Goal: Task Accomplishment & Management: Use online tool/utility

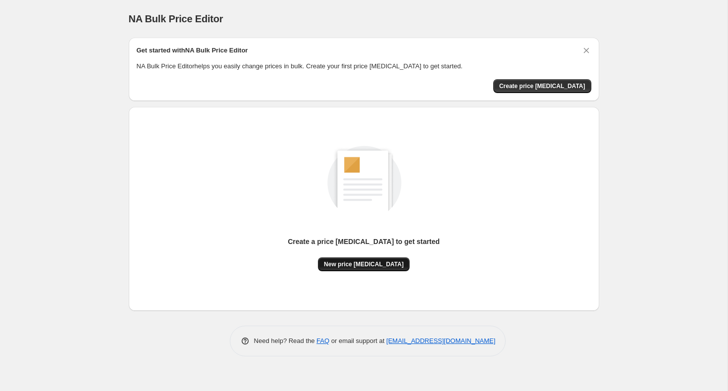
click at [358, 270] on button "New price change job" at bounding box center [364, 264] width 92 height 14
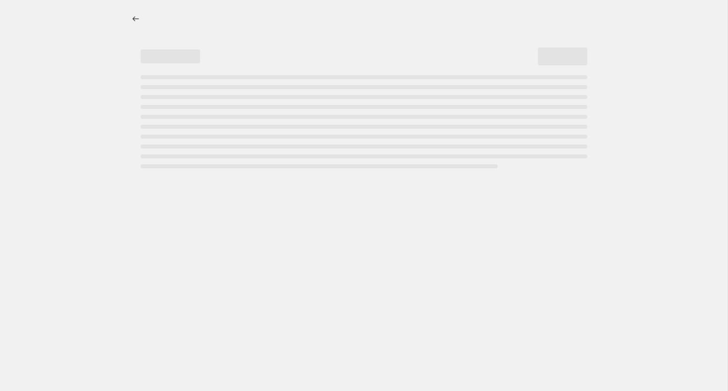
select select "percentage"
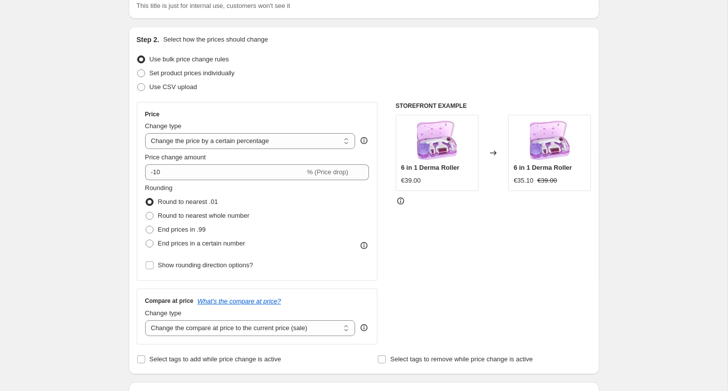
scroll to position [95, 0]
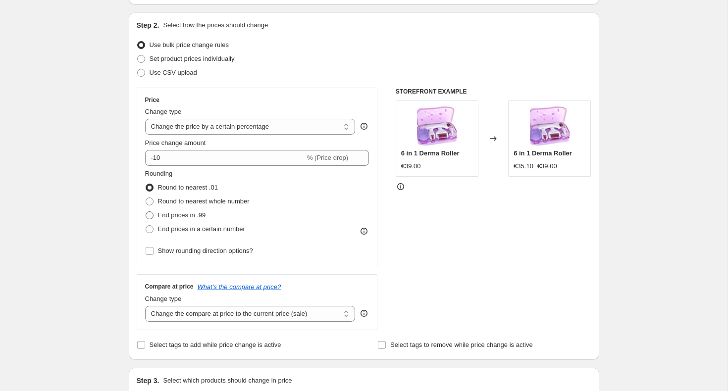
click at [188, 215] on span "End prices in .99" at bounding box center [182, 214] width 48 height 7
click at [146, 212] on input "End prices in .99" at bounding box center [146, 211] width 0 height 0
radio input "true"
click at [164, 226] on span "End prices in a certain number" at bounding box center [201, 228] width 87 height 7
click at [146, 226] on input "End prices in a certain number" at bounding box center [146, 225] width 0 height 0
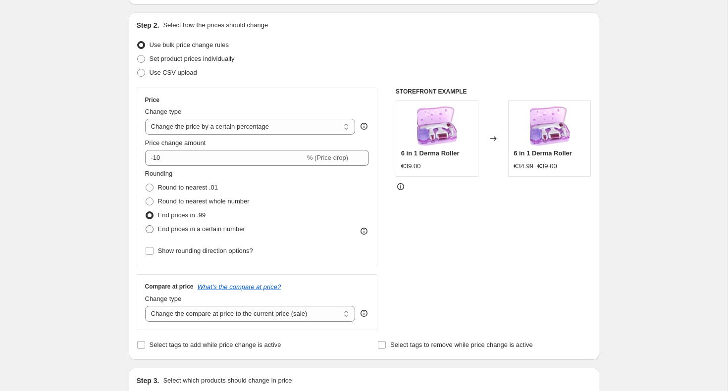
radio input "true"
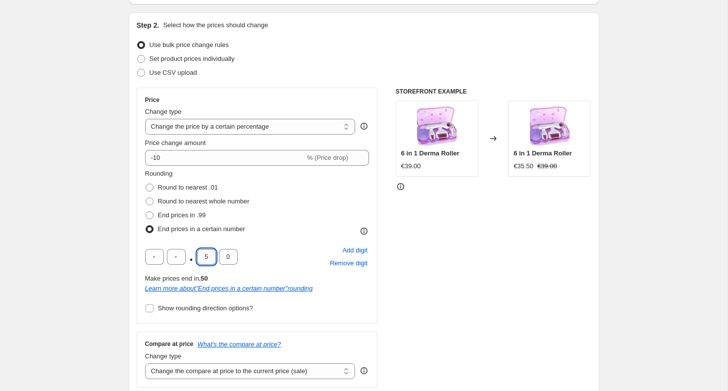
click at [210, 257] on input "5" at bounding box center [206, 257] width 19 height 16
type input "9"
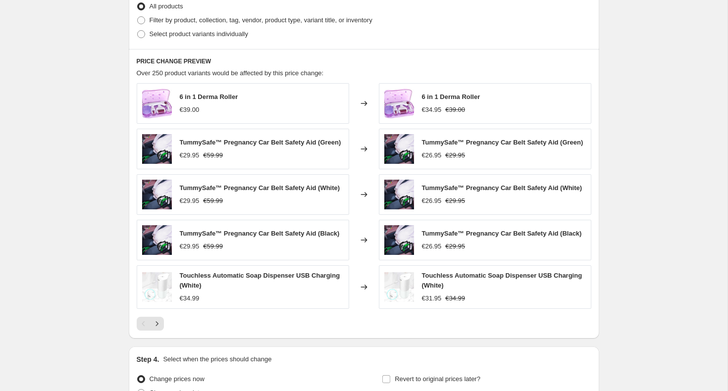
scroll to position [561, 0]
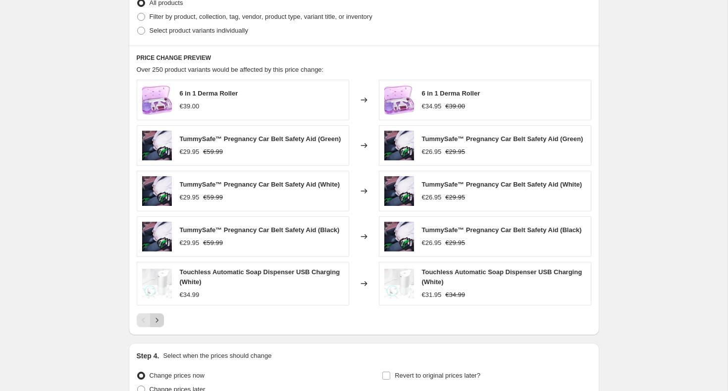
type input "5"
click at [153, 322] on icon "Next" at bounding box center [157, 320] width 10 height 10
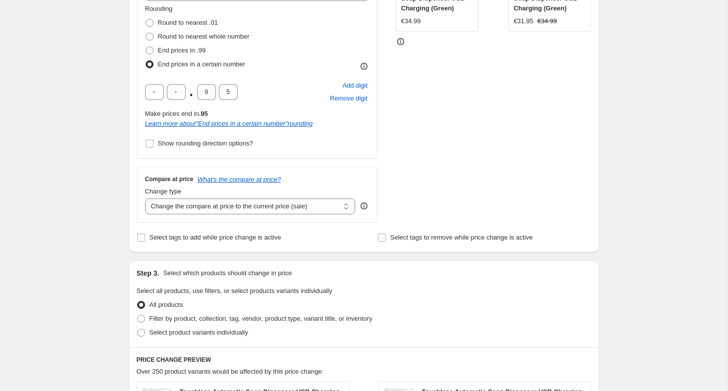
scroll to position [0, 0]
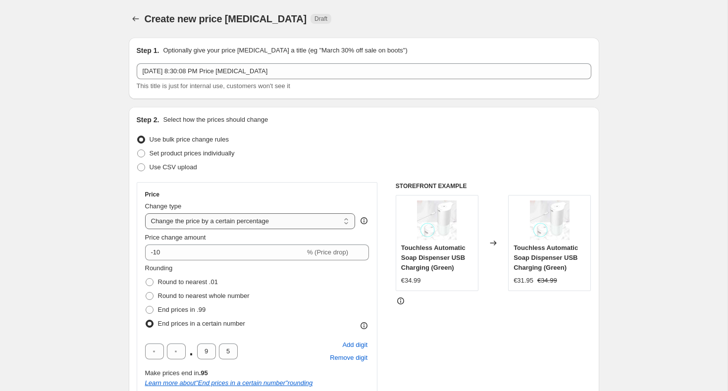
click at [226, 223] on select "Change the price to a certain amount Change the price by a certain amount Chang…" at bounding box center [250, 221] width 210 height 16
select select "to"
click at [145, 213] on select "Change the price to a certain amount Change the price by a certain amount Chang…" at bounding box center [250, 221] width 210 height 16
type input "80.00"
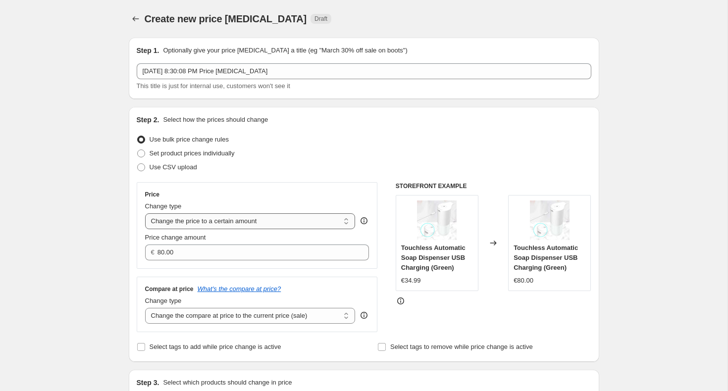
click at [207, 226] on select "Change the price to a certain amount Change the price by a certain amount Chang…" at bounding box center [250, 221] width 210 height 16
select select "percentage"
click at [145, 213] on select "Change the price to a certain amount Change the price by a certain amount Chang…" at bounding box center [250, 221] width 210 height 16
type input "-15"
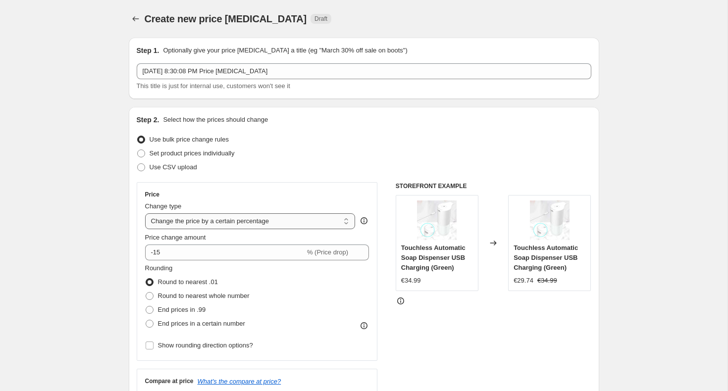
click at [205, 223] on select "Change the price to a certain amount Change the price by a certain amount Chang…" at bounding box center [250, 221] width 210 height 16
click at [145, 213] on select "Change the price to a certain amount Change the price by a certain amount Chang…" at bounding box center [250, 221] width 210 height 16
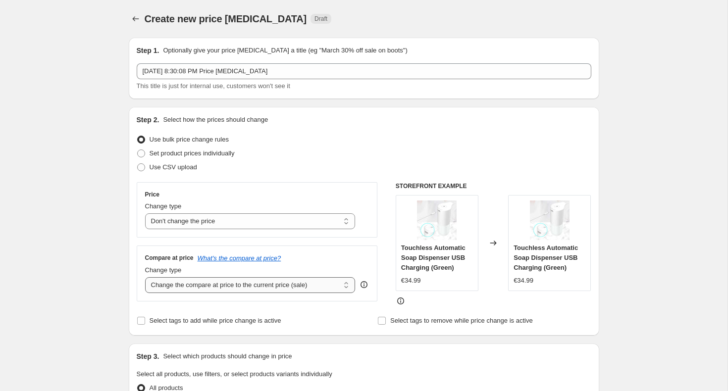
click at [217, 291] on select "Change the compare at price to the current price (sale) Change the compare at p…" at bounding box center [250, 285] width 210 height 16
click at [145, 277] on select "Change the compare at price to the current price (sale) Change the compare at p…" at bounding box center [250, 285] width 210 height 16
click at [216, 227] on select "Change the price to a certain amount Change the price by a certain amount Chang…" at bounding box center [250, 221] width 210 height 16
click at [145, 213] on select "Change the price to a certain amount Change the price by a certain amount Chang…" at bounding box center [250, 221] width 210 height 16
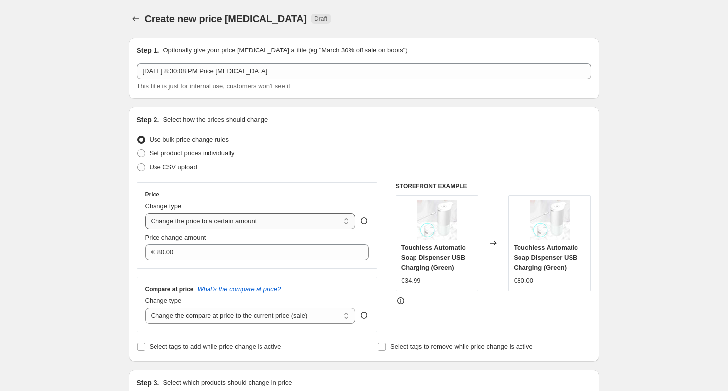
click at [222, 220] on select "Change the price to a certain amount Change the price by a certain amount Chang…" at bounding box center [250, 221] width 210 height 16
select select "percentage"
click at [145, 213] on select "Change the price to a certain amount Change the price by a certain amount Chang…" at bounding box center [250, 221] width 210 height 16
type input "-15"
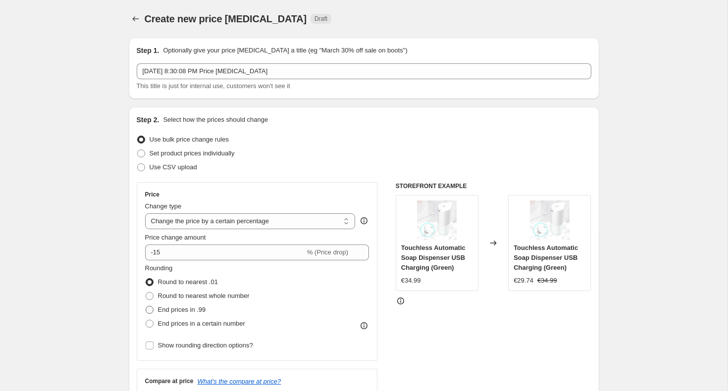
click at [166, 310] on span "End prices in .99" at bounding box center [182, 309] width 48 height 7
click at [146, 306] on input "End prices in .99" at bounding box center [146, 306] width 0 height 0
radio input "true"
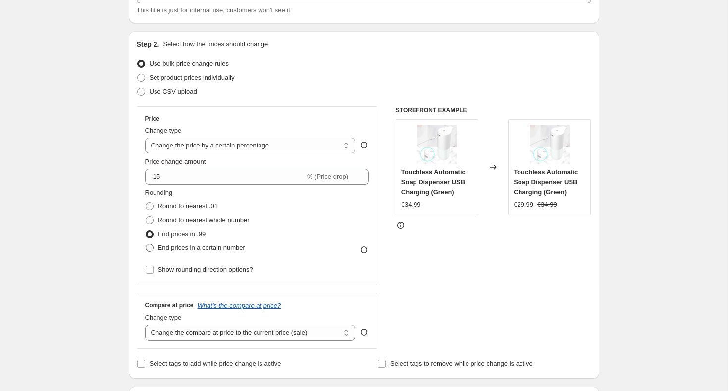
scroll to position [84, 0]
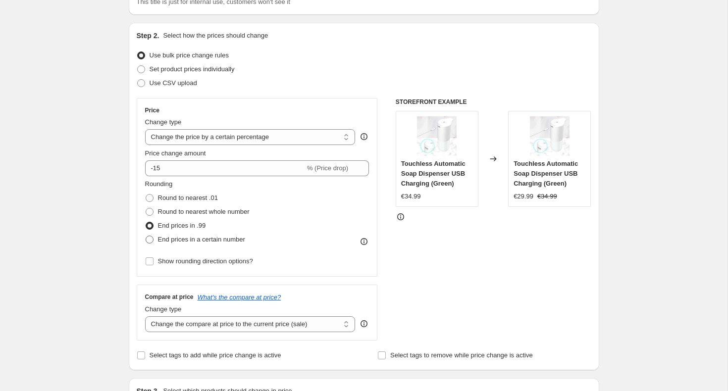
click at [161, 243] on span "End prices in a certain number" at bounding box center [201, 239] width 87 height 7
click at [146, 236] on input "End prices in a certain number" at bounding box center [146, 236] width 0 height 0
radio input "true"
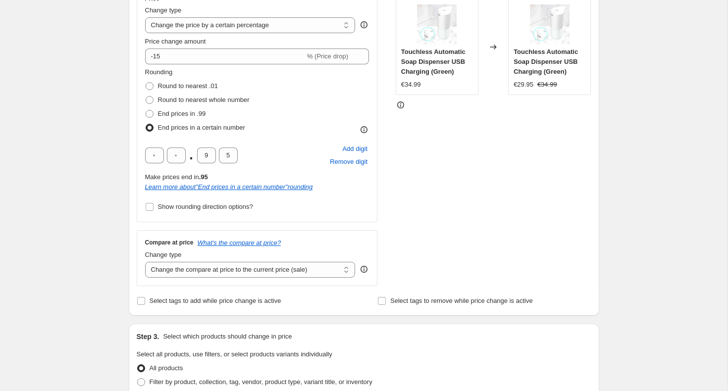
scroll to position [206, 0]
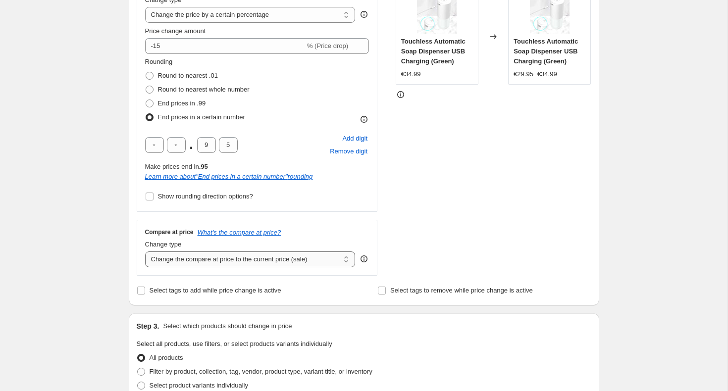
click at [186, 260] on select "Change the compare at price to the current price (sale) Change the compare at p…" at bounding box center [250, 259] width 210 height 16
select select "no_change"
click at [145, 251] on select "Change the compare at price to the current price (sale) Change the compare at p…" at bounding box center [250, 259] width 210 height 16
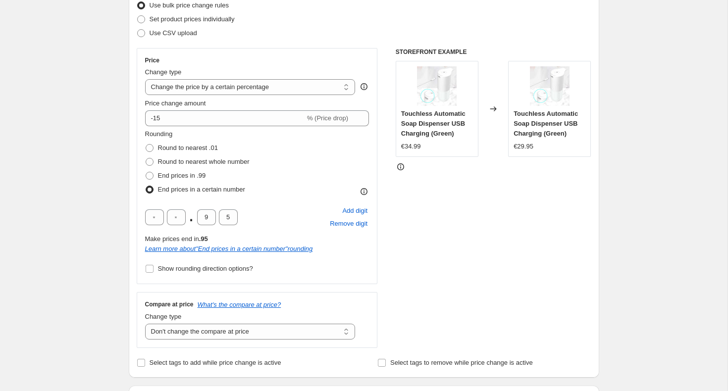
scroll to position [52, 0]
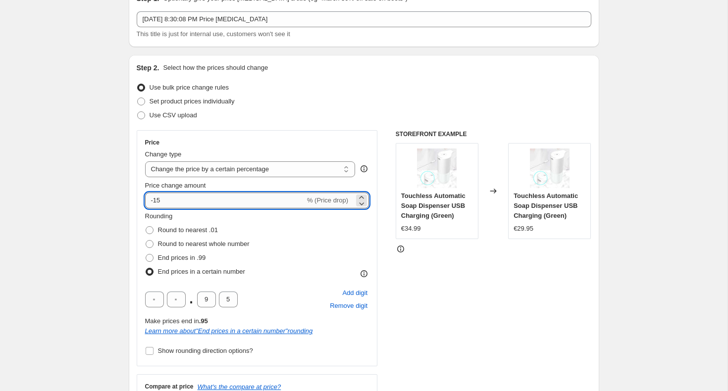
click at [276, 202] on input "-15" at bounding box center [225, 201] width 160 height 16
type input "-1"
type input "0"
click at [328, 251] on div "Rounding Round to nearest .01 Round to nearest whole number End prices in .99 E…" at bounding box center [257, 244] width 224 height 67
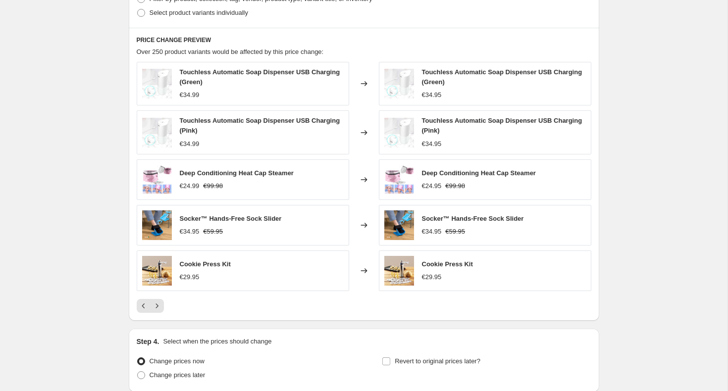
scroll to position [662, 0]
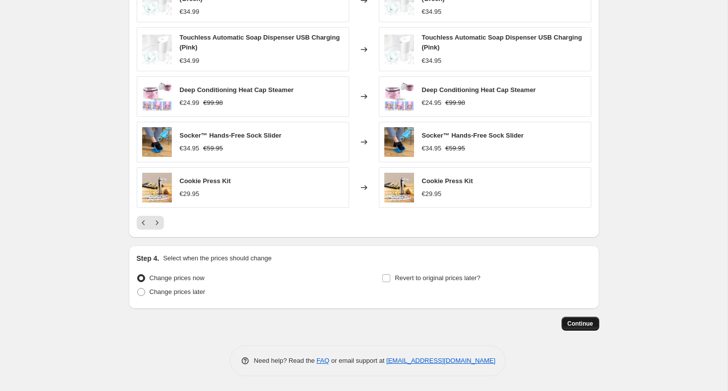
click at [576, 319] on button "Continue" at bounding box center [580, 324] width 38 height 14
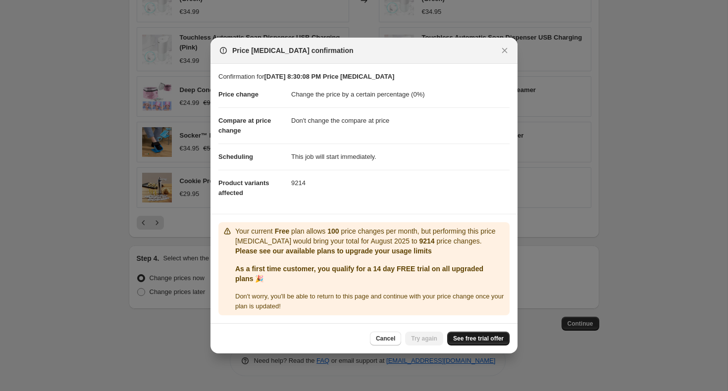
click at [471, 343] on link "See free trial offer" at bounding box center [478, 339] width 62 height 14
drag, startPoint x: 432, startPoint y: 242, endPoint x: 446, endPoint y: 240, distance: 14.4
click at [435, 240] on b "9214" at bounding box center [426, 241] width 15 height 8
click at [507, 49] on icon "Close" at bounding box center [504, 51] width 10 height 10
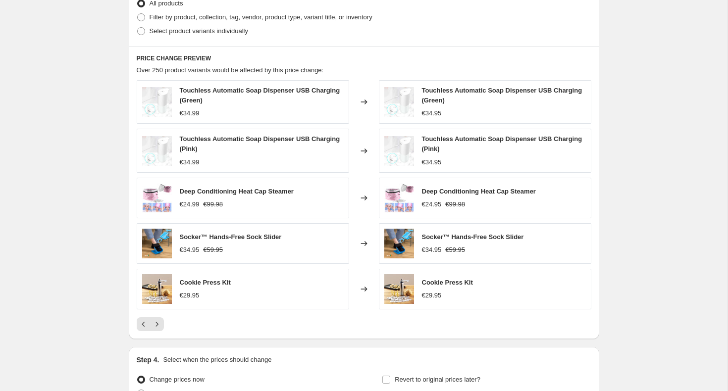
scroll to position [568, 0]
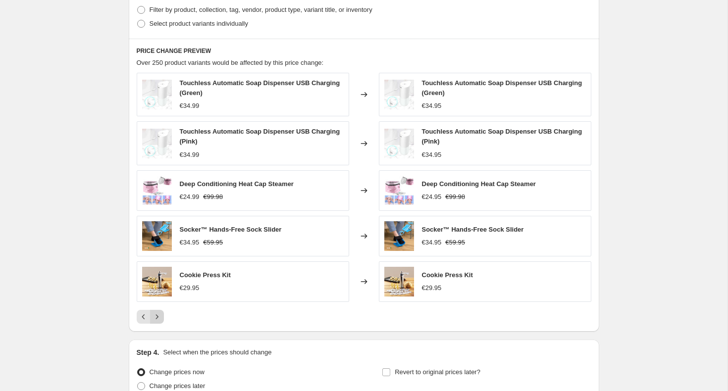
click at [152, 316] on icon "Next" at bounding box center [157, 317] width 10 height 10
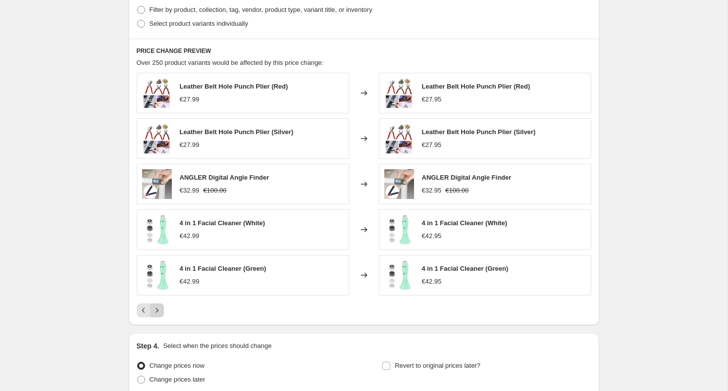
click at [156, 313] on icon "Next" at bounding box center [157, 310] width 10 height 10
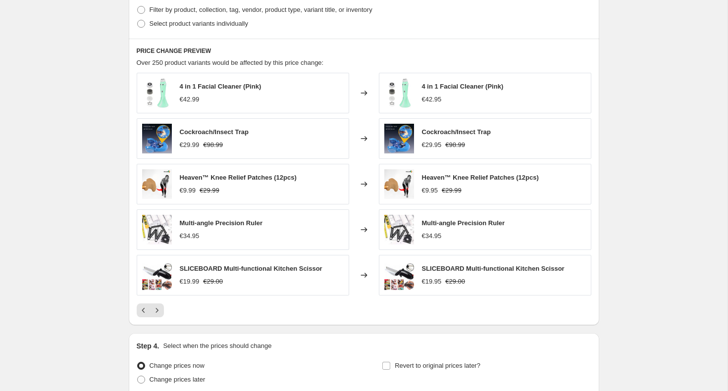
scroll to position [637, 0]
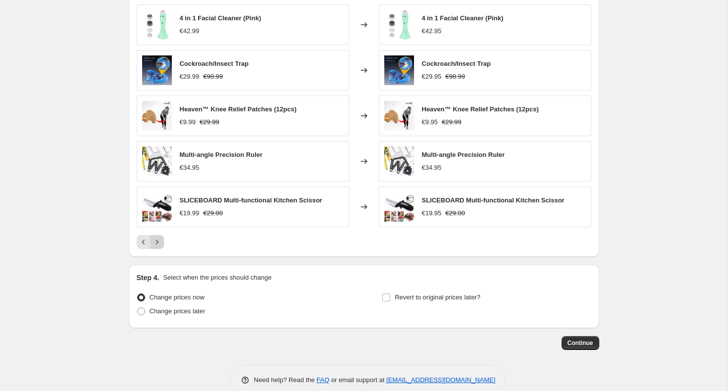
click at [160, 240] on icon "Next" at bounding box center [157, 242] width 10 height 10
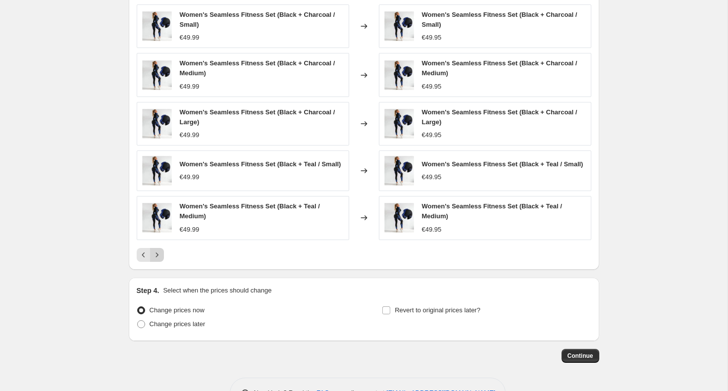
click at [158, 257] on icon "Next" at bounding box center [157, 255] width 10 height 10
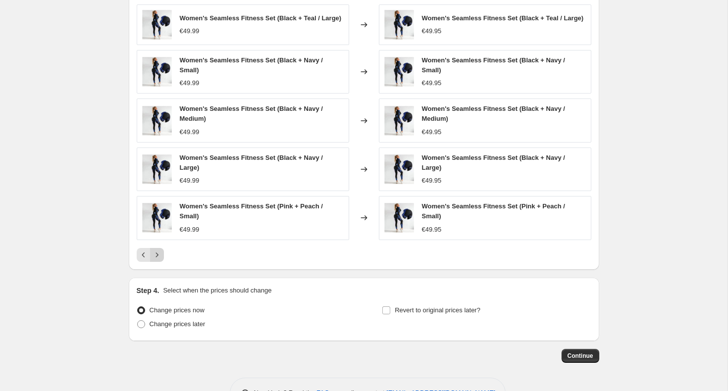
click at [150, 259] on button "Next" at bounding box center [157, 255] width 14 height 14
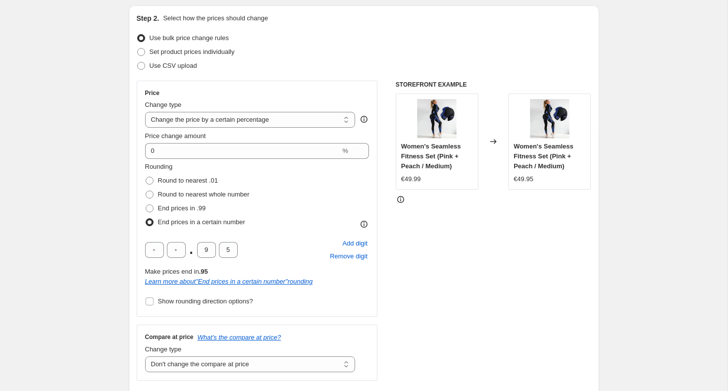
scroll to position [0, 0]
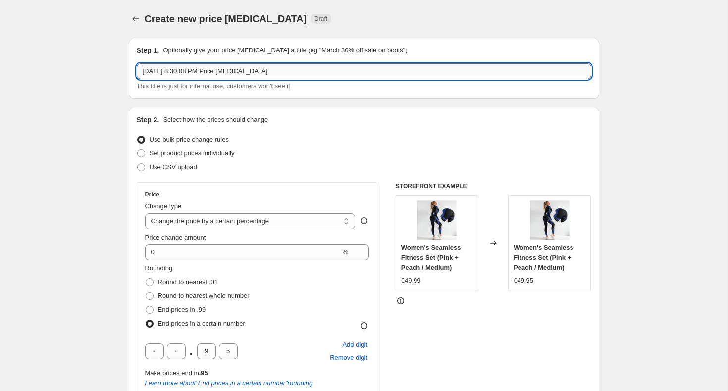
click at [282, 76] on input "Aug 11, 2025, 8:30:08 PM Price change job" at bounding box center [364, 71] width 454 height 16
type input ".95 Ending Pricing (for all Markets)"
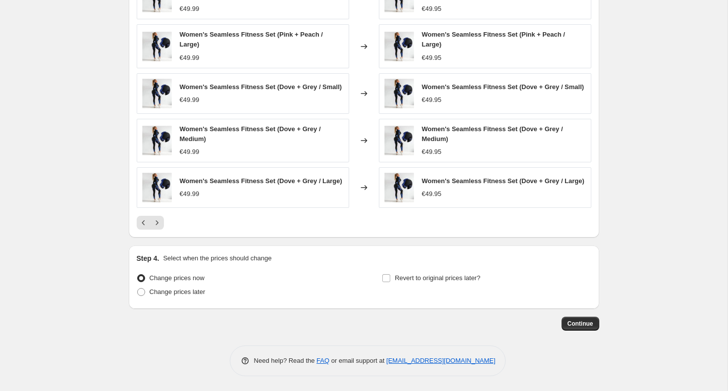
scroll to position [672, 0]
click at [582, 323] on span "Continue" at bounding box center [580, 324] width 26 height 8
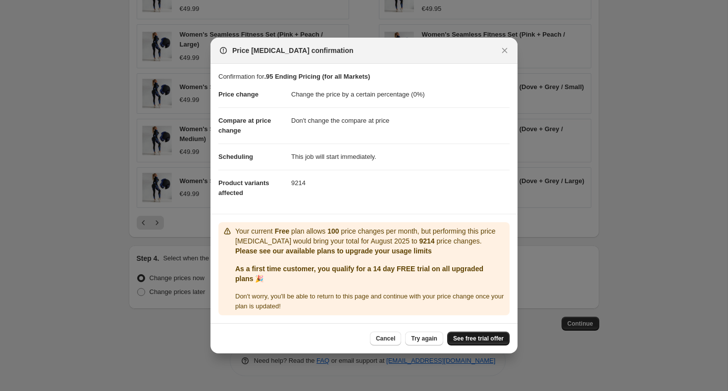
click at [460, 336] on span "See free trial offer" at bounding box center [478, 339] width 50 height 8
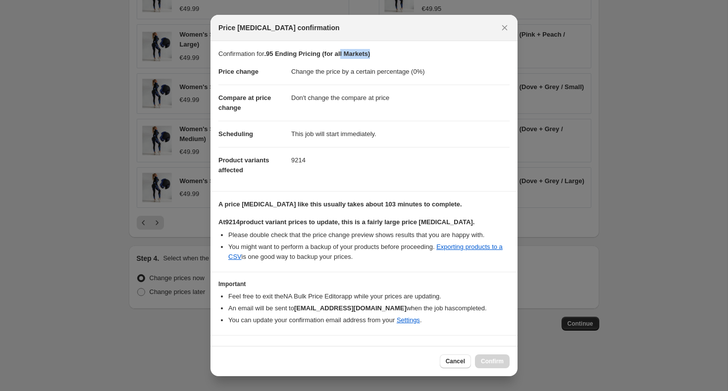
drag, startPoint x: 381, startPoint y: 50, endPoint x: 344, endPoint y: 51, distance: 37.2
click at [344, 51] on p "Confirmation for .95 Ending Pricing (for all Markets)" at bounding box center [363, 54] width 291 height 10
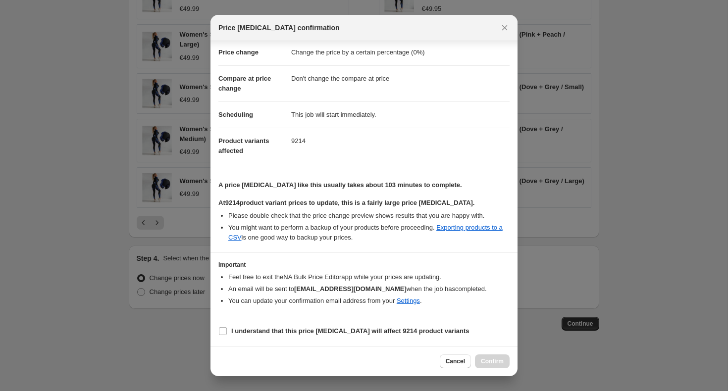
click at [510, 21] on div "Price [MEDICAL_DATA] confirmation" at bounding box center [363, 28] width 307 height 26
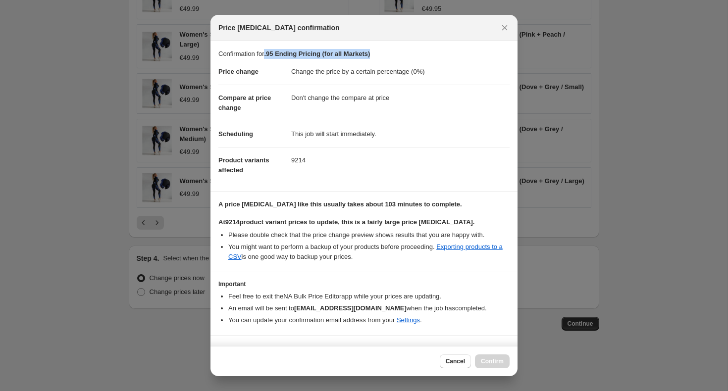
drag, startPoint x: 393, startPoint y: 52, endPoint x: 270, endPoint y: 52, distance: 122.8
click at [270, 52] on p "Confirmation for .95 Ending Pricing (for all Markets)" at bounding box center [363, 54] width 291 height 10
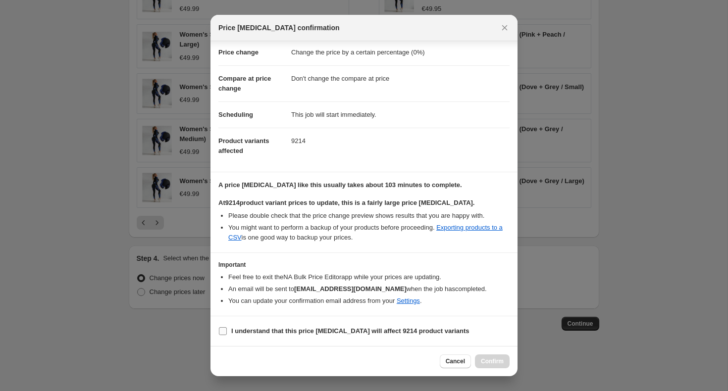
click at [231, 333] on b "I understand that this price [MEDICAL_DATA] will affect 9214 product variants" at bounding box center [350, 330] width 238 height 7
click at [227, 333] on input "I understand that this price [MEDICAL_DATA] will affect 9214 product variants" at bounding box center [223, 331] width 8 height 8
checkbox input "true"
click at [487, 367] on button "Confirm" at bounding box center [492, 361] width 35 height 14
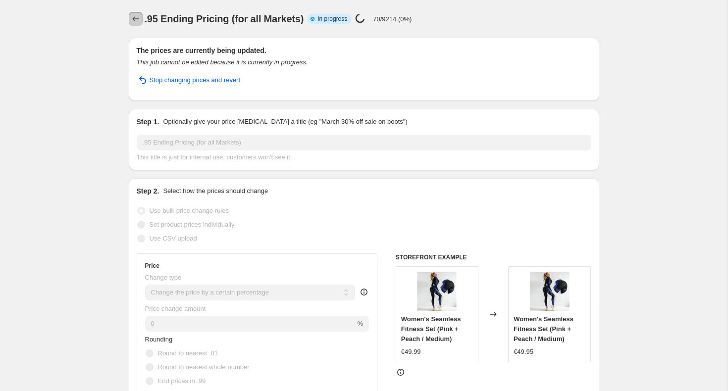
click at [135, 22] on icon "Price change jobs" at bounding box center [136, 19] width 10 height 10
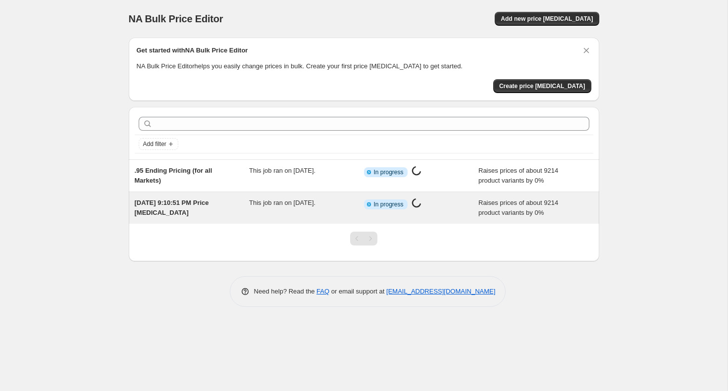
click at [288, 208] on div "This job ran on [DATE]." at bounding box center [306, 208] width 115 height 20
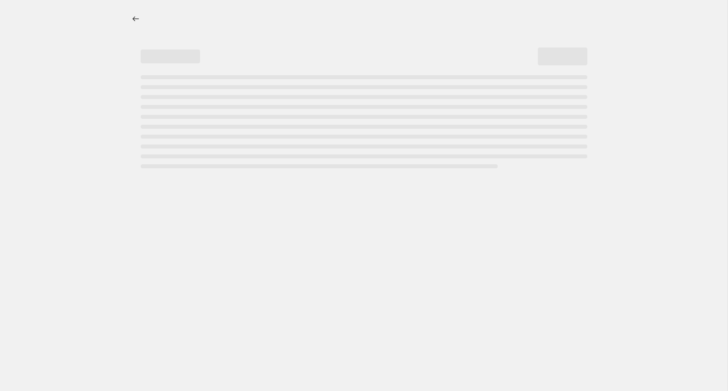
select select "percentage"
select select "no_change"
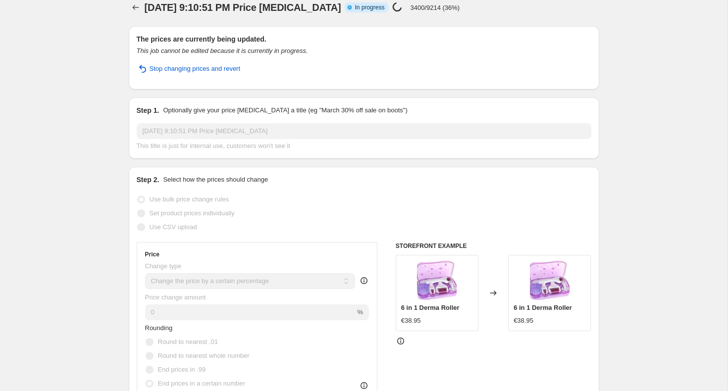
scroll to position [13, 0]
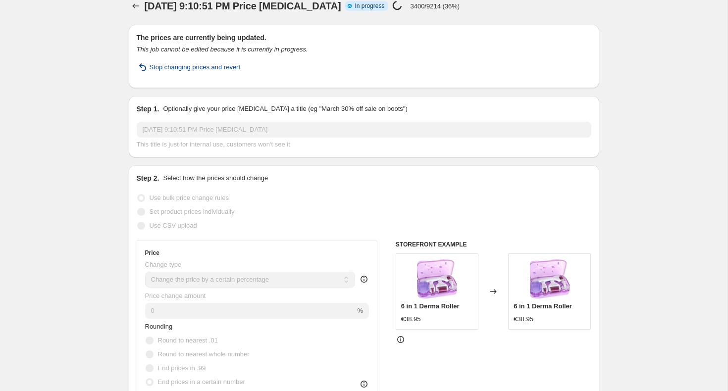
click at [198, 67] on span "Stop changing prices and revert" at bounding box center [194, 67] width 91 height 10
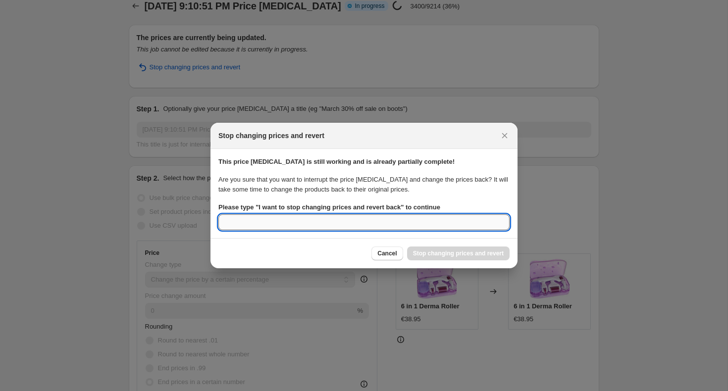
click at [351, 221] on input "Please type " I want to stop changing prices and revert back " to continue" at bounding box center [363, 222] width 291 height 16
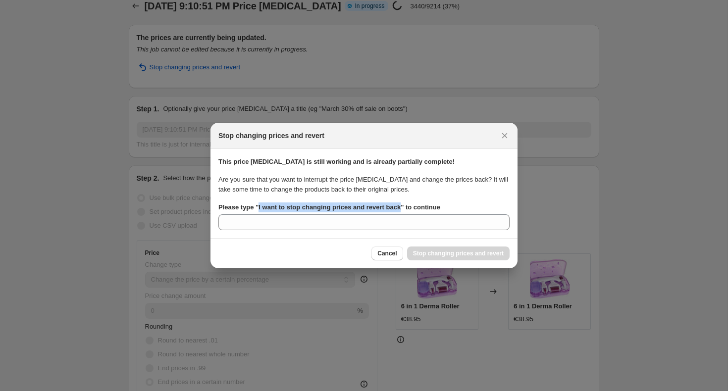
drag, startPoint x: 258, startPoint y: 206, endPoint x: 403, endPoint y: 210, distance: 145.6
click at [403, 210] on b "Please type " I want to stop changing prices and revert back " to continue" at bounding box center [329, 206] width 222 height 7
copy b "I want to stop changing prices and revert back"
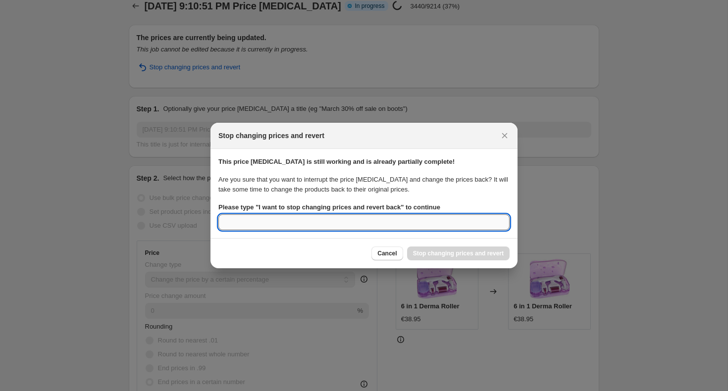
click at [398, 214] on input "Please type " I want to stop changing prices and revert back " to continue" at bounding box center [363, 222] width 291 height 16
paste input "I want to stop changing prices and revert back"
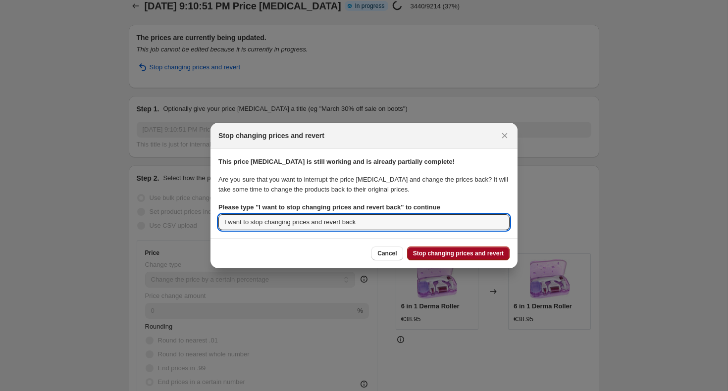
type input "I want to stop changing prices and revert back"
click at [443, 255] on span "Stop changing prices and revert" at bounding box center [458, 253] width 91 height 8
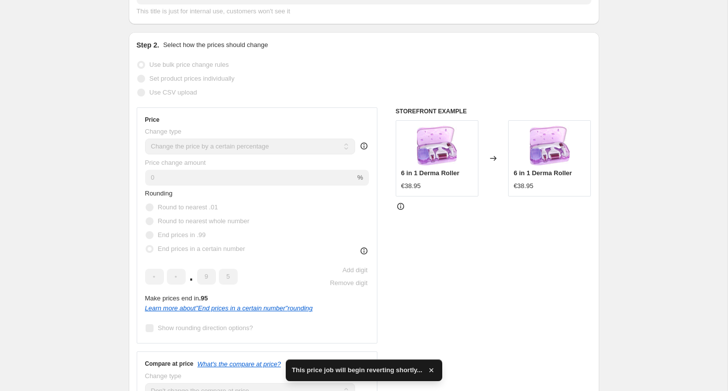
scroll to position [0, 0]
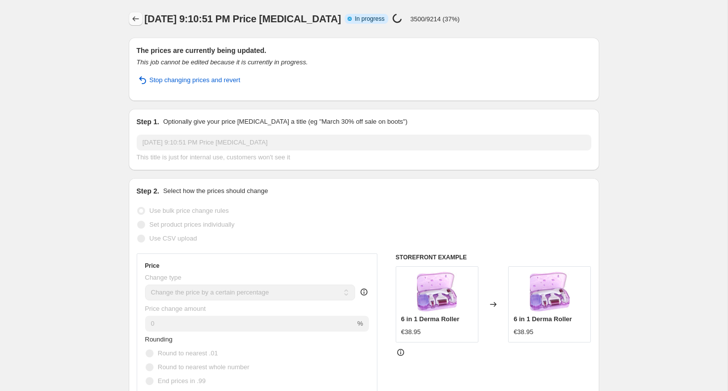
click at [137, 22] on icon "Price change jobs" at bounding box center [136, 19] width 10 height 10
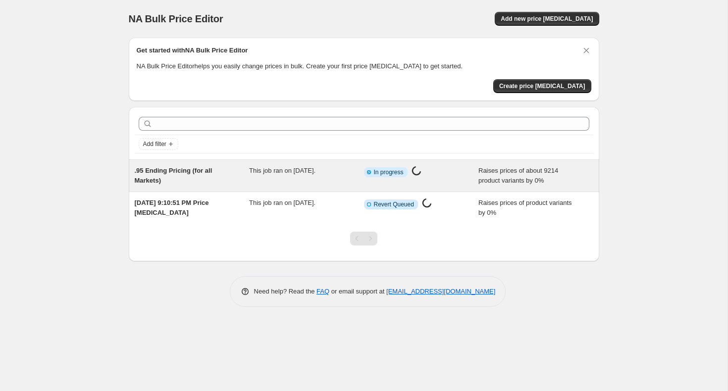
click at [235, 178] on div ".95 Ending Pricing (for all Markets)" at bounding box center [192, 176] width 115 height 20
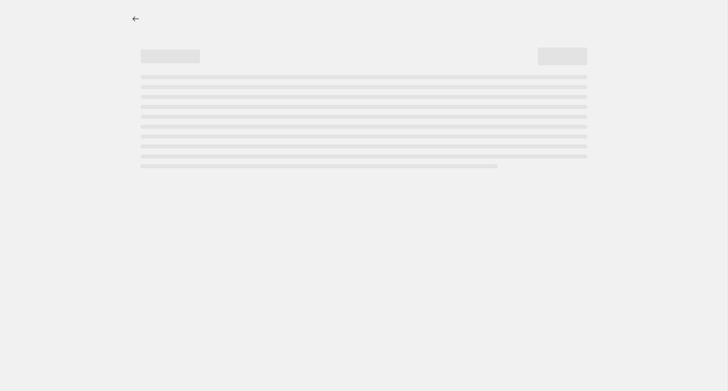
select select "percentage"
select select "no_change"
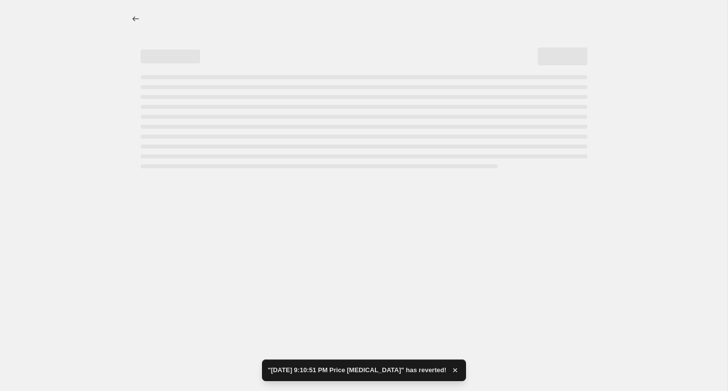
select select "percentage"
select select "no_change"
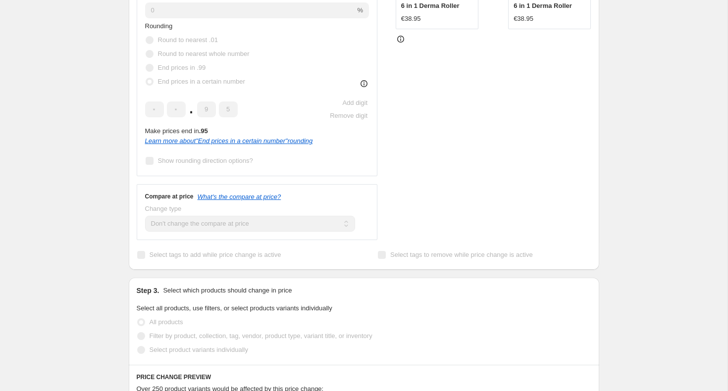
scroll to position [570, 0]
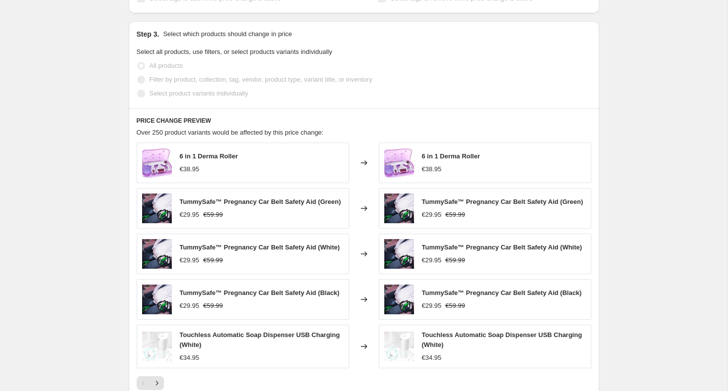
select select "percentage"
select select "no_change"
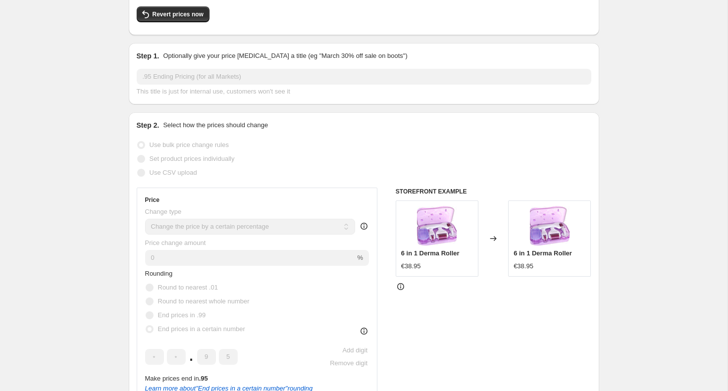
scroll to position [0, 0]
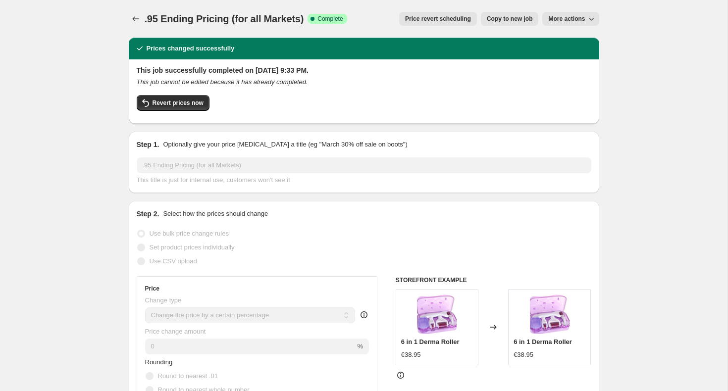
click at [580, 19] on span "More actions" at bounding box center [566, 19] width 37 height 8
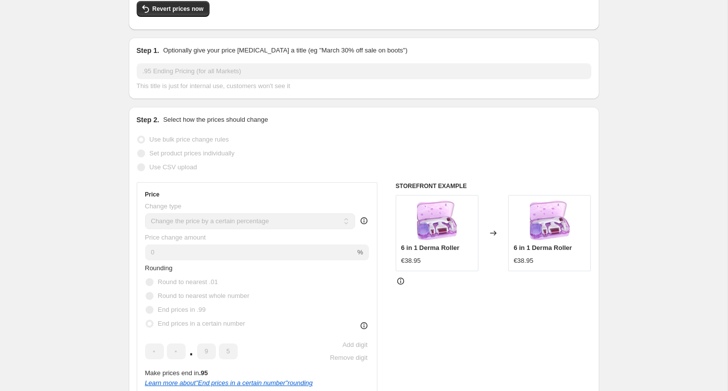
scroll to position [145, 0]
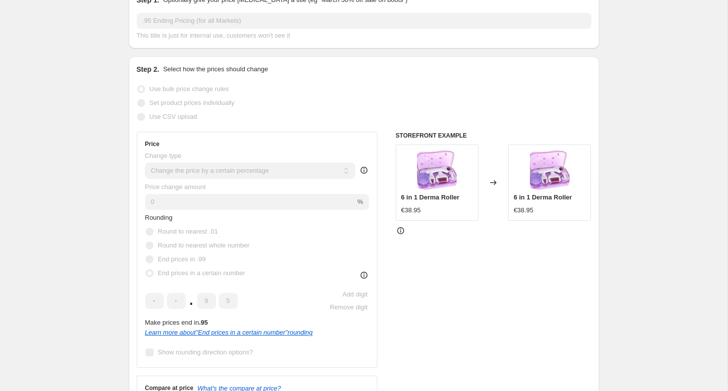
click at [399, 223] on div "STOREFRONT EXAMPLE 6 in 1 Derma Roller €38.95 Changed to 6 in 1 Derma Roller €3…" at bounding box center [494, 282] width 196 height 300
click at [399, 227] on icon at bounding box center [400, 230] width 7 height 7
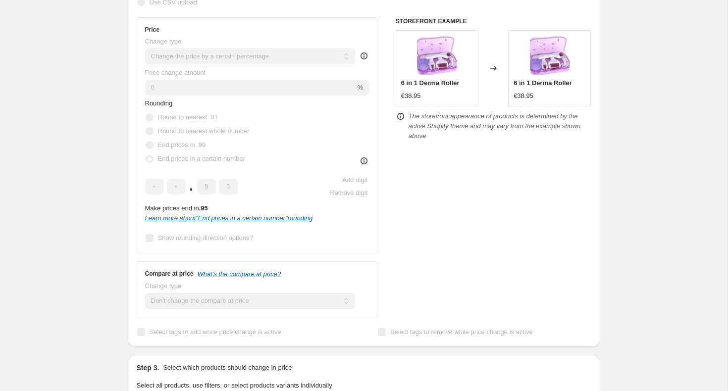
scroll to position [265, 0]
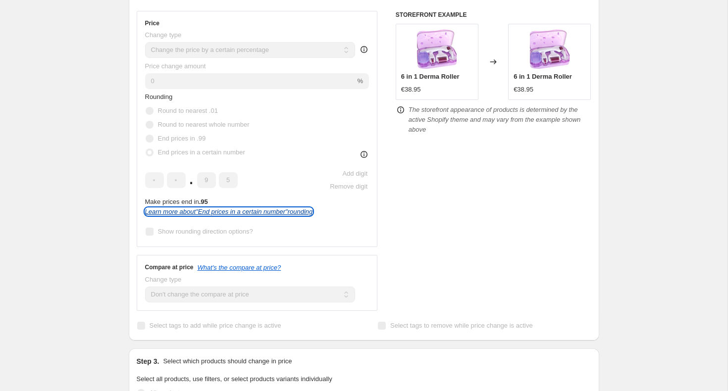
click at [260, 211] on icon "Learn more about " End prices in a certain number " rounding" at bounding box center [229, 211] width 168 height 7
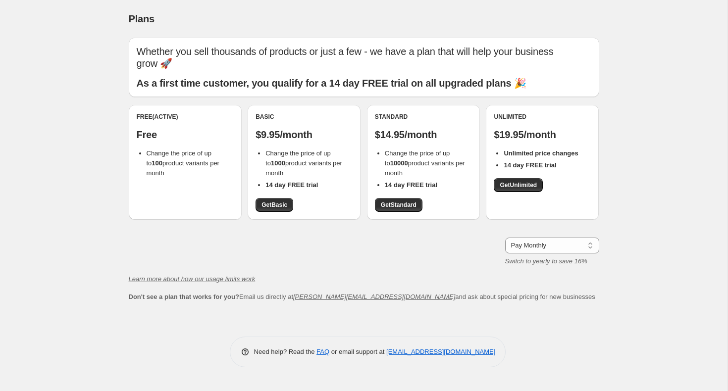
click at [419, 195] on div "Standard $14.95/month Change the price of up to 10000 product variants per mont…" at bounding box center [423, 162] width 97 height 99
click at [413, 202] on span "Get Standard" at bounding box center [399, 205] width 36 height 8
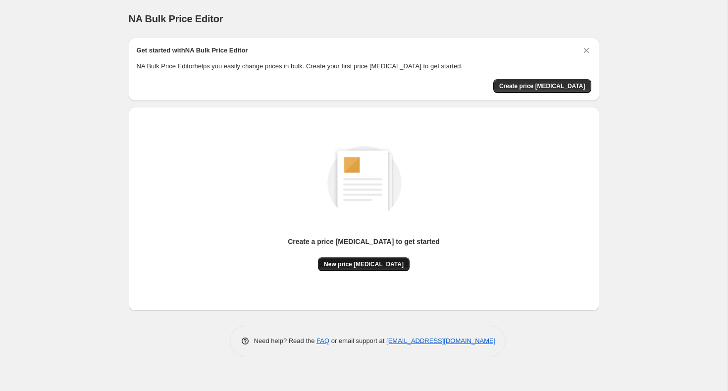
click at [346, 270] on button "New price change job" at bounding box center [364, 264] width 92 height 14
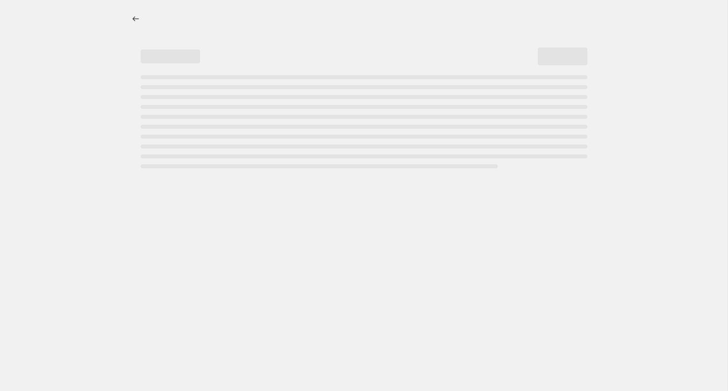
select select "percentage"
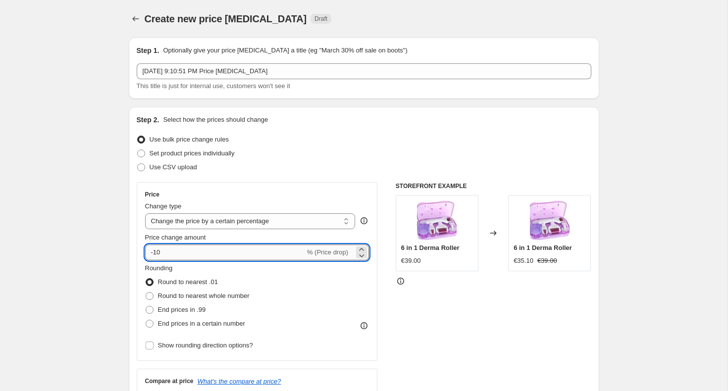
click at [233, 250] on input "-10" at bounding box center [225, 253] width 160 height 16
type input "-1"
type input "0"
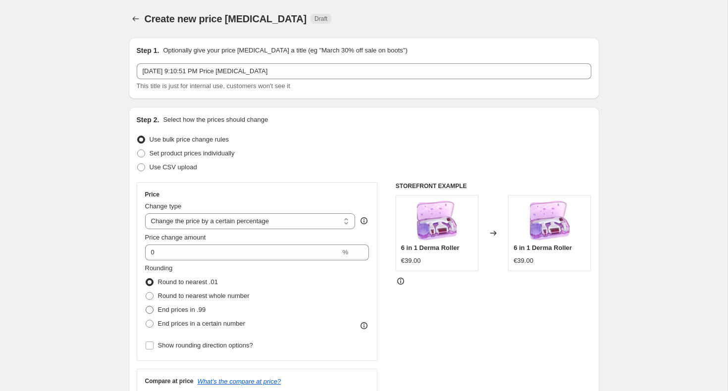
click at [176, 314] on span "End prices in .99" at bounding box center [182, 310] width 48 height 10
click at [146, 306] on input "End prices in .99" at bounding box center [146, 306] width 0 height 0
radio input "true"
click at [176, 323] on span "End prices in a certain number" at bounding box center [201, 323] width 87 height 7
click at [146, 320] on input "End prices in a certain number" at bounding box center [146, 320] width 0 height 0
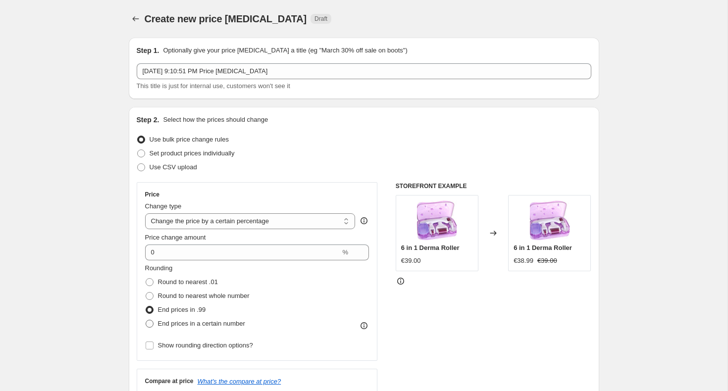
radio input "true"
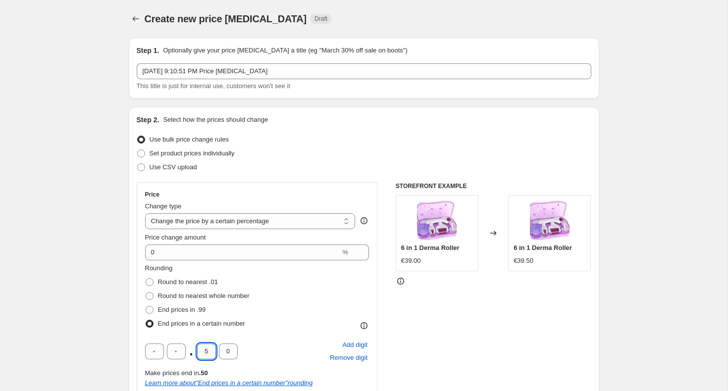
click at [209, 353] on input "5" at bounding box center [206, 352] width 19 height 16
type input "9"
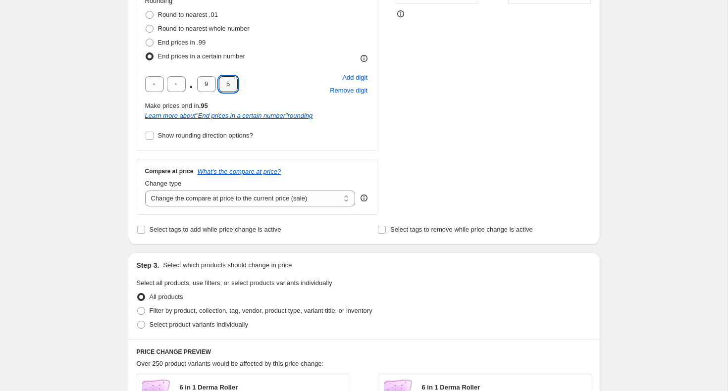
scroll to position [289, 0]
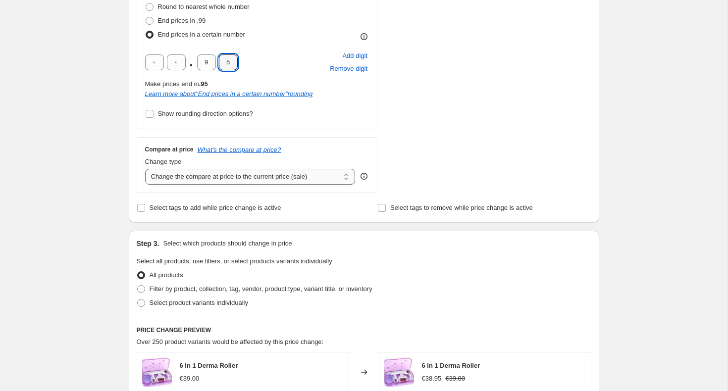
type input "5"
click at [214, 177] on select "Change the compare at price to the current price (sale) Change the compare at p…" at bounding box center [250, 177] width 210 height 16
select select "no_change"
click at [145, 169] on select "Change the compare at price to the current price (sale) Change the compare at p…" at bounding box center [250, 177] width 210 height 16
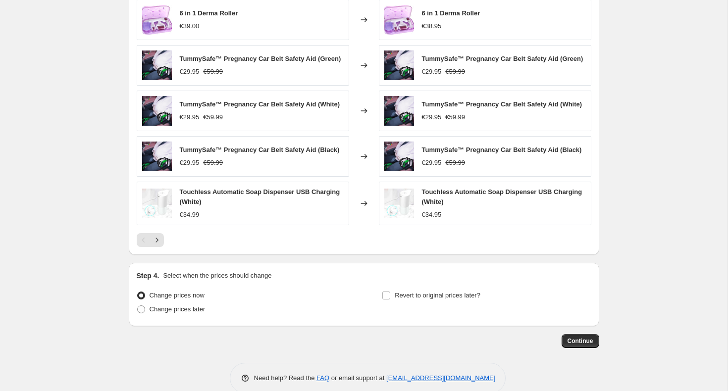
scroll to position [643, 0]
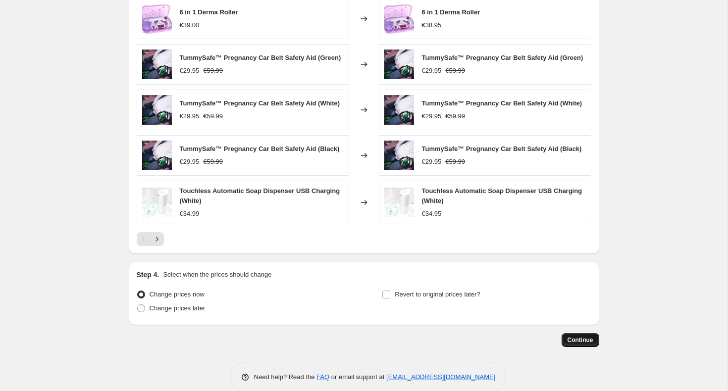
click at [574, 345] on button "Continue" at bounding box center [580, 340] width 38 height 14
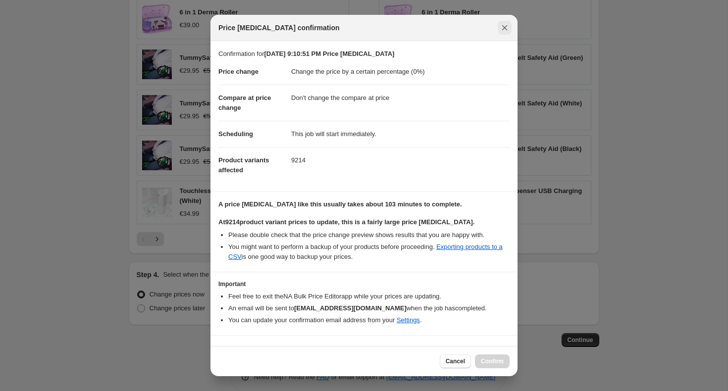
click at [506, 28] on icon "Close" at bounding box center [504, 28] width 10 height 10
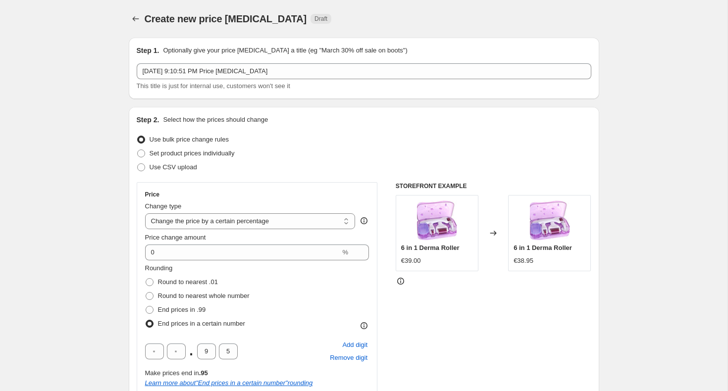
scroll to position [659, 0]
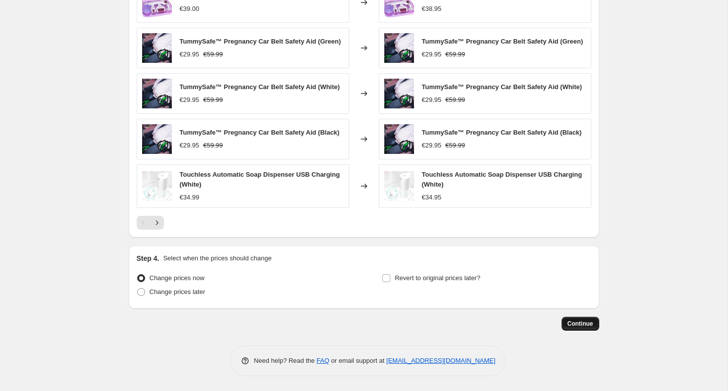
click at [575, 326] on span "Continue" at bounding box center [580, 324] width 26 height 8
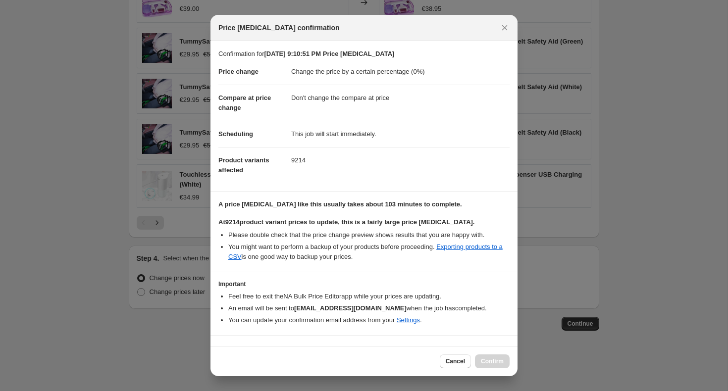
click at [352, 219] on b "At 9214 product variant prices to update, this is a fairly large price change j…" at bounding box center [346, 221] width 256 height 7
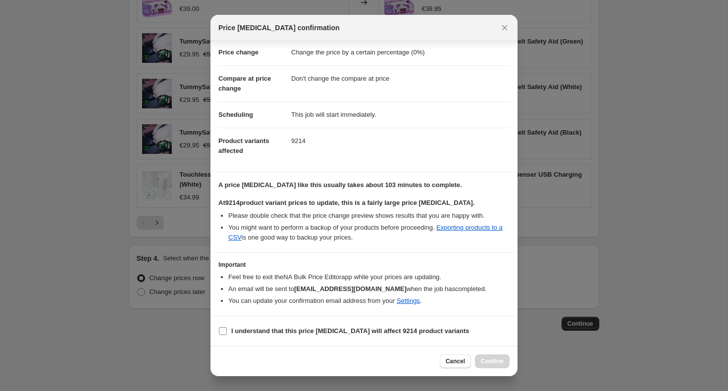
click at [254, 337] on label "I understand that this price [MEDICAL_DATA] will affect 9214 product variants" at bounding box center [343, 331] width 251 height 14
click at [227, 335] on input "I understand that this price [MEDICAL_DATA] will affect 9214 product variants" at bounding box center [223, 331] width 8 height 8
checkbox input "true"
click at [496, 368] on button "Confirm" at bounding box center [492, 361] width 35 height 14
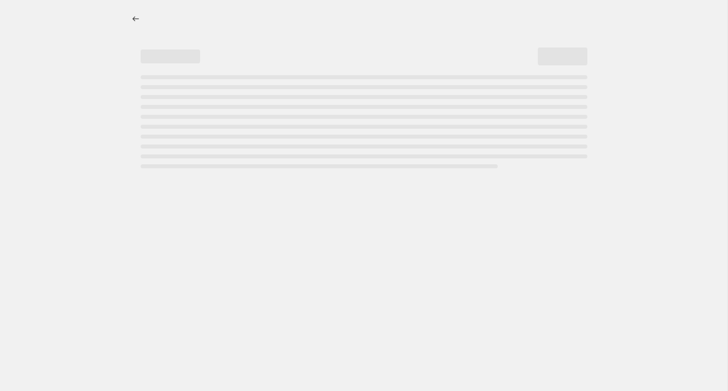
select select "percentage"
select select "no_change"
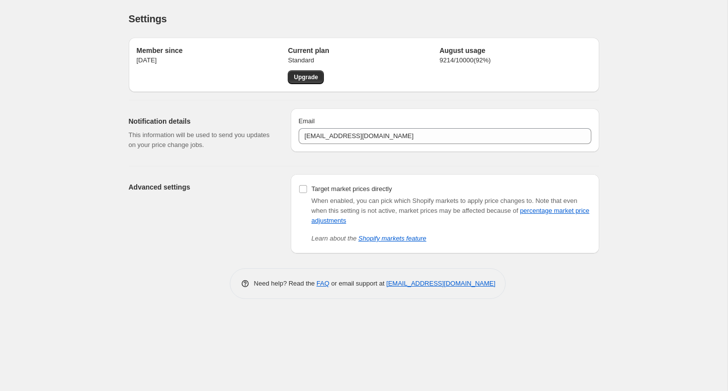
click at [189, 230] on div "Advanced settings" at bounding box center [206, 213] width 154 height 79
click at [304, 192] on input "Target market prices directly" at bounding box center [303, 189] width 8 height 8
checkbox input "true"
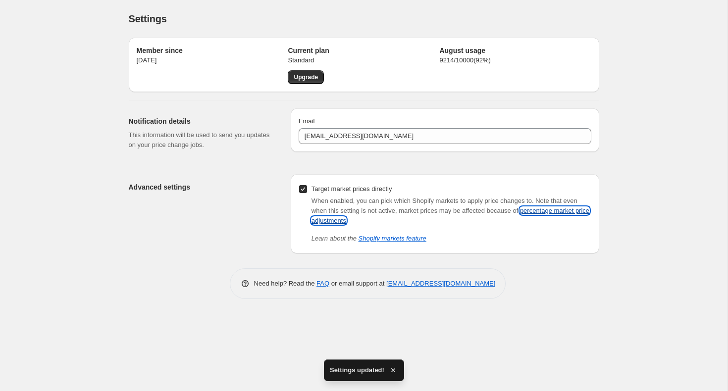
click at [575, 211] on link "percentage market price adjustments" at bounding box center [450, 215] width 278 height 17
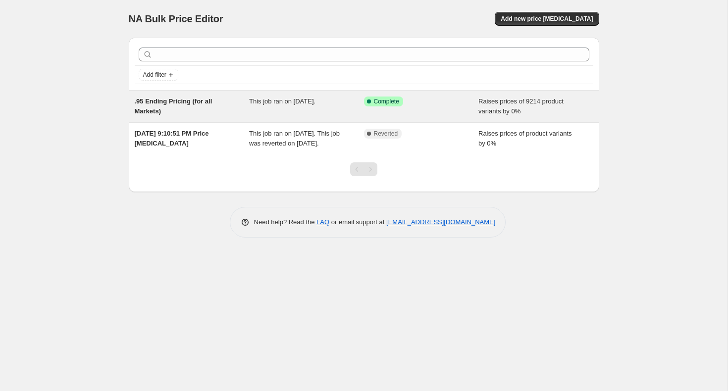
click at [371, 112] on div "Success Complete Complete" at bounding box center [421, 107] width 115 height 20
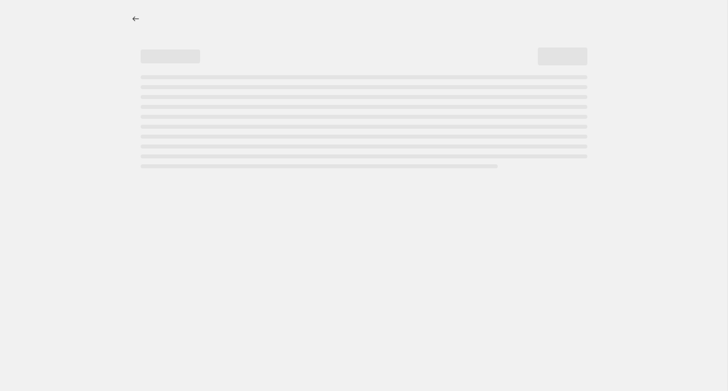
select select "percentage"
select select "no_change"
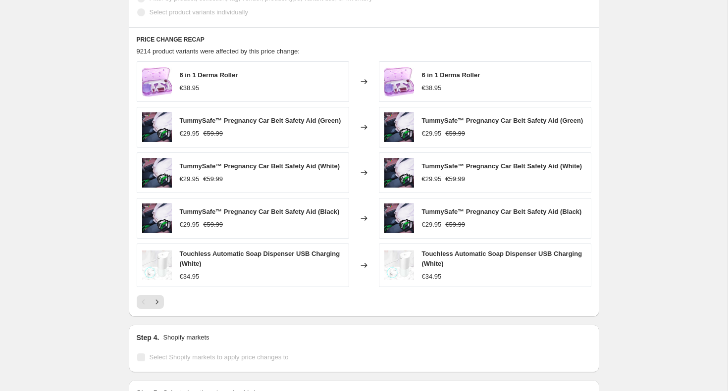
scroll to position [672, 0]
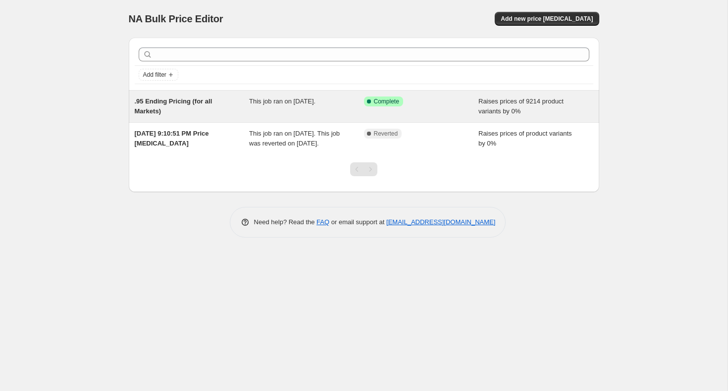
click at [432, 111] on div "Success Complete Complete" at bounding box center [421, 107] width 115 height 20
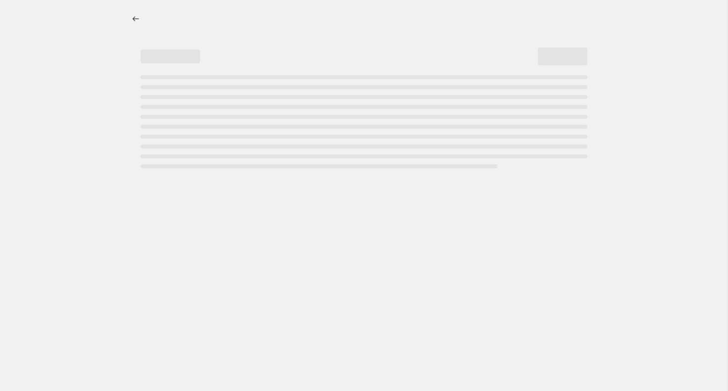
select select "percentage"
select select "no_change"
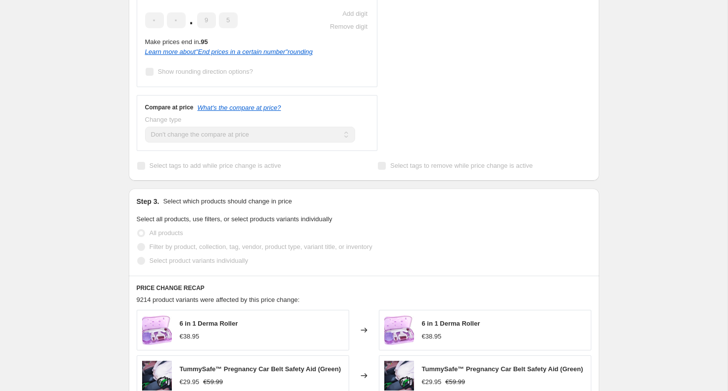
scroll to position [787, 0]
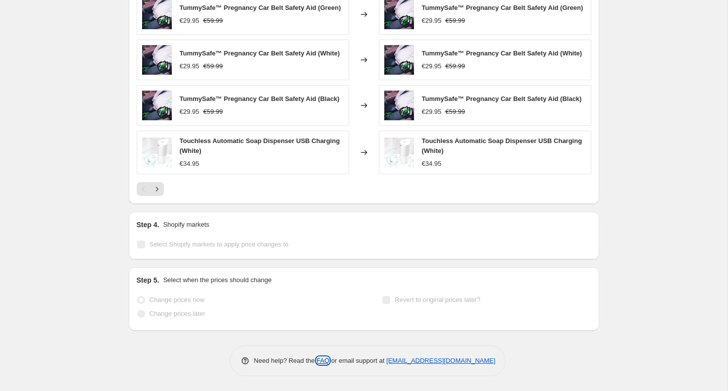
click at [320, 358] on link "FAQ" at bounding box center [322, 360] width 13 height 7
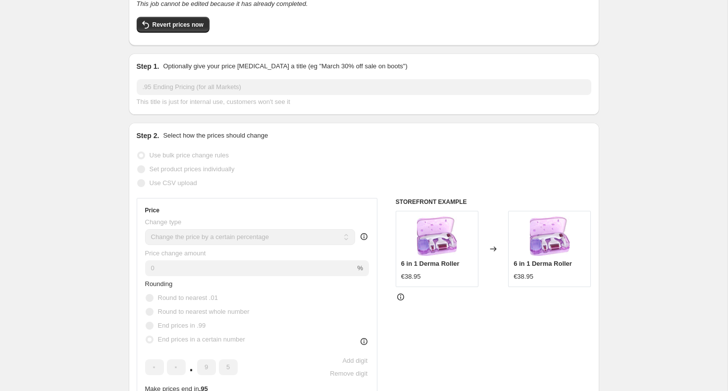
scroll to position [0, 0]
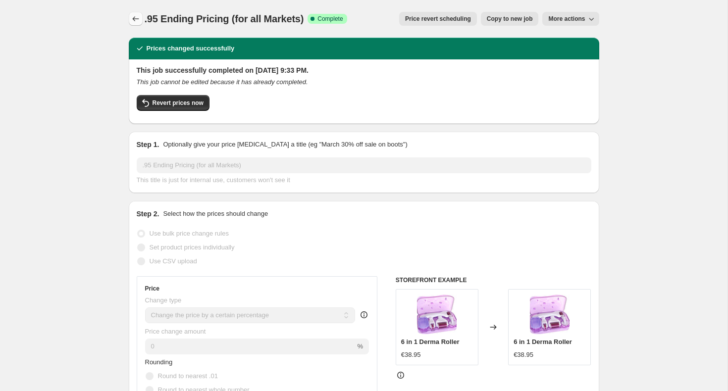
click at [130, 16] on button "Price change jobs" at bounding box center [136, 19] width 14 height 14
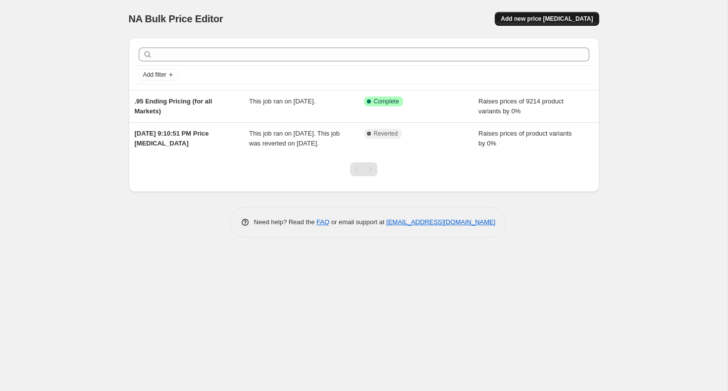
click at [543, 14] on button "Add new price [MEDICAL_DATA]" at bounding box center [547, 19] width 104 height 14
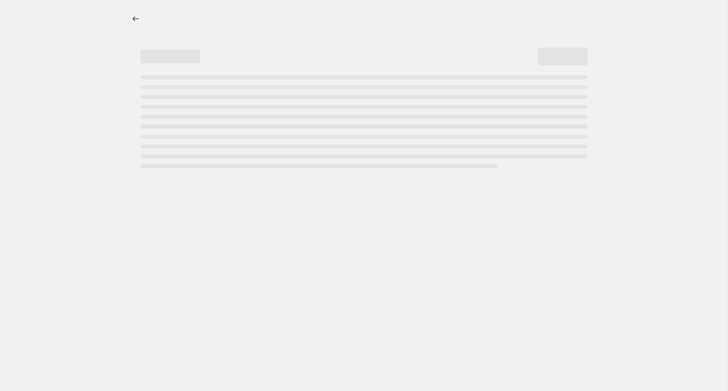
select select "percentage"
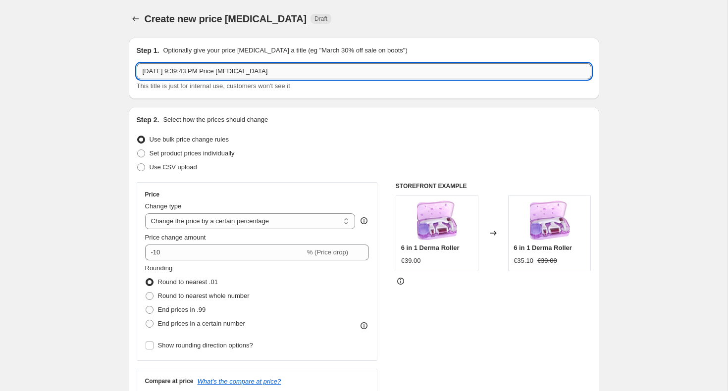
click at [205, 69] on input "[DATE] 9:39:43 PM Price [MEDICAL_DATA]" at bounding box center [364, 71] width 454 height 16
type input "0.95 (US MArket)"
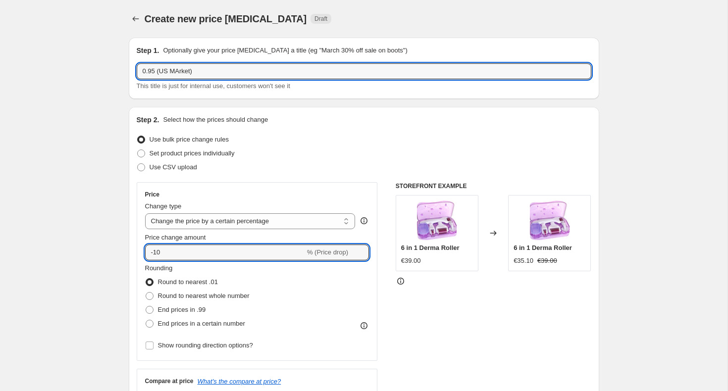
click at [229, 243] on div "Price change amount -10 % (Price drop)" at bounding box center [257, 247] width 224 height 28
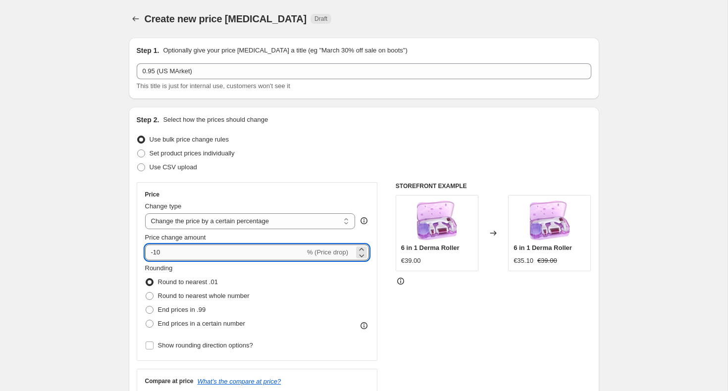
click at [200, 254] on input "-10" at bounding box center [225, 253] width 160 height 16
type input "0"
click at [177, 308] on span "End prices in .99" at bounding box center [182, 309] width 48 height 7
click at [146, 306] on input "End prices in .99" at bounding box center [146, 306] width 0 height 0
radio input "true"
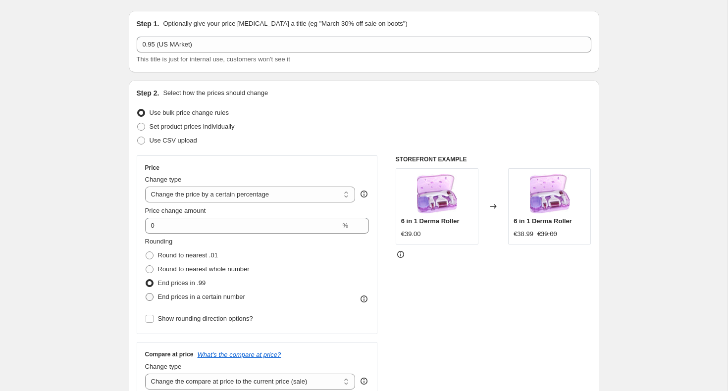
scroll to position [28, 0]
click at [172, 296] on span "End prices in a certain number" at bounding box center [201, 295] width 87 height 7
click at [146, 292] on input "End prices in a certain number" at bounding box center [146, 292] width 0 height 0
radio input "true"
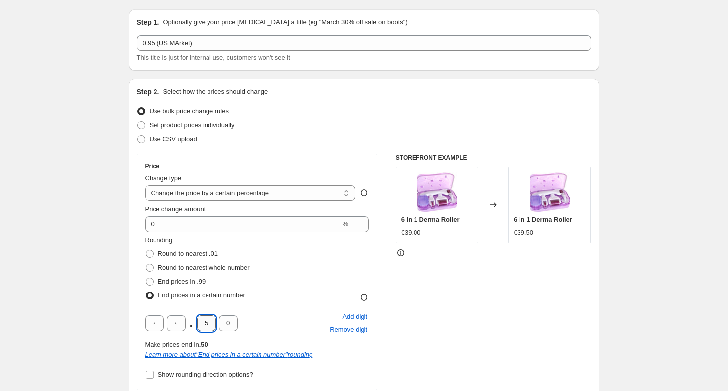
click at [210, 324] on input "5" at bounding box center [206, 323] width 19 height 16
type input "9"
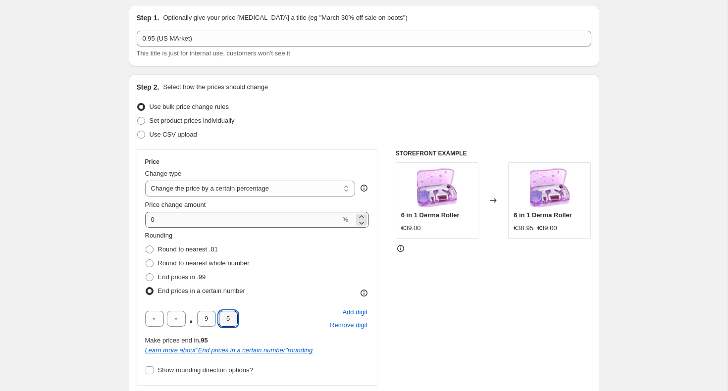
scroll to position [30, 0]
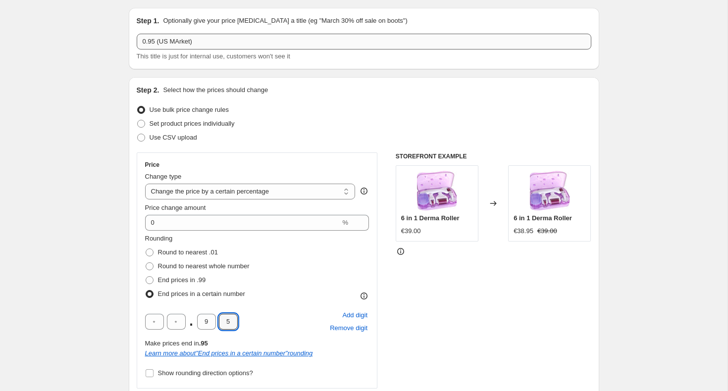
type input "5"
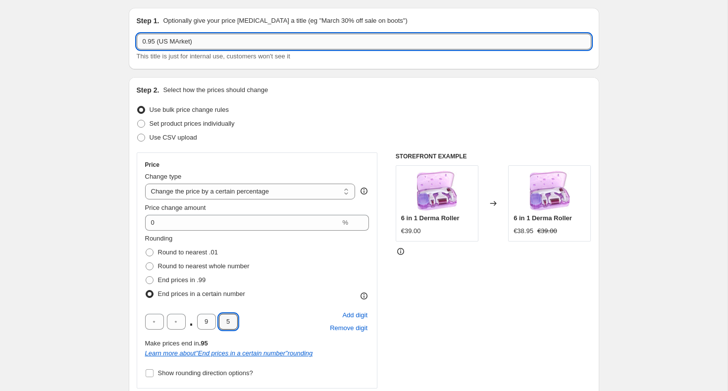
click at [178, 37] on input "0.95 (US MArket)" at bounding box center [364, 42] width 454 height 16
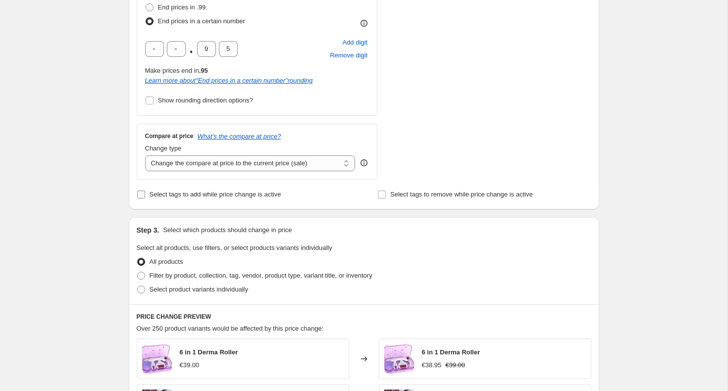
scroll to position [304, 0]
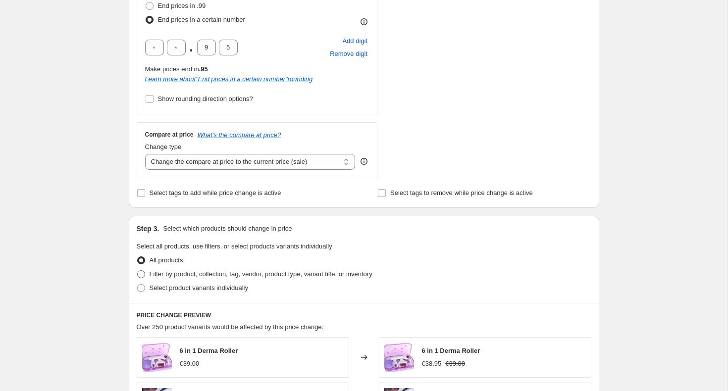
type input "0.95 (US Market)"
click at [173, 277] on span "Filter by product, collection, tag, vendor, product type, variant title, or inv…" at bounding box center [260, 273] width 223 height 7
click at [138, 271] on input "Filter by product, collection, tag, vendor, product type, variant title, or inv…" at bounding box center [137, 270] width 0 height 0
radio input "true"
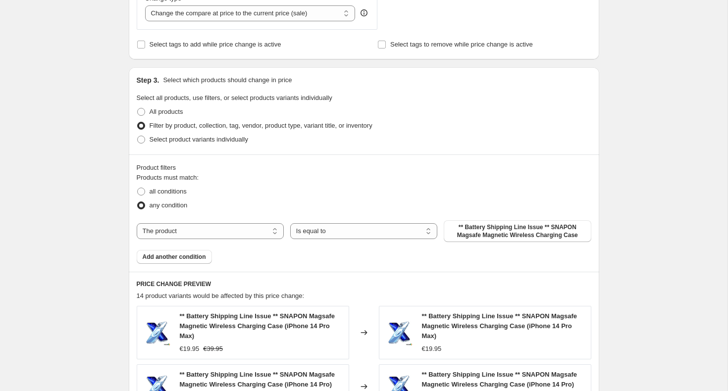
scroll to position [453, 0]
click at [207, 230] on select "The product The product's collection The product's tag The product's vendor The…" at bounding box center [210, 231] width 147 height 16
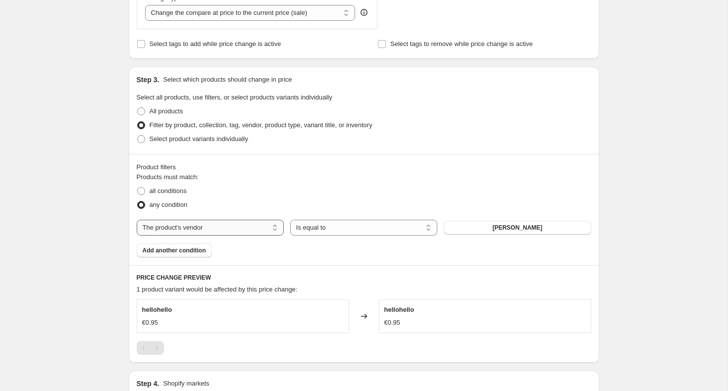
click at [194, 230] on select "The product The product's collection The product's tag The product's vendor The…" at bounding box center [210, 228] width 147 height 16
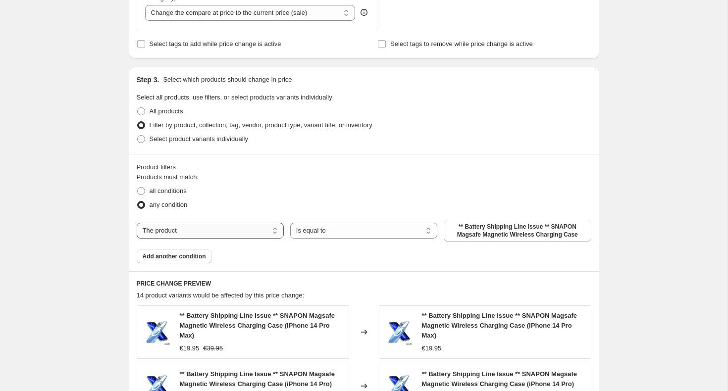
click at [225, 231] on select "The product The product's collection The product's tag The product's vendor The…" at bounding box center [210, 231] width 147 height 16
click at [165, 260] on button "Add another condition" at bounding box center [174, 256] width 75 height 14
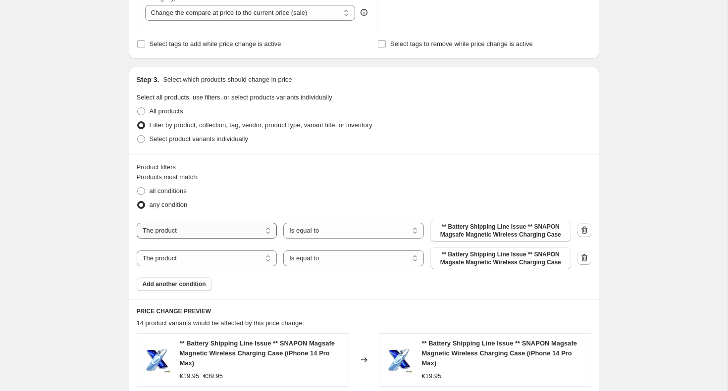
click at [198, 231] on select "The product The product's collection The product's tag The product's vendor The…" at bounding box center [207, 231] width 141 height 16
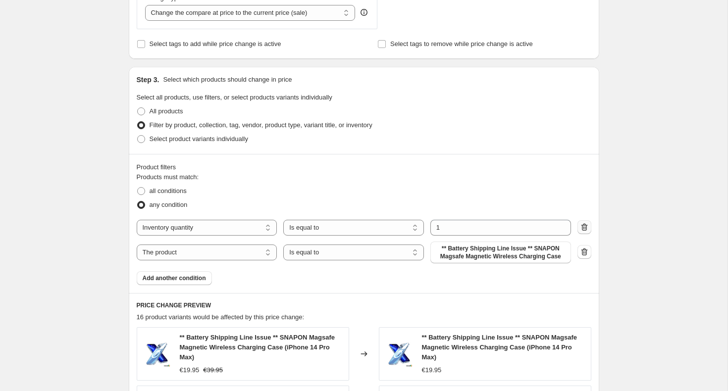
click at [579, 226] on icon "button" at bounding box center [584, 227] width 10 height 10
select select "product"
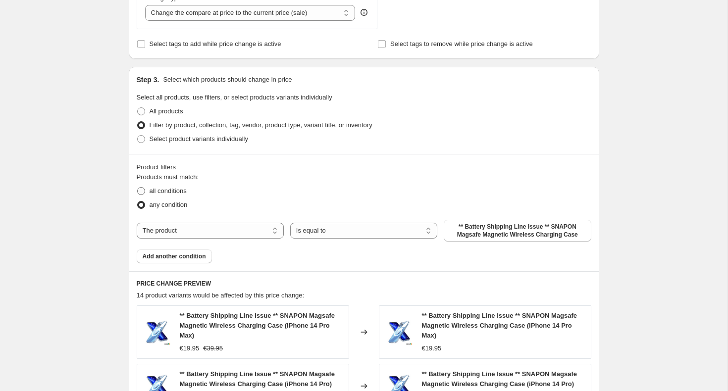
click at [157, 191] on span "all conditions" at bounding box center [167, 190] width 37 height 7
click at [138, 188] on input "all conditions" at bounding box center [137, 187] width 0 height 0
radio input "true"
click at [152, 207] on span "any condition" at bounding box center [168, 204] width 38 height 7
click at [138, 201] on input "any condition" at bounding box center [137, 201] width 0 height 0
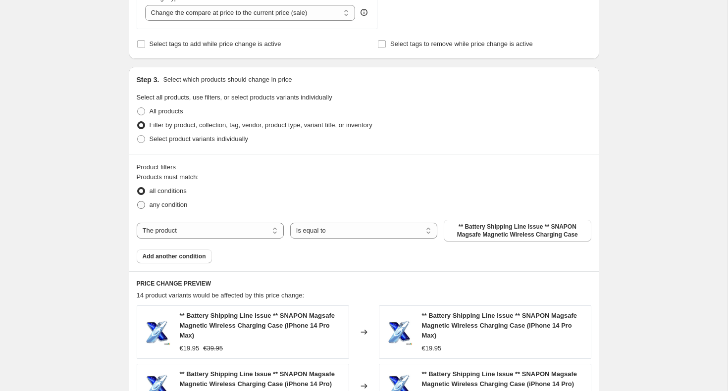
radio input "true"
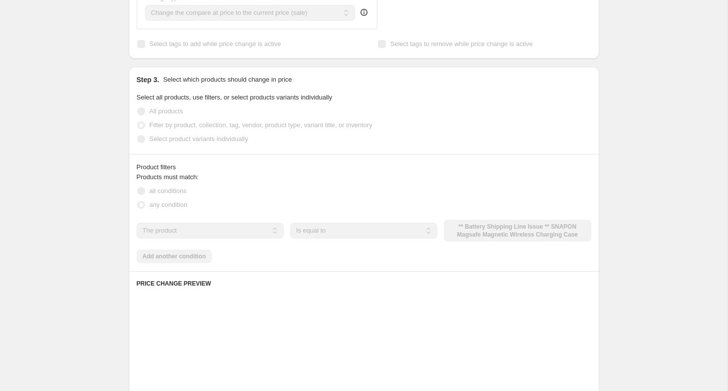
click at [202, 231] on select "The product The product's collection The product's tag The product's vendor The…" at bounding box center [210, 231] width 147 height 16
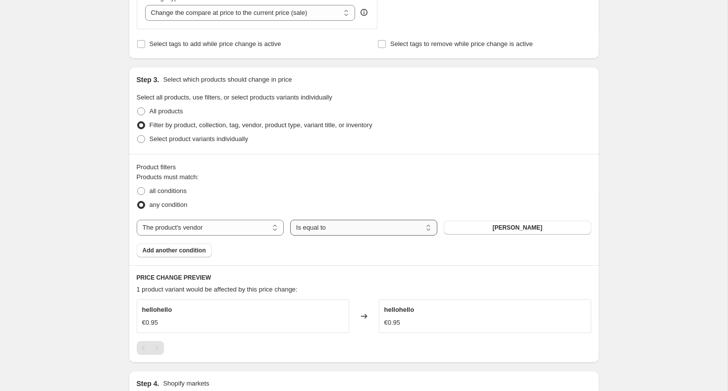
click at [361, 229] on select "Is equal to Is not equal to" at bounding box center [363, 228] width 147 height 16
click at [510, 230] on span "[PERSON_NAME]" at bounding box center [517, 228] width 50 height 8
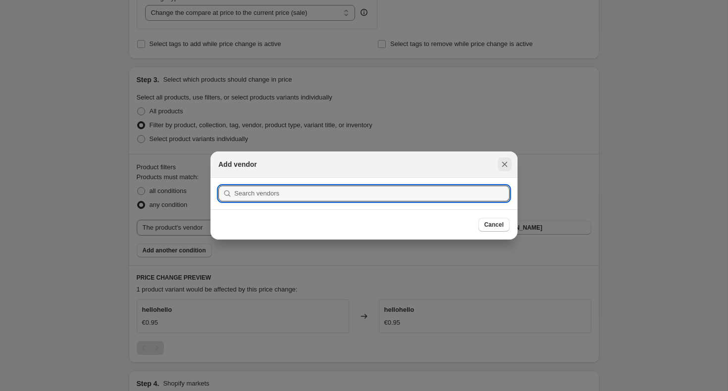
click at [506, 162] on icon "Close" at bounding box center [504, 164] width 5 height 5
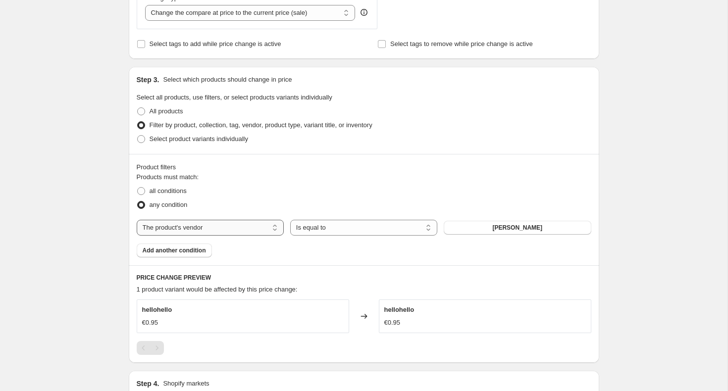
click at [186, 228] on select "The product The product's collection The product's tag The product's vendor The…" at bounding box center [210, 228] width 147 height 16
select select "product_type"
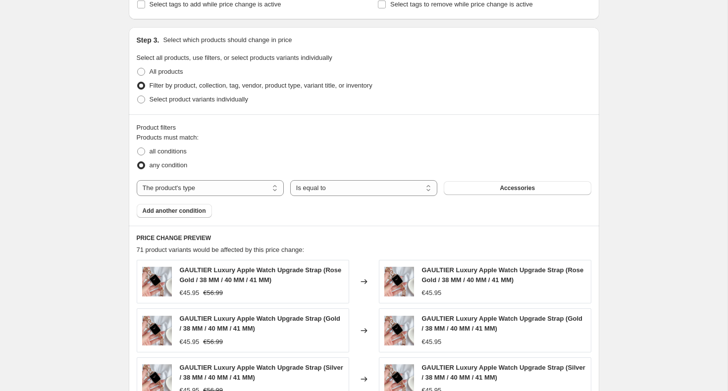
scroll to position [502, 0]
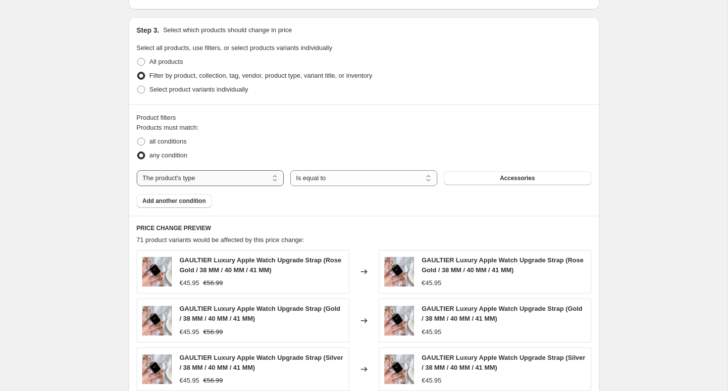
click at [209, 176] on select "The product The product's collection The product's tag The product's vendor The…" at bounding box center [210, 178] width 147 height 16
click at [174, 86] on span "Select product variants individually" at bounding box center [198, 89] width 99 height 7
click at [138, 86] on input "Select product variants individually" at bounding box center [137, 86] width 0 height 0
radio input "true"
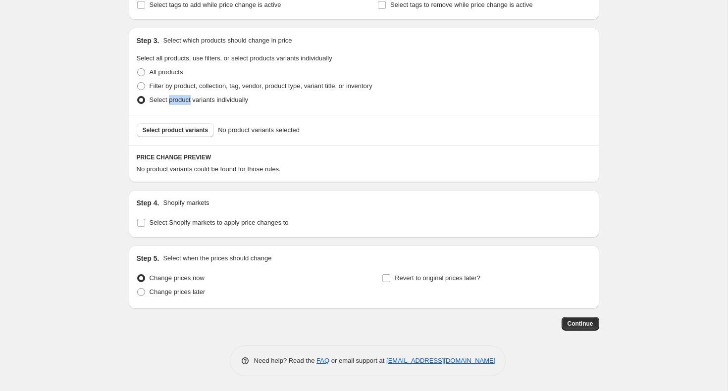
scroll to position [492, 0]
click at [144, 70] on span at bounding box center [141, 72] width 8 height 8
click at [138, 69] on input "All products" at bounding box center [137, 68] width 0 height 0
radio input "true"
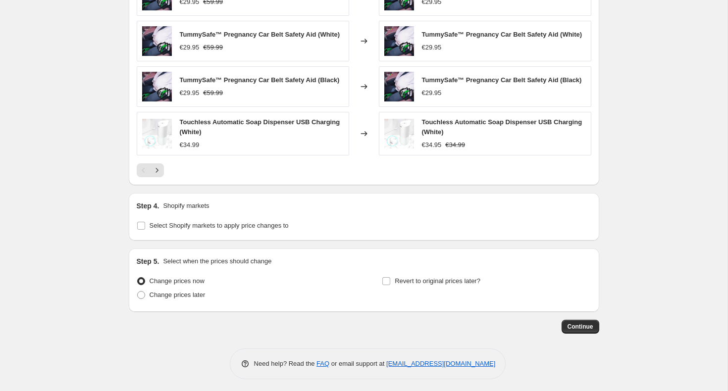
scroll to position [714, 0]
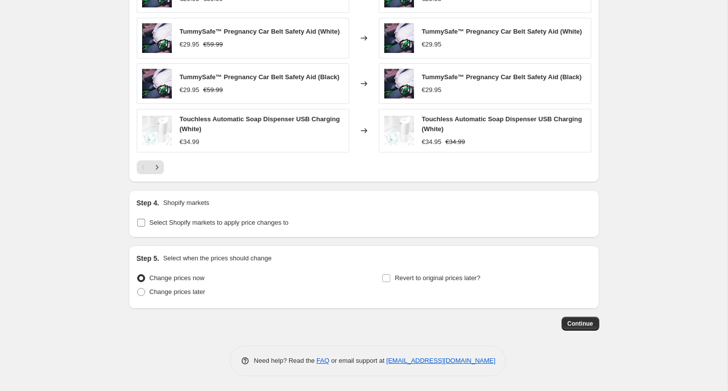
click at [155, 221] on span "Select Shopify markets to apply price changes to" at bounding box center [218, 222] width 139 height 7
click at [145, 221] on input "Select Shopify markets to apply price changes to" at bounding box center [141, 223] width 8 height 8
checkbox input "true"
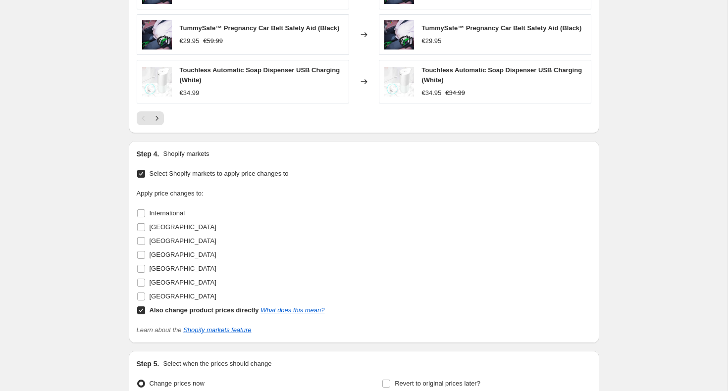
scroll to position [775, 0]
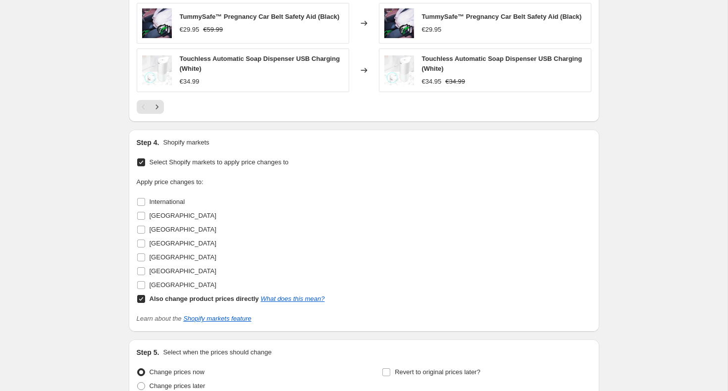
click at [140, 298] on input "Also change product prices directly What does this mean?" at bounding box center [141, 299] width 8 height 8
checkbox input "false"
click at [140, 199] on input "International" at bounding box center [141, 202] width 8 height 8
checkbox input "true"
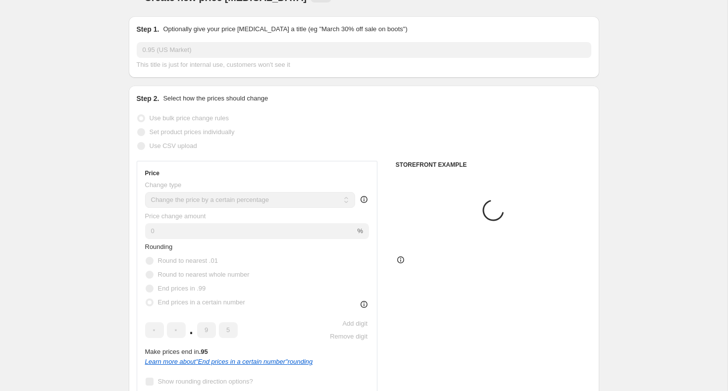
scroll to position [0, 0]
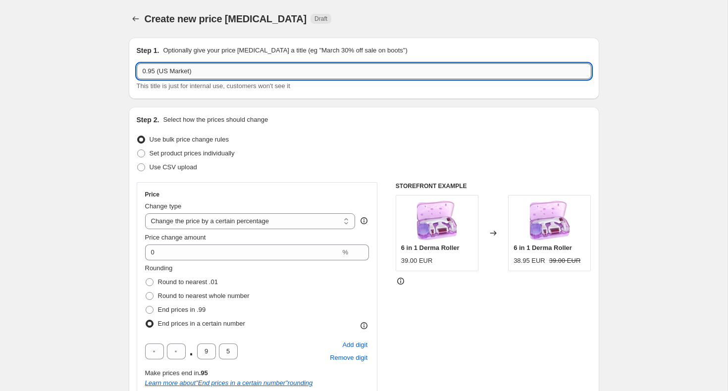
drag, startPoint x: 160, startPoint y: 69, endPoint x: 169, endPoint y: 70, distance: 8.9
click at [169, 70] on input "0.95 (US Market)" at bounding box center [364, 71] width 454 height 16
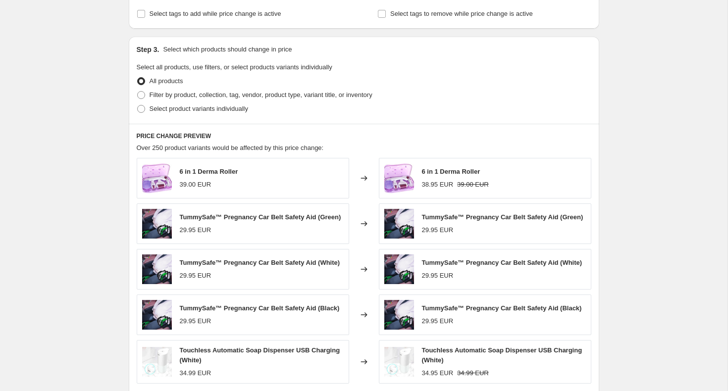
scroll to position [869, 0]
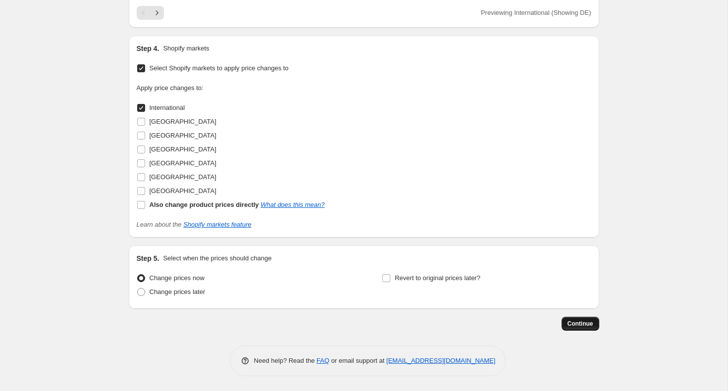
type input "0.95 (International Market)"
click at [563, 319] on button "Continue" at bounding box center [580, 324] width 38 height 14
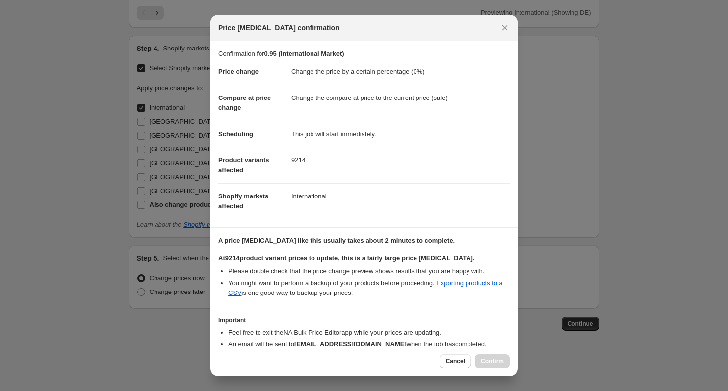
scroll to position [55, 0]
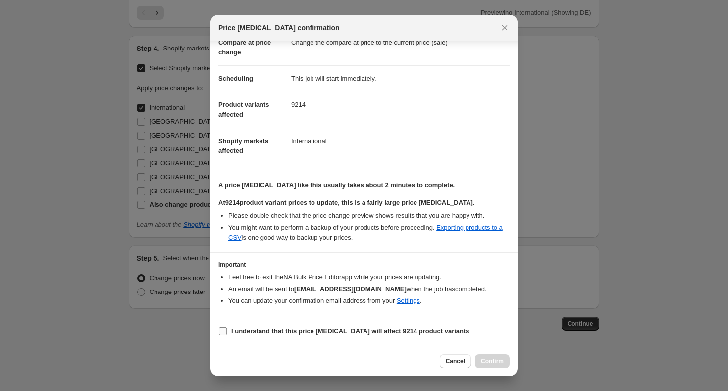
click at [234, 331] on b "I understand that this price [MEDICAL_DATA] will affect 9214 product variants" at bounding box center [350, 330] width 238 height 7
click at [227, 331] on input "I understand that this price [MEDICAL_DATA] will affect 9214 product variants" at bounding box center [223, 331] width 8 height 8
checkbox input "true"
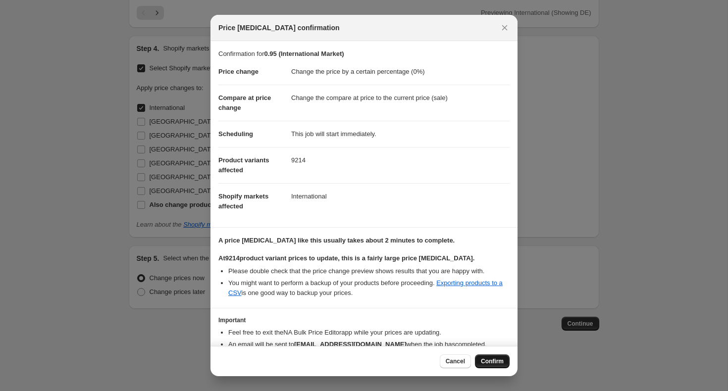
click at [488, 360] on span "Confirm" at bounding box center [492, 361] width 23 height 8
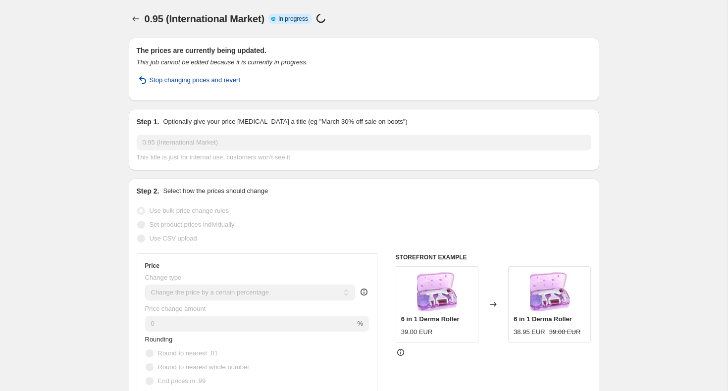
click at [194, 79] on span "Stop changing prices and revert" at bounding box center [194, 80] width 91 height 10
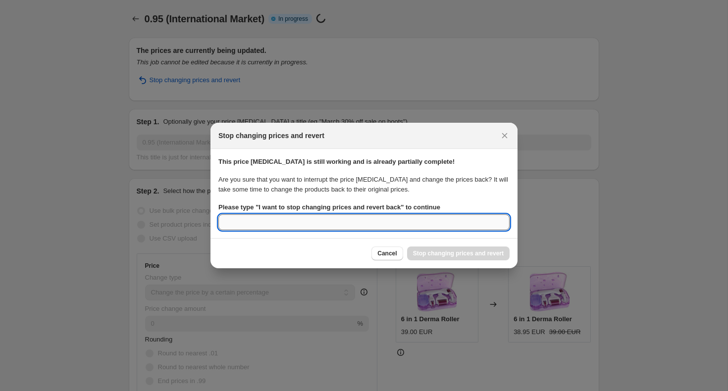
click at [360, 217] on input "Please type " I want to stop changing prices and revert back " to continue" at bounding box center [363, 222] width 291 height 16
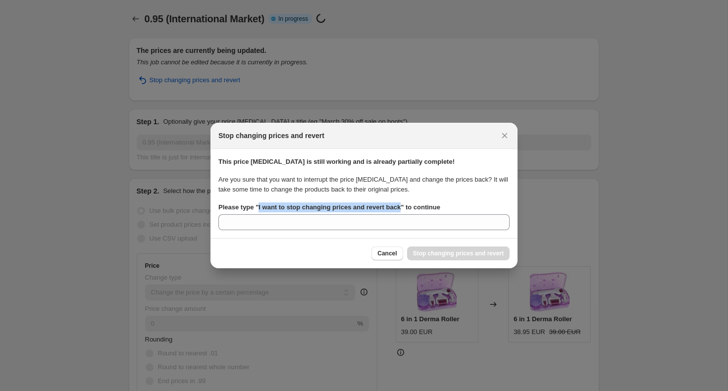
drag, startPoint x: 258, startPoint y: 205, endPoint x: 403, endPoint y: 208, distance: 145.1
click at [403, 208] on b "Please type " I want to stop changing prices and revert back " to continue" at bounding box center [329, 206] width 222 height 7
copy b "I want to stop changing prices and revert back"
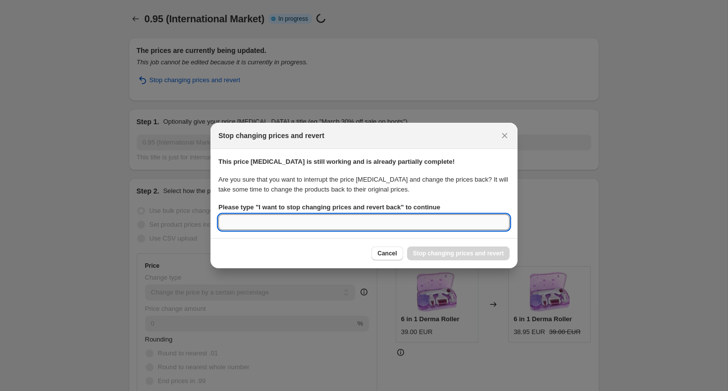
click at [371, 217] on input "Please type " I want to stop changing prices and revert back " to continue" at bounding box center [363, 222] width 291 height 16
paste input "I want to stop changing prices and revert back"
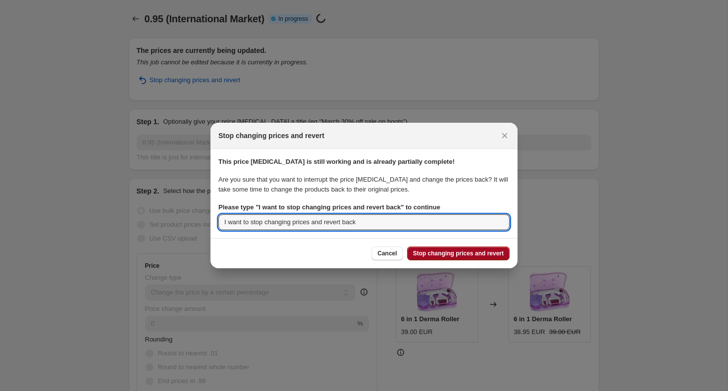
type input "I want to stop changing prices and revert back"
click at [448, 259] on button "Stop changing prices and revert" at bounding box center [458, 254] width 102 height 14
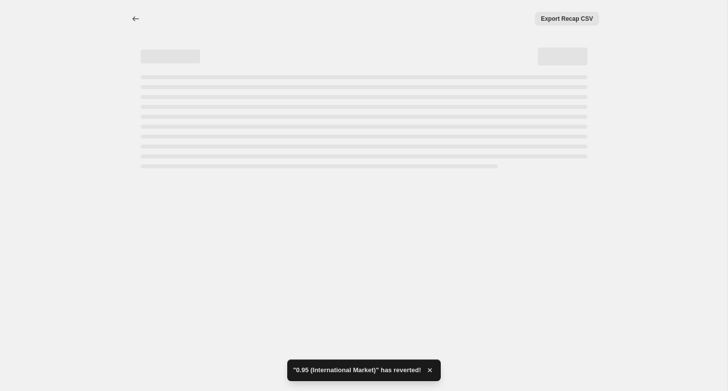
select select "percentage"
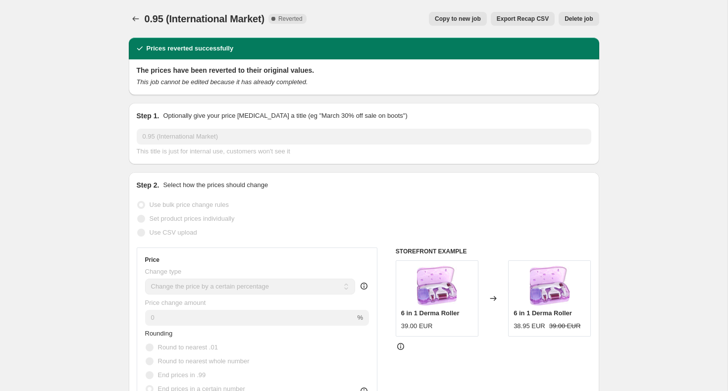
click at [570, 20] on span "Delete job" at bounding box center [578, 19] width 28 height 8
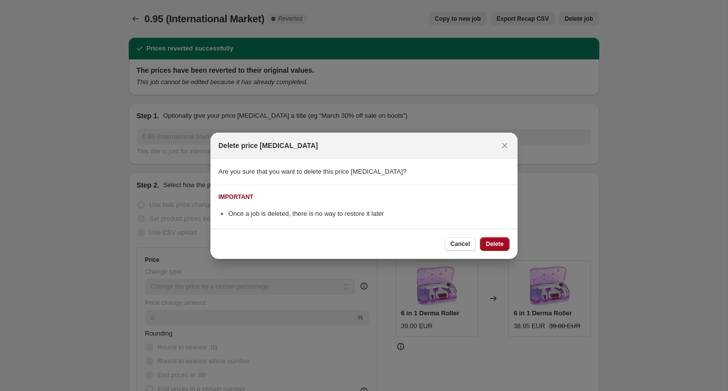
click at [489, 245] on span "Delete" at bounding box center [495, 244] width 18 height 8
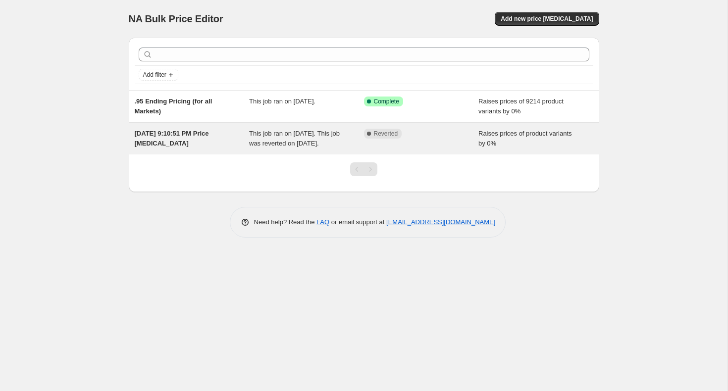
click at [247, 134] on div "[DATE] 9:10:51 PM Price [MEDICAL_DATA]" at bounding box center [192, 139] width 115 height 20
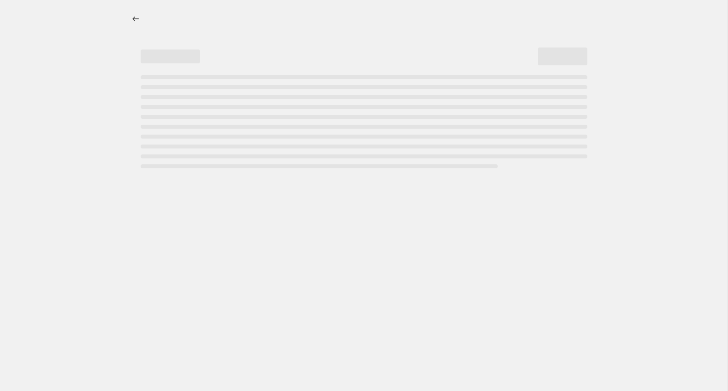
select select "percentage"
select select "no_change"
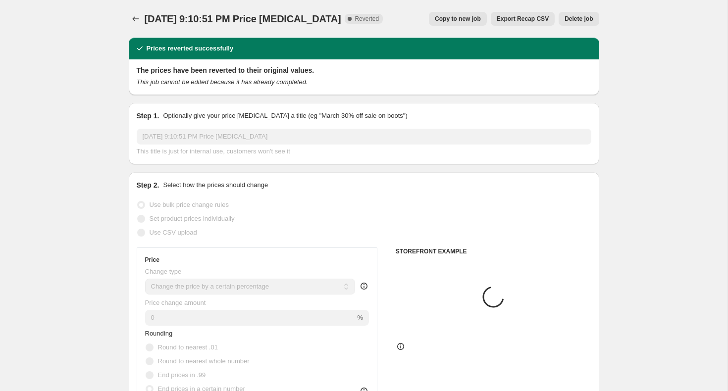
click at [577, 13] on button "Delete job" at bounding box center [578, 19] width 40 height 14
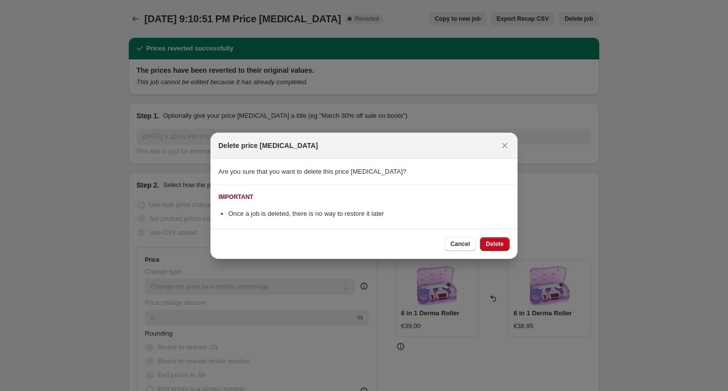
click at [488, 250] on div "Cancel Delete" at bounding box center [363, 244] width 307 height 30
click at [488, 248] on button "Delete" at bounding box center [495, 244] width 30 height 14
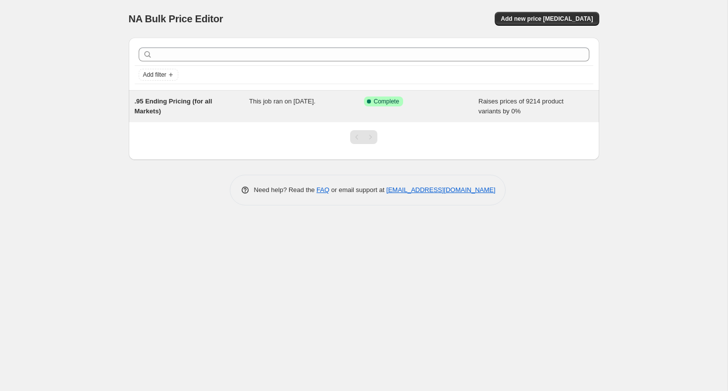
click at [420, 95] on div ".95 Ending Pricing (for all Markets) This job ran on [DATE]. Success Complete C…" at bounding box center [364, 107] width 470 height 32
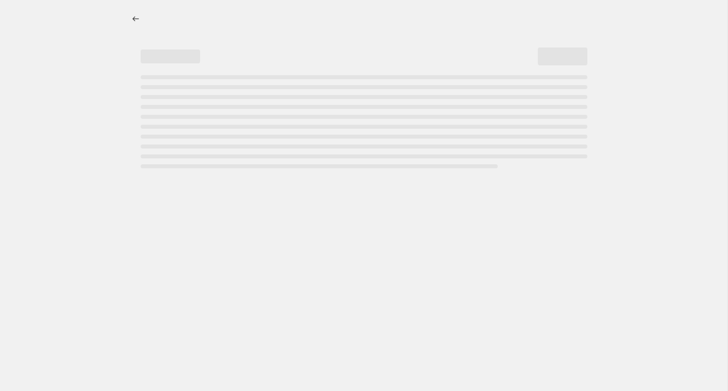
select select "percentage"
select select "no_change"
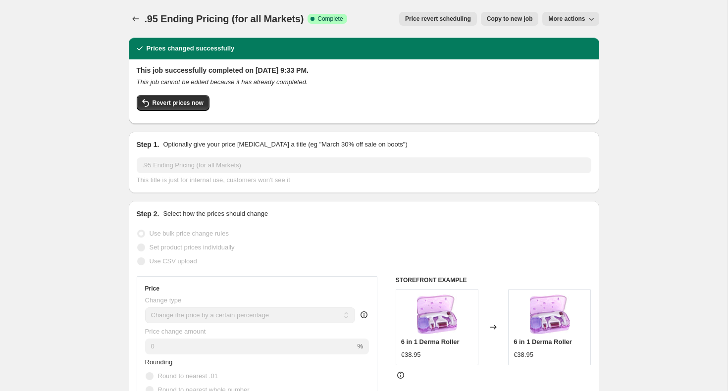
click at [572, 21] on span "More actions" at bounding box center [566, 19] width 37 height 8
click at [561, 60] on span "Delete job" at bounding box center [574, 56] width 54 height 10
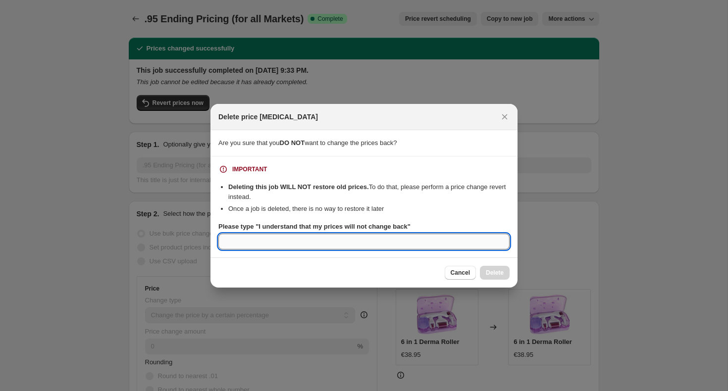
click at [462, 239] on input "Please type "I understand that my prices will not change back"" at bounding box center [363, 242] width 291 height 16
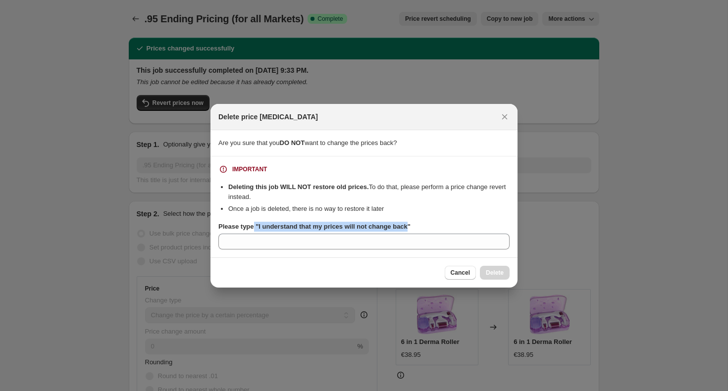
drag, startPoint x: 254, startPoint y: 227, endPoint x: 410, endPoint y: 227, distance: 155.9
click at [410, 227] on b "Please type "I understand that my prices will not change back"" at bounding box center [314, 226] width 192 height 7
copy b ""I understand that my prices will not change back"
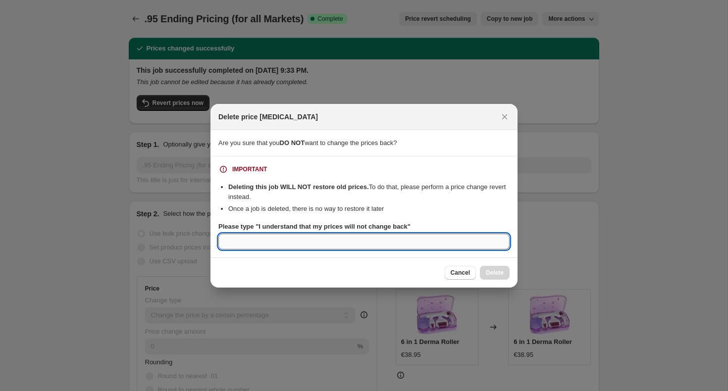
click at [382, 248] on input "Please type "I understand that my prices will not change back"" at bounding box center [363, 242] width 291 height 16
paste input ""I understand that my prices will not change back"
click at [228, 241] on input ""I understand that my prices will not change back" at bounding box center [363, 242] width 291 height 16
click at [450, 240] on input "I understand that my prices will not change back" at bounding box center [363, 242] width 291 height 16
type input "I understand that my prices will not change back"
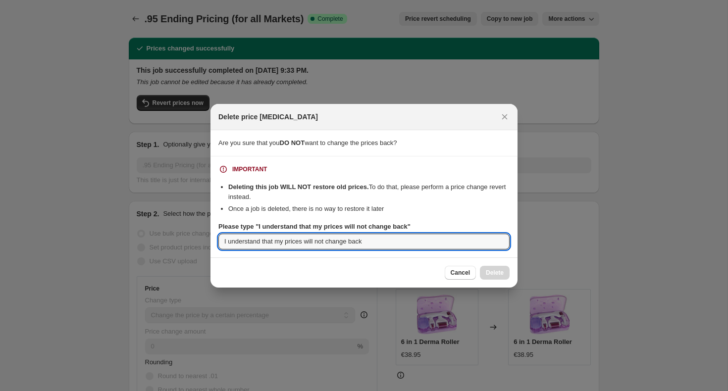
click at [487, 273] on div "Cancel Delete" at bounding box center [477, 273] width 65 height 14
click at [381, 239] on input "I understand that my prices will not change back" at bounding box center [363, 242] width 291 height 16
click at [274, 172] on div "IMPORTANT" at bounding box center [363, 169] width 291 height 10
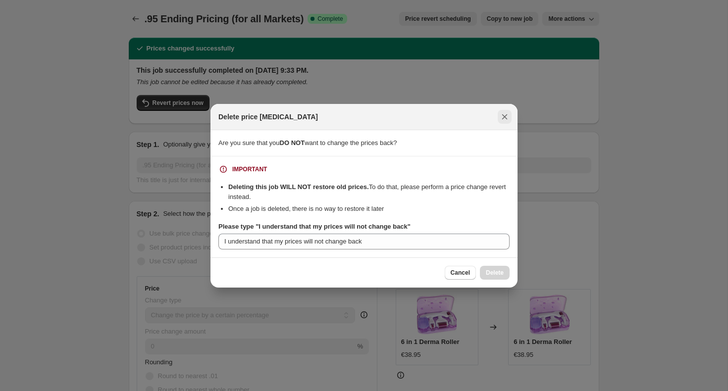
click at [497, 114] on button "Close" at bounding box center [504, 117] width 14 height 14
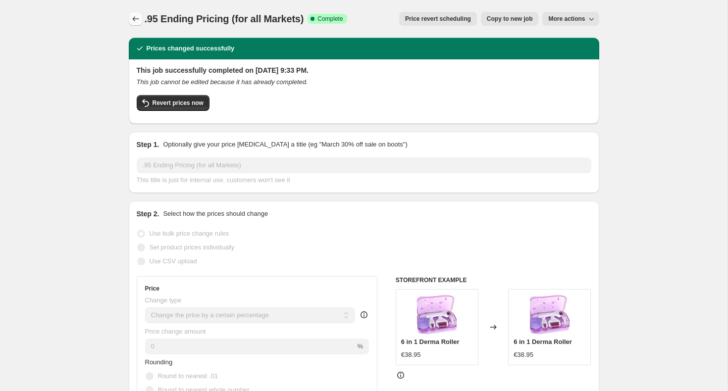
click at [135, 22] on icon "Price change jobs" at bounding box center [136, 19] width 10 height 10
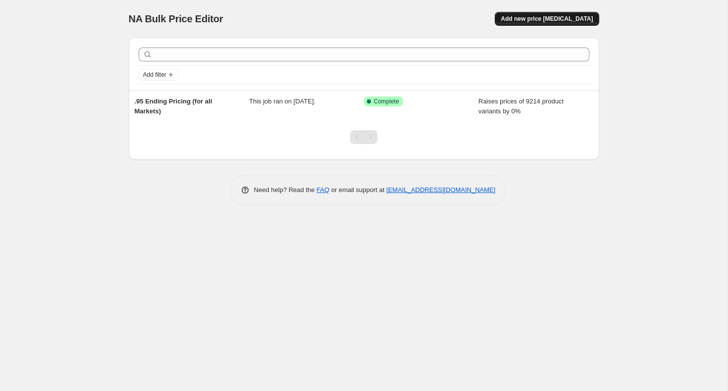
click at [558, 18] on span "Add new price [MEDICAL_DATA]" at bounding box center [546, 19] width 92 height 8
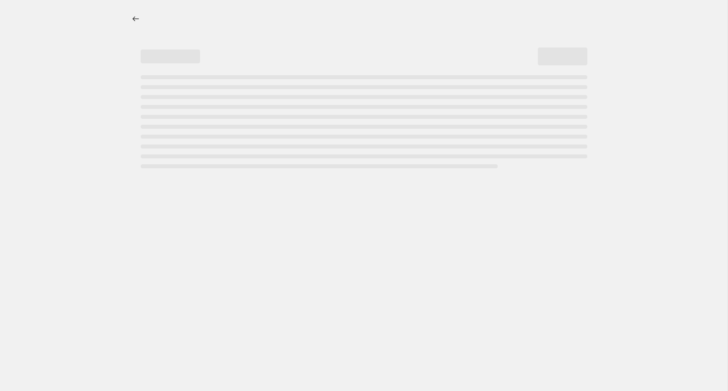
select select "percentage"
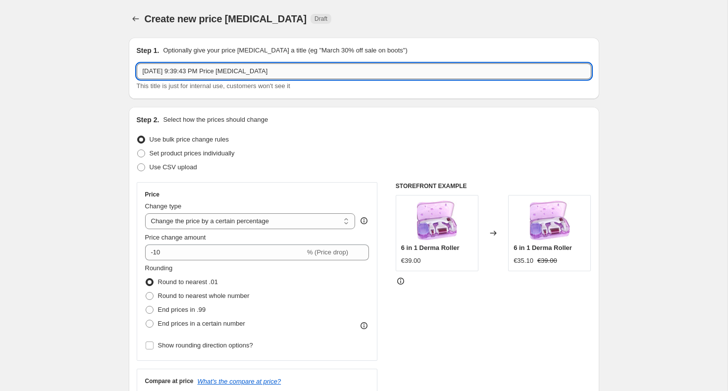
click at [194, 68] on input "[DATE] 9:39:43 PM Price [MEDICAL_DATA]" at bounding box center [364, 71] width 454 height 16
type input "0.95 (US Market)"
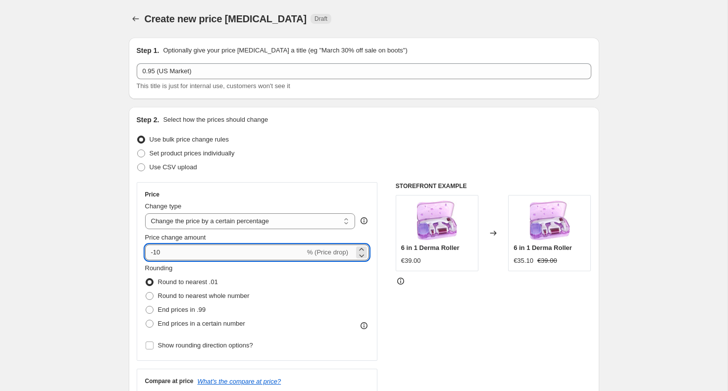
click at [172, 247] on input "-10" at bounding box center [225, 253] width 160 height 16
type input "0"
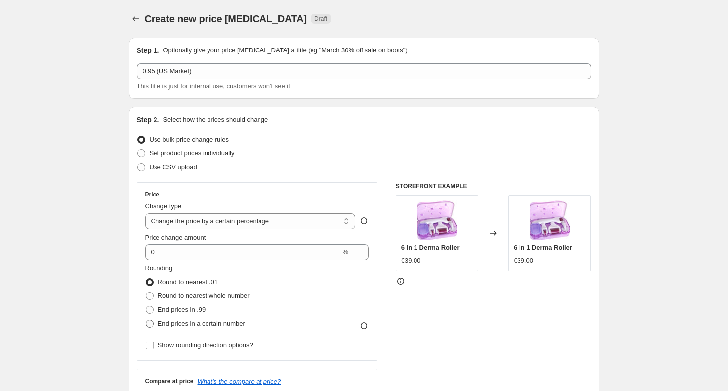
click at [191, 323] on span "End prices in a certain number" at bounding box center [201, 323] width 87 height 7
click at [146, 320] on input "End prices in a certain number" at bounding box center [146, 320] width 0 height 0
radio input "true"
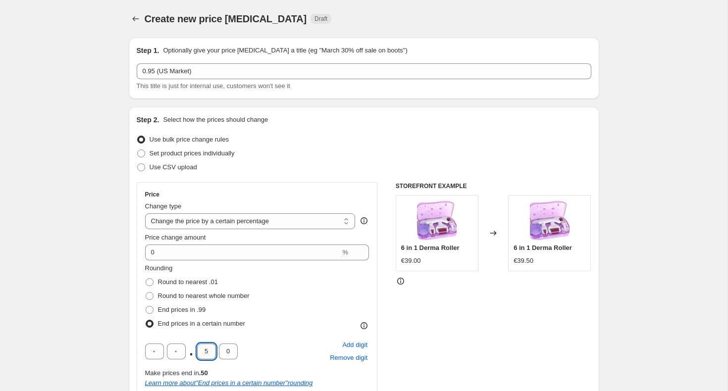
click at [210, 347] on input "5" at bounding box center [206, 352] width 19 height 16
type input "9"
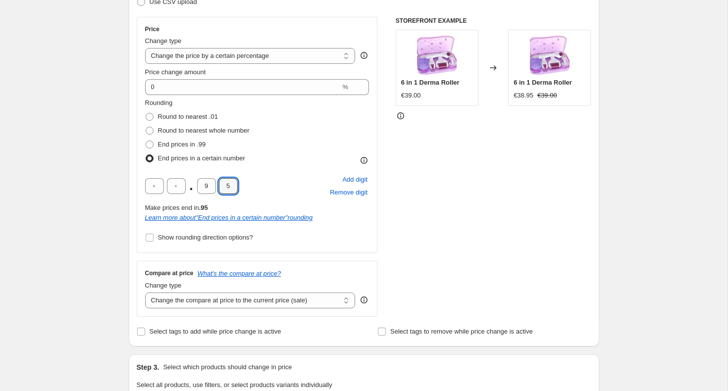
scroll to position [169, 0]
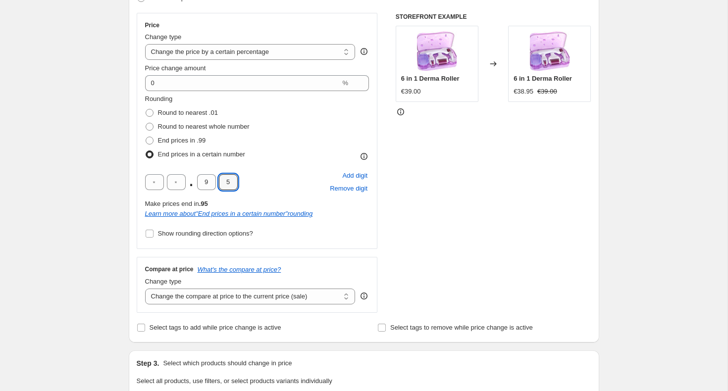
type input "5"
click at [238, 284] on div "Change type" at bounding box center [250, 282] width 210 height 10
click at [236, 291] on select "Change the compare at price to the current price (sale) Change the compare at p…" at bounding box center [250, 297] width 210 height 16
select select "no_change"
click at [145, 289] on select "Change the compare at price to the current price (sale) Change the compare at p…" at bounding box center [250, 297] width 210 height 16
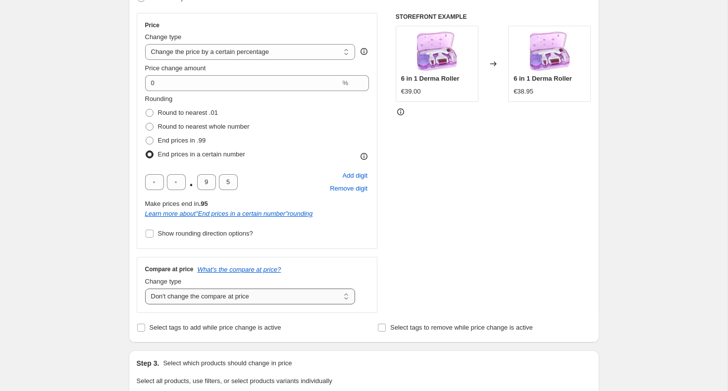
click at [197, 297] on select "Change the compare at price to the current price (sale) Change the compare at p…" at bounding box center [250, 297] width 210 height 16
click at [145, 289] on select "Change the compare at price to the current price (sale) Change the compare at p…" at bounding box center [250, 297] width 210 height 16
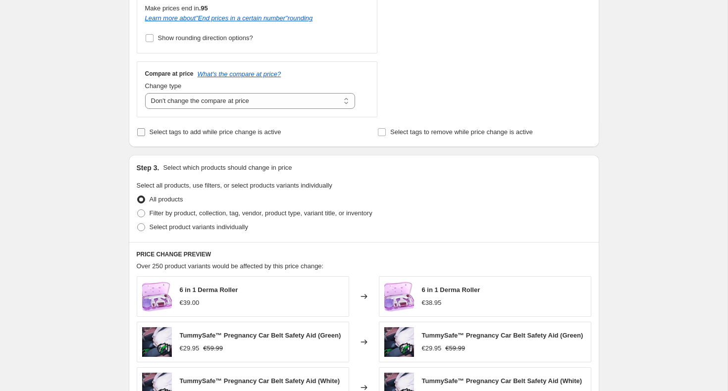
scroll to position [714, 0]
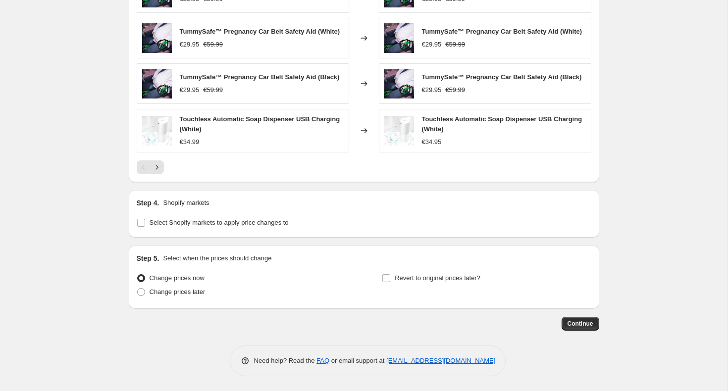
click at [182, 231] on div "Step 4. Shopify markets Select Shopify markets to apply price changes to" at bounding box center [364, 214] width 470 height 48
click at [179, 228] on label "Select Shopify markets to apply price changes to" at bounding box center [213, 223] width 152 height 14
click at [145, 227] on input "Select Shopify markets to apply price changes to" at bounding box center [141, 223] width 8 height 8
checkbox input "true"
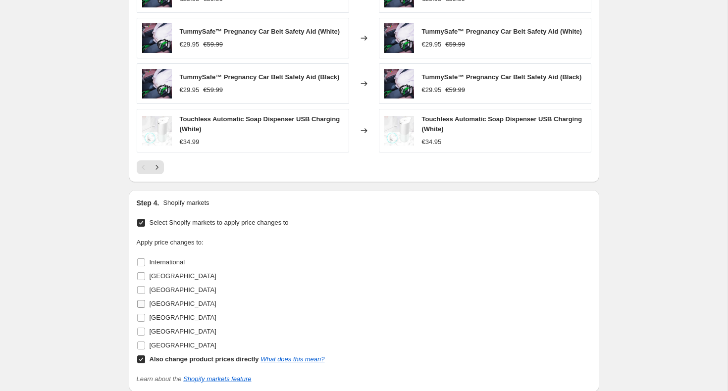
click at [142, 301] on input "[GEOGRAPHIC_DATA]" at bounding box center [141, 304] width 8 height 8
checkbox input "true"
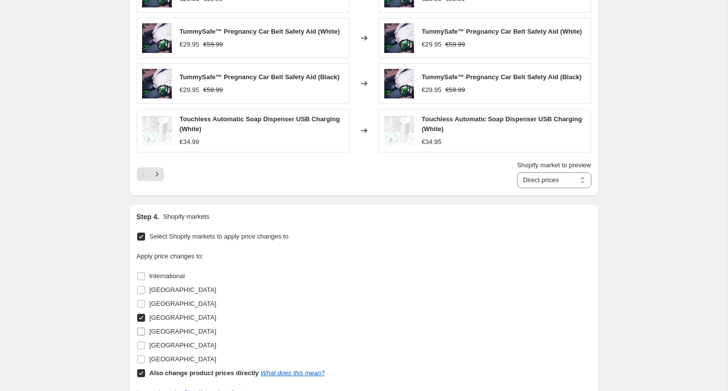
click at [142, 332] on input "[GEOGRAPHIC_DATA]" at bounding box center [141, 332] width 8 height 8
checkbox input "true"
click at [139, 316] on input "[GEOGRAPHIC_DATA]" at bounding box center [141, 318] width 8 height 8
checkbox input "false"
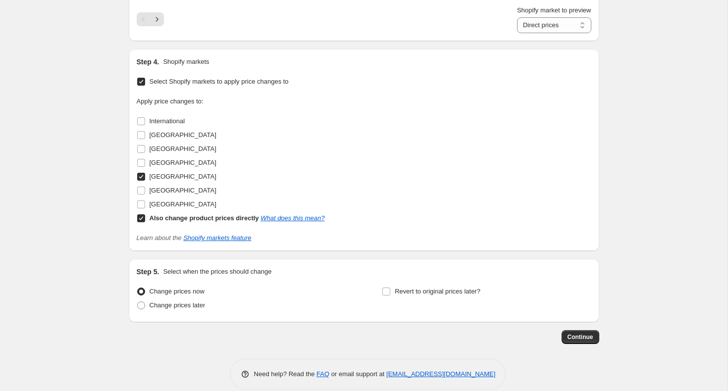
scroll to position [883, 0]
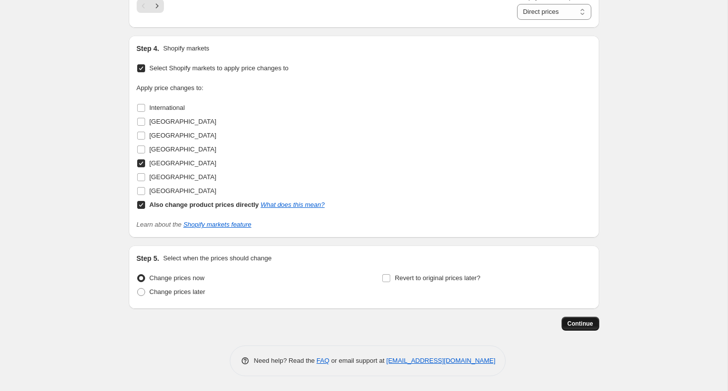
click at [579, 326] on span "Continue" at bounding box center [580, 324] width 26 height 8
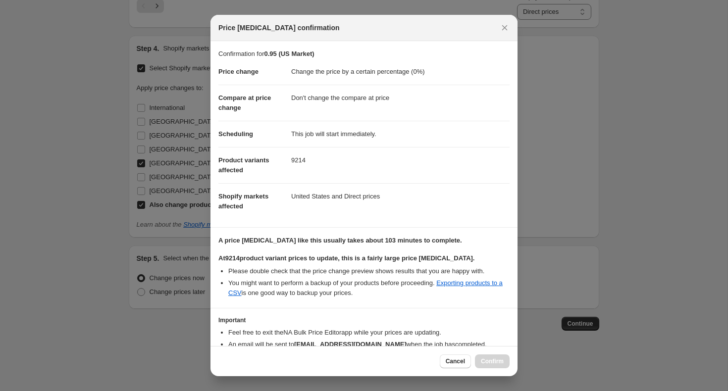
scroll to position [55, 0]
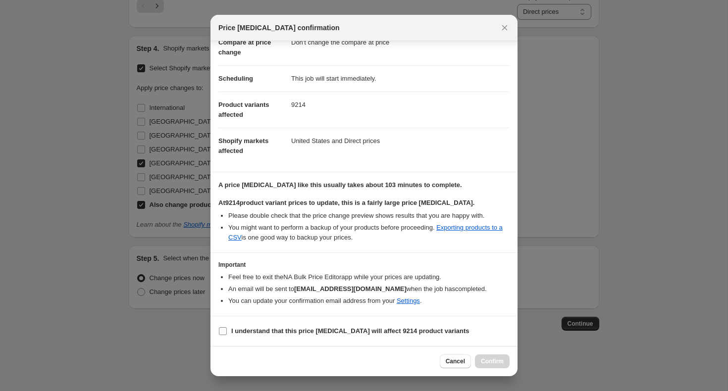
click at [249, 329] on b "I understand that this price [MEDICAL_DATA] will affect 9214 product variants" at bounding box center [350, 330] width 238 height 7
click at [227, 329] on input "I understand that this price [MEDICAL_DATA] will affect 9214 product variants" at bounding box center [223, 331] width 8 height 8
checkbox input "true"
click at [484, 360] on span "Confirm" at bounding box center [492, 361] width 23 height 8
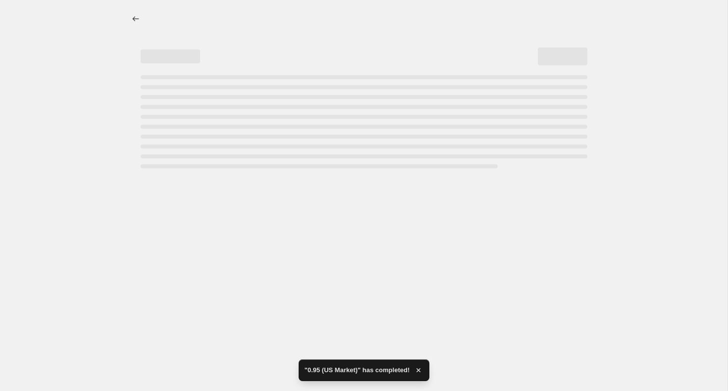
select select "percentage"
select select "no_change"
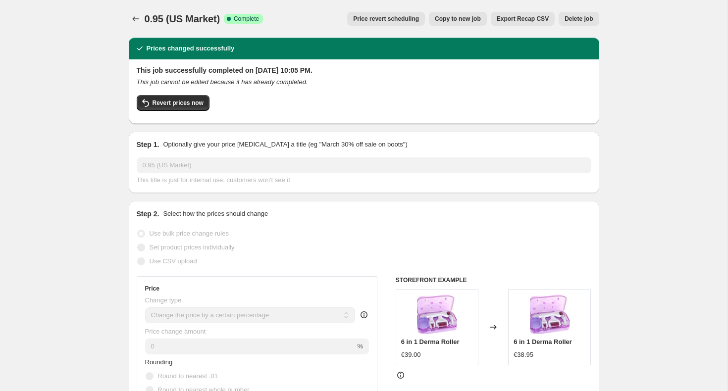
click at [135, 11] on div "0.95 (US Market). This page is ready 0.95 (US Market) Success Complete Complete…" at bounding box center [364, 19] width 470 height 38
click at [135, 16] on icon "Price change jobs" at bounding box center [136, 19] width 10 height 10
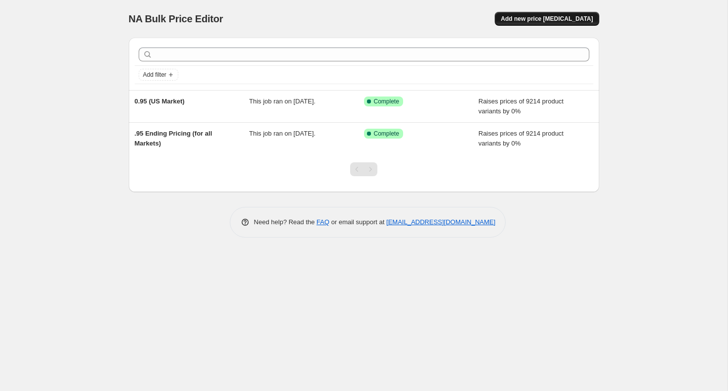
click at [547, 20] on span "Add new price [MEDICAL_DATA]" at bounding box center [546, 19] width 92 height 8
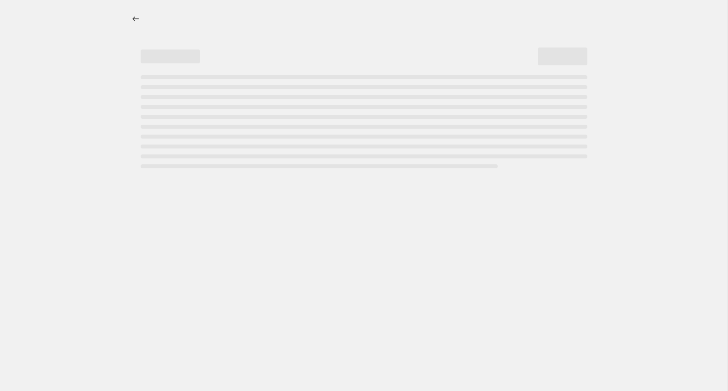
select select "percentage"
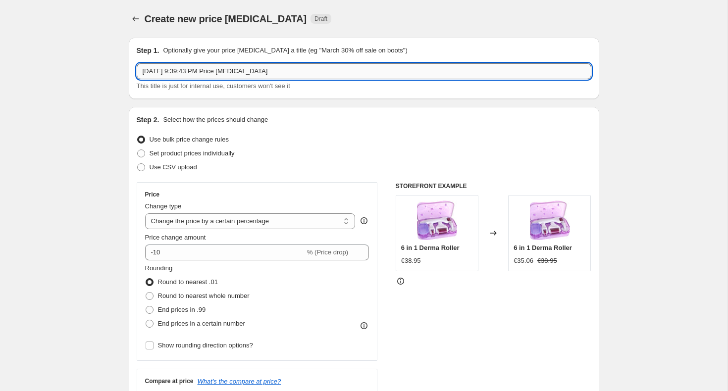
click at [231, 76] on input "[DATE] 9:39:43 PM Price [MEDICAL_DATA]" at bounding box center [364, 71] width 454 height 16
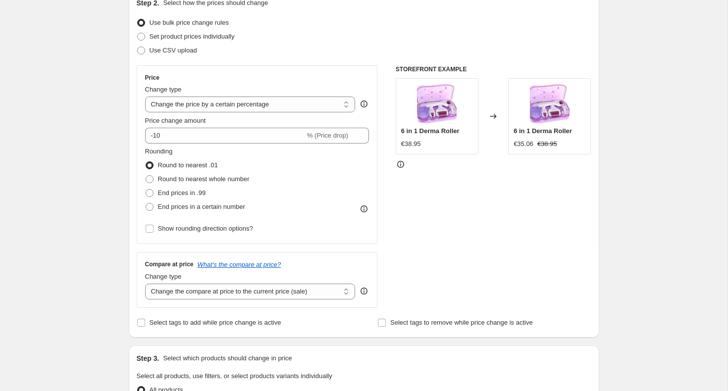
scroll to position [134, 0]
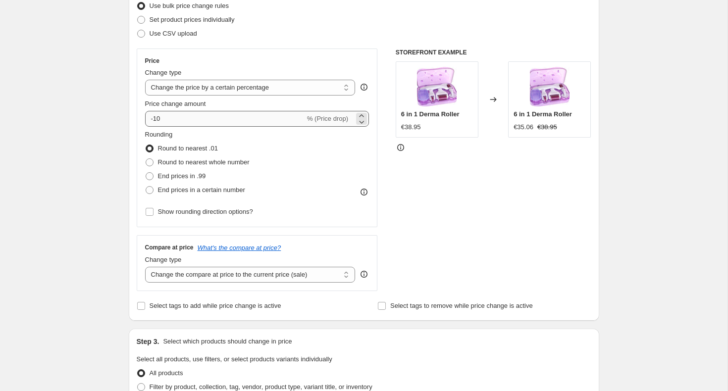
type input "0.95 (CAD $)"
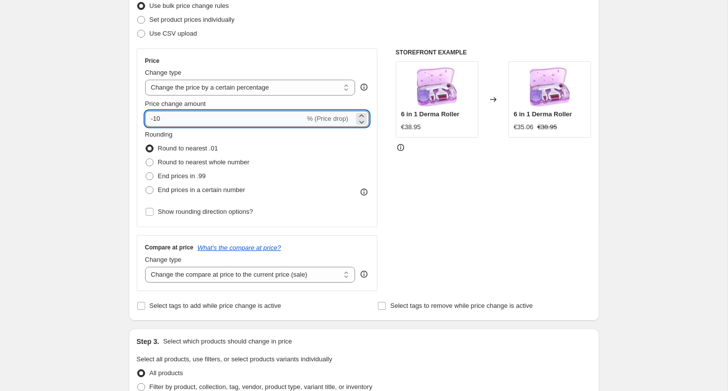
click at [260, 124] on input "-10" at bounding box center [225, 119] width 160 height 16
type input "0"
click at [212, 273] on select "Change the compare at price to the current price (sale) Change the compare at p…" at bounding box center [250, 275] width 210 height 16
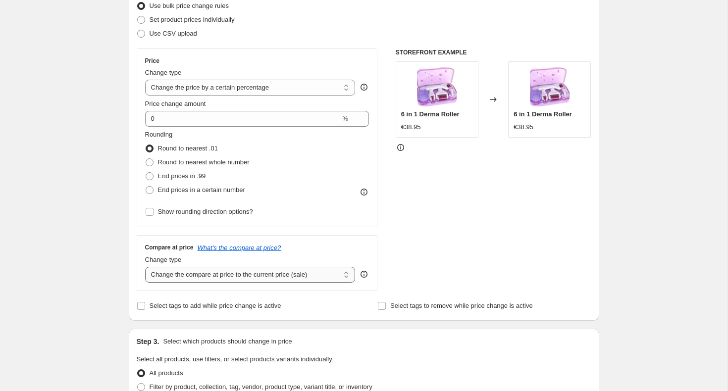
select select "no_change"
click at [145, 267] on select "Change the compare at price to the current price (sale) Change the compare at p…" at bounding box center [250, 275] width 210 height 16
click at [149, 198] on div "Rounding Round to nearest .01 Round to nearest whole number End prices in .99 E…" at bounding box center [257, 174] width 224 height 89
click at [148, 192] on span at bounding box center [150, 190] width 8 height 8
click at [146, 187] on input "End prices in a certain number" at bounding box center [146, 186] width 0 height 0
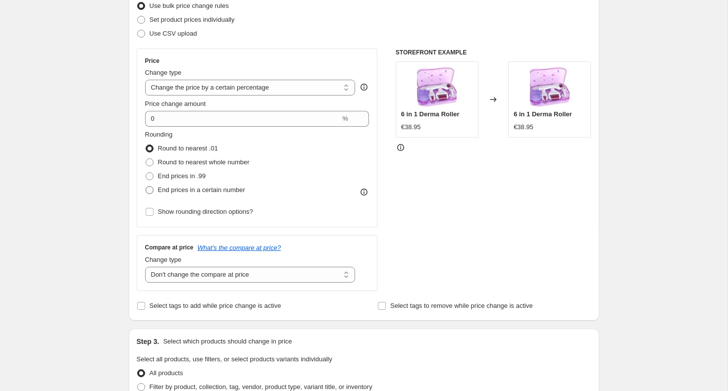
radio input "true"
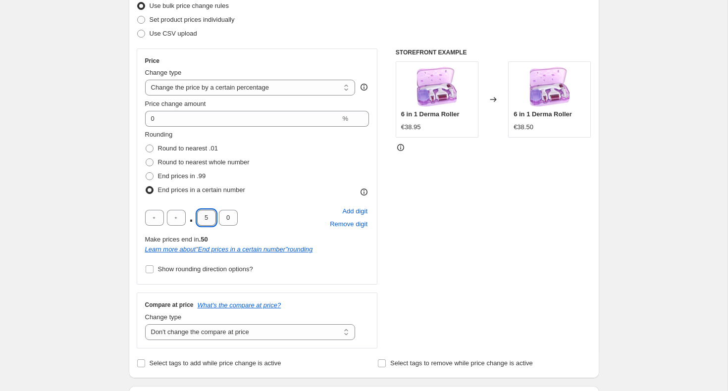
click at [209, 214] on input "5" at bounding box center [206, 218] width 19 height 16
type input "9"
click at [231, 223] on input "0" at bounding box center [228, 218] width 19 height 16
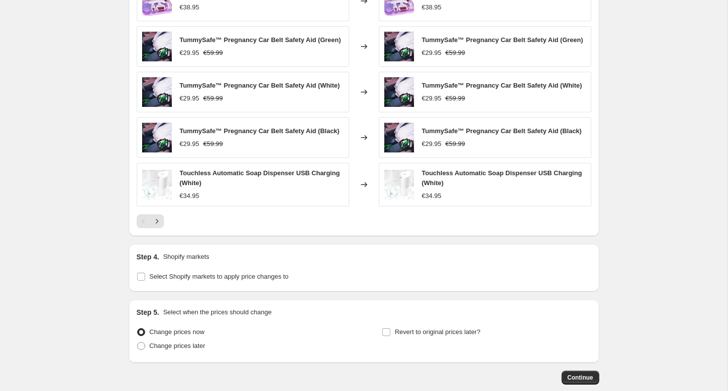
scroll to position [714, 0]
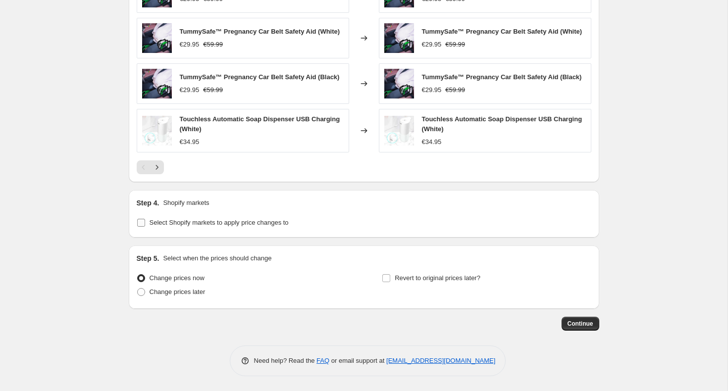
type input "5"
click at [169, 226] on span "Select Shopify markets to apply price changes to" at bounding box center [218, 223] width 139 height 10
click at [145, 226] on input "Select Shopify markets to apply price changes to" at bounding box center [141, 223] width 8 height 8
checkbox input "true"
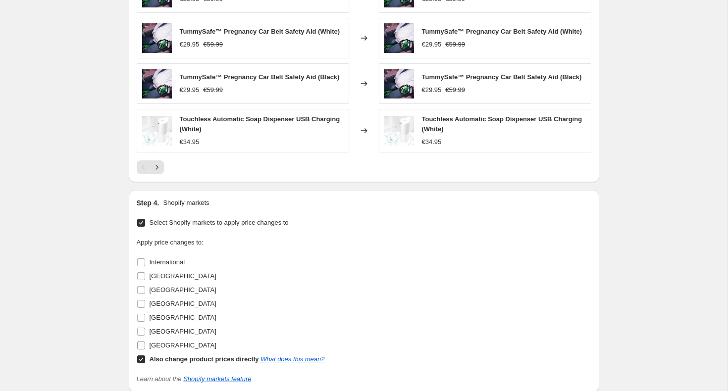
click at [144, 345] on input "[GEOGRAPHIC_DATA]" at bounding box center [141, 346] width 8 height 8
checkbox input "true"
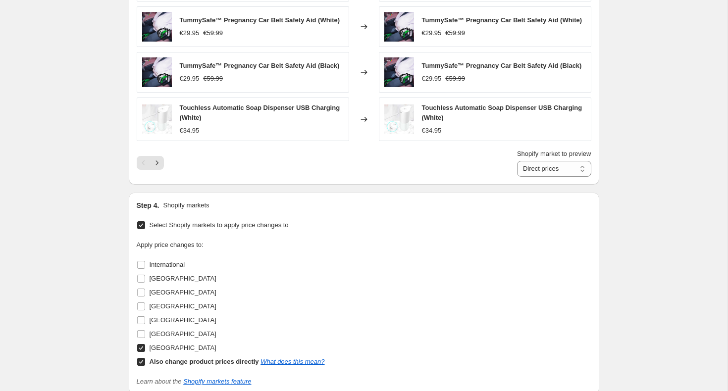
scroll to position [883, 0]
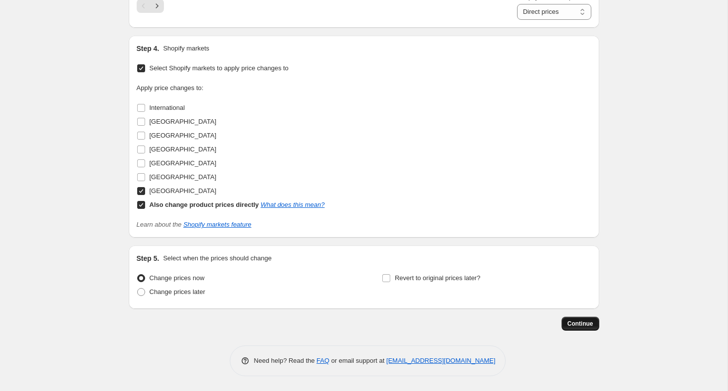
click at [572, 321] on span "Continue" at bounding box center [580, 324] width 26 height 8
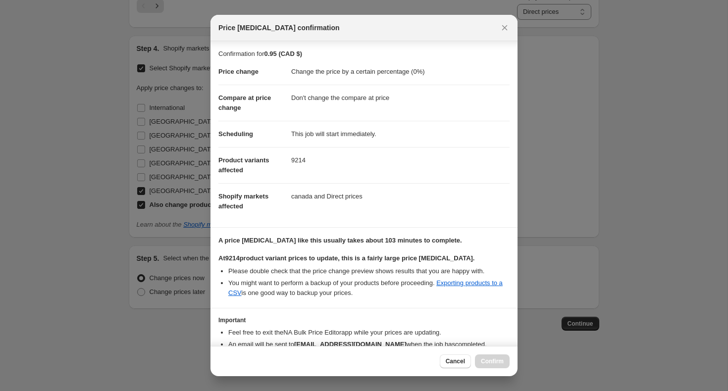
scroll to position [55, 0]
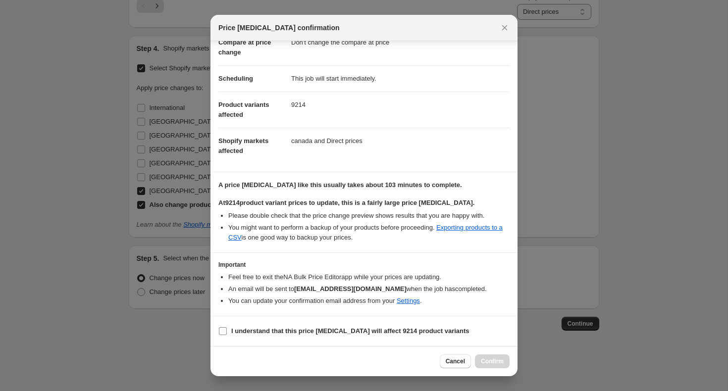
click at [256, 333] on b "I understand that this price [MEDICAL_DATA] will affect 9214 product variants" at bounding box center [350, 330] width 238 height 7
click at [227, 333] on input "I understand that this price [MEDICAL_DATA] will affect 9214 product variants" at bounding box center [223, 331] width 8 height 8
checkbox input "true"
click at [496, 361] on span "Confirm" at bounding box center [492, 361] width 23 height 8
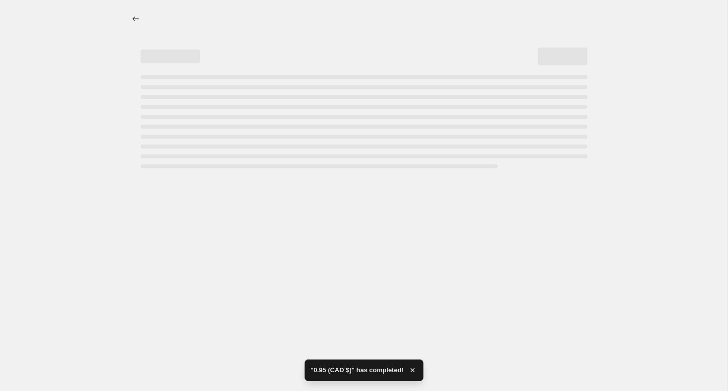
select select "percentage"
select select "no_change"
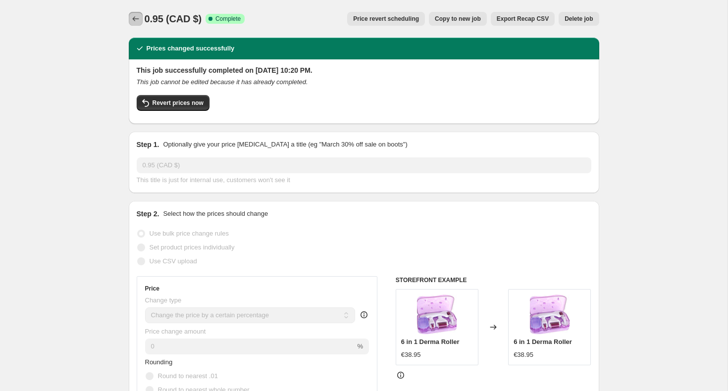
click at [142, 20] on button "Price change jobs" at bounding box center [136, 19] width 14 height 14
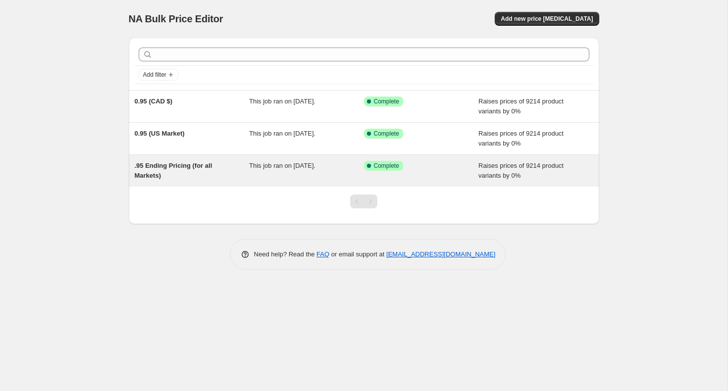
click at [335, 175] on div "This job ran on [DATE]." at bounding box center [306, 171] width 115 height 20
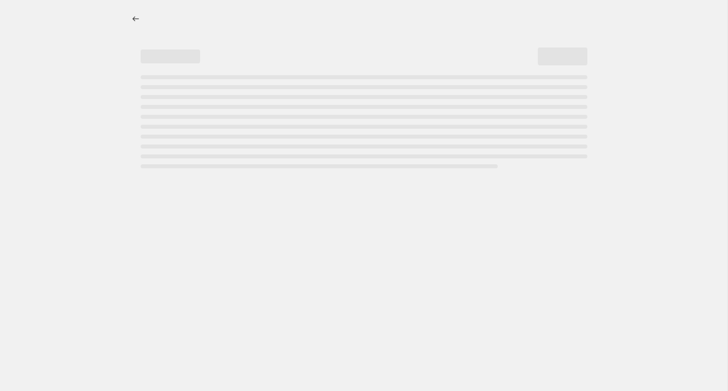
select select "percentage"
select select "no_change"
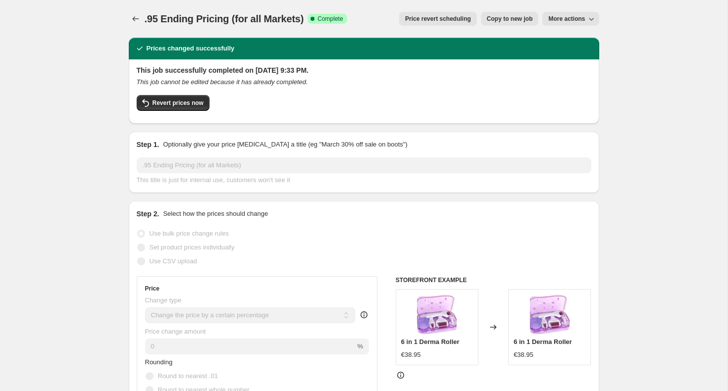
click at [440, 26] on div ".95 Ending Pricing (for all Markets). This page is ready .95 Ending Pricing (fo…" at bounding box center [364, 19] width 470 height 38
drag, startPoint x: 434, startPoint y: 17, endPoint x: 579, endPoint y: 22, distance: 144.6
click at [579, 24] on div "Price revert scheduling Copy to new job More actions" at bounding box center [477, 19] width 244 height 14
click at [573, 17] on span "More actions" at bounding box center [566, 19] width 37 height 8
click at [567, 51] on span "Delete job" at bounding box center [574, 56] width 54 height 10
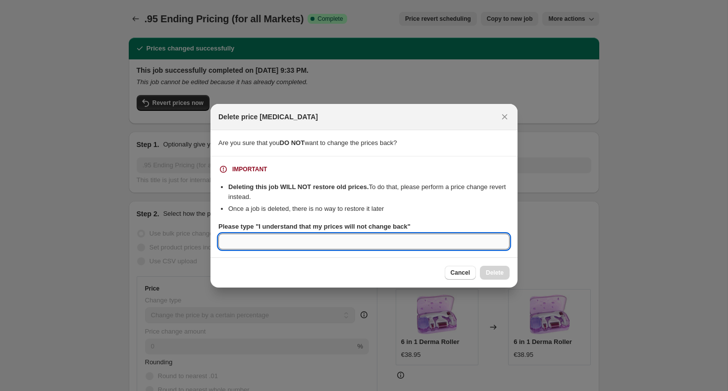
click at [401, 242] on input "Please type "I understand that my prices will not change back"" at bounding box center [363, 242] width 291 height 16
click at [497, 119] on button "Close" at bounding box center [504, 117] width 14 height 14
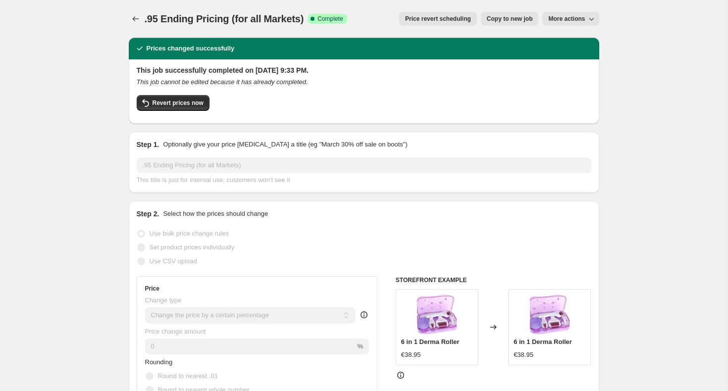
click at [139, 27] on div ".95 Ending Pricing (for all Markets). This page is ready .95 Ending Pricing (fo…" at bounding box center [364, 19] width 470 height 38
click at [574, 20] on span "More actions" at bounding box center [566, 19] width 37 height 8
click at [565, 57] on span "Delete job" at bounding box center [561, 55] width 29 height 7
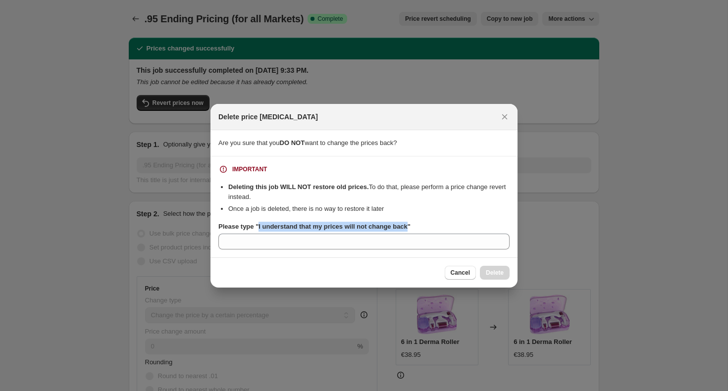
drag, startPoint x: 409, startPoint y: 227, endPoint x: 258, endPoint y: 226, distance: 151.5
click at [258, 226] on b "Please type "I understand that my prices will not change back"" at bounding box center [314, 226] width 192 height 7
copy b "I understand that my prices will not change back"
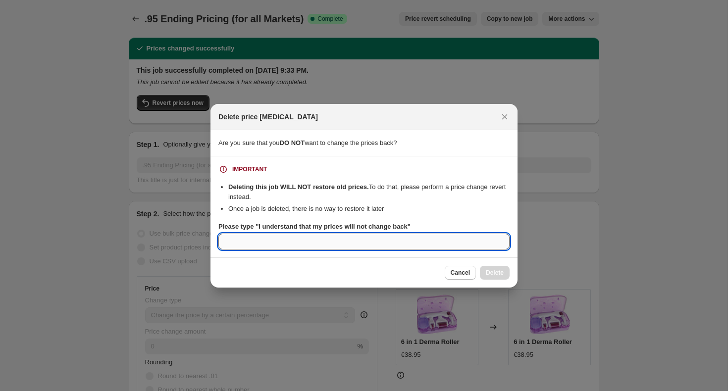
click at [252, 242] on input "Please type "I understand that my prices will not change back"" at bounding box center [363, 242] width 291 height 16
paste input "I understand that my prices will not change back"
type input "I understand that my prices will not change back"
click at [491, 266] on button "Delete" at bounding box center [495, 273] width 30 height 14
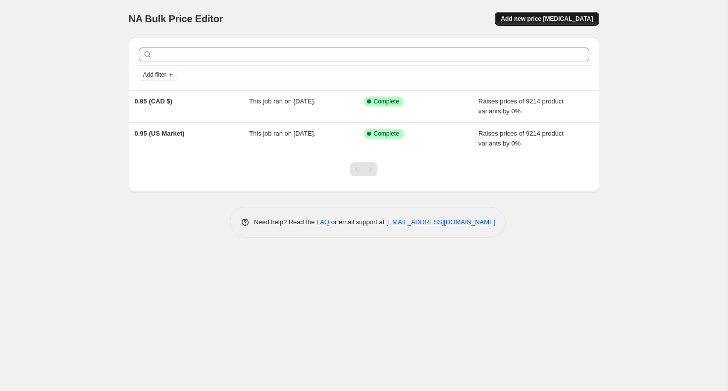
click at [535, 25] on div "NA Bulk Price Editor. This page is ready NA Bulk Price Editor Add new price [ME…" at bounding box center [364, 19] width 470 height 38
click at [533, 21] on span "Add new price [MEDICAL_DATA]" at bounding box center [546, 19] width 92 height 8
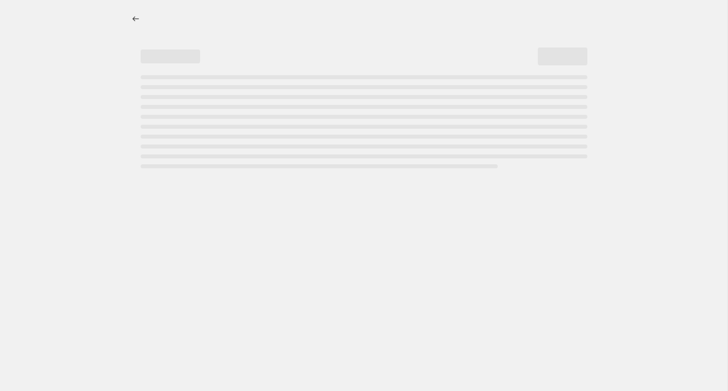
select select "percentage"
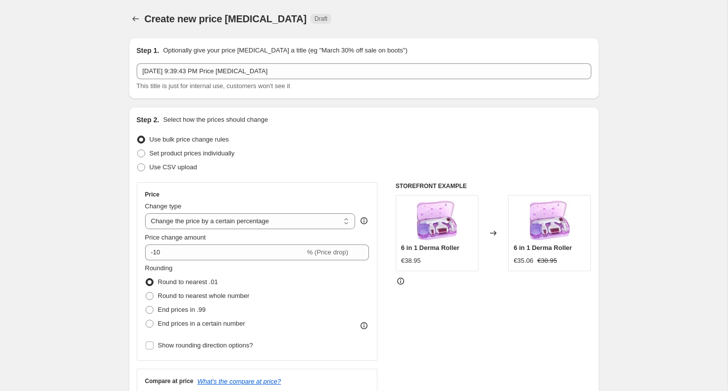
click at [235, 61] on div "Step 1. Optionally give your price [MEDICAL_DATA] a title (eg "March 30% off sa…" at bounding box center [364, 69] width 454 height 46
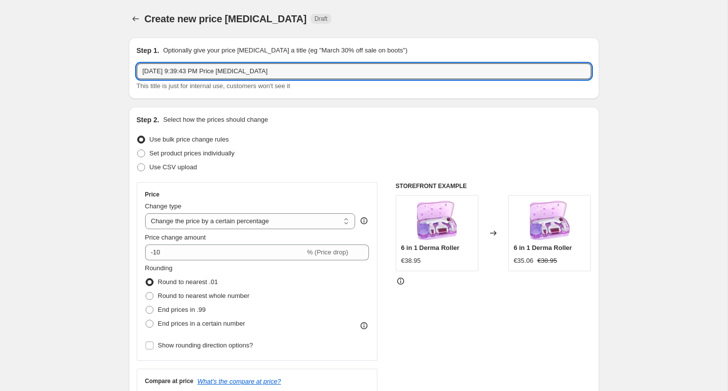
drag, startPoint x: 288, startPoint y: 70, endPoint x: 16, endPoint y: 72, distance: 271.3
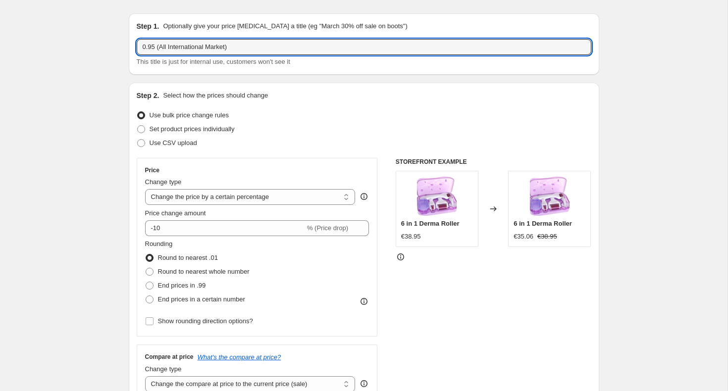
scroll to position [25, 0]
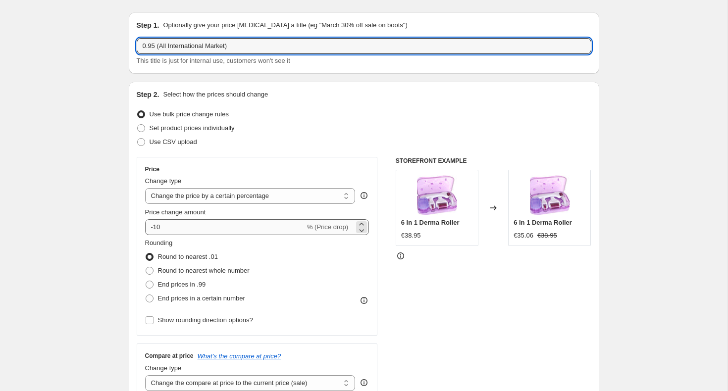
type input "0.95 (All International Market)"
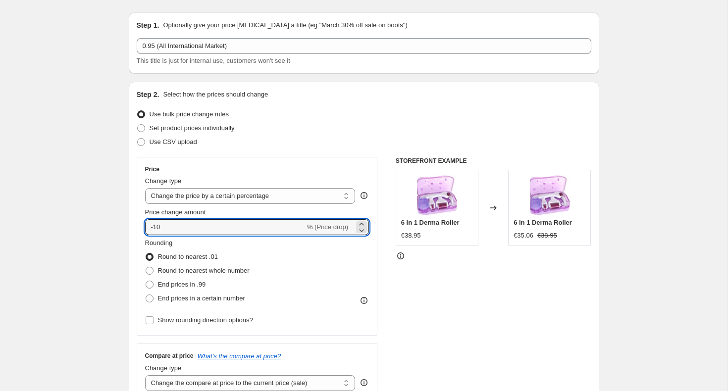
drag, startPoint x: 179, startPoint y: 227, endPoint x: 101, endPoint y: 227, distance: 77.2
type input "0"
click at [162, 298] on span "End prices in a certain number" at bounding box center [201, 298] width 87 height 7
click at [146, 295] on input "End prices in a certain number" at bounding box center [146, 295] width 0 height 0
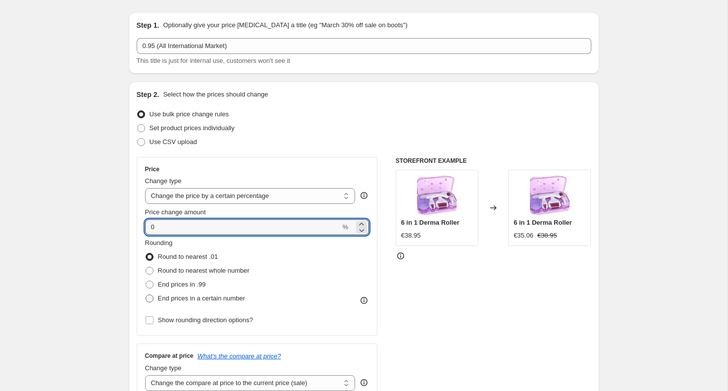
radio input "true"
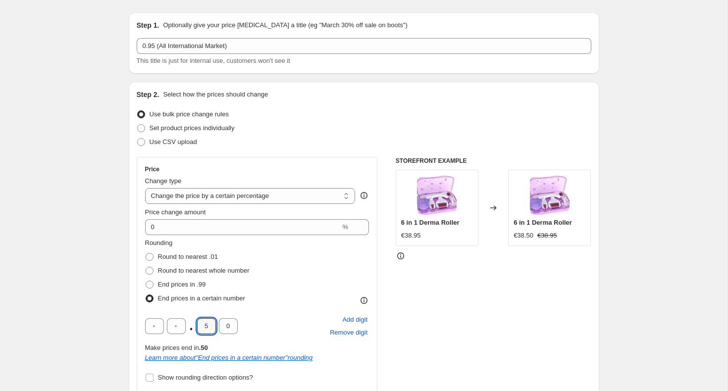
drag, startPoint x: 207, startPoint y: 325, endPoint x: 195, endPoint y: 321, distance: 12.5
click at [195, 322] on div ". 5 0" at bounding box center [191, 326] width 93 height 16
type input "9"
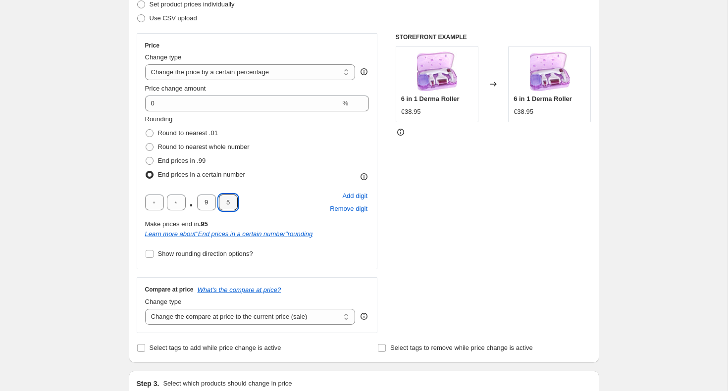
scroll to position [149, 0]
type input "5"
click at [221, 323] on select "Change the compare at price to the current price (sale) Change the compare at p…" at bounding box center [250, 316] width 210 height 16
select select "no_change"
click at [145, 308] on select "Change the compare at price to the current price (sale) Change the compare at p…" at bounding box center [250, 316] width 210 height 16
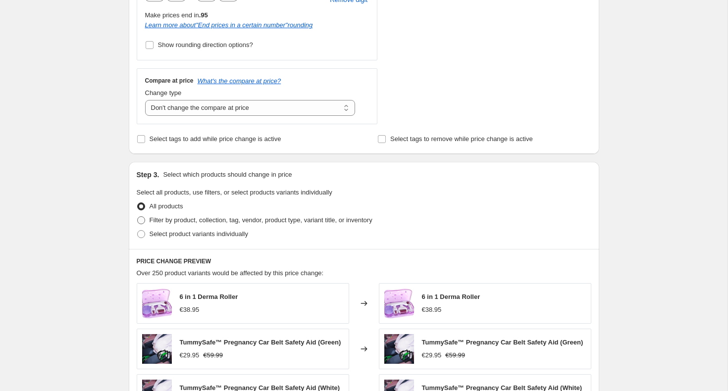
scroll to position [714, 0]
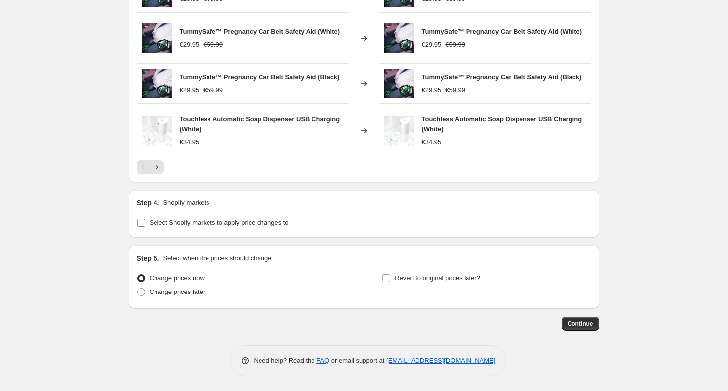
click at [155, 220] on span "Select Shopify markets to apply price changes to" at bounding box center [218, 222] width 139 height 7
click at [145, 220] on input "Select Shopify markets to apply price changes to" at bounding box center [141, 223] width 8 height 8
checkbox input "true"
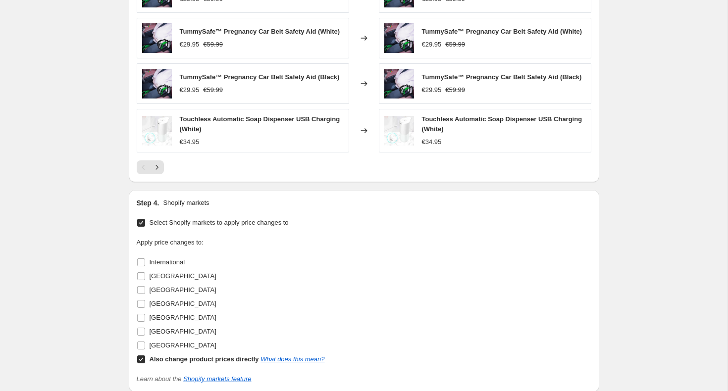
scroll to position [742, 0]
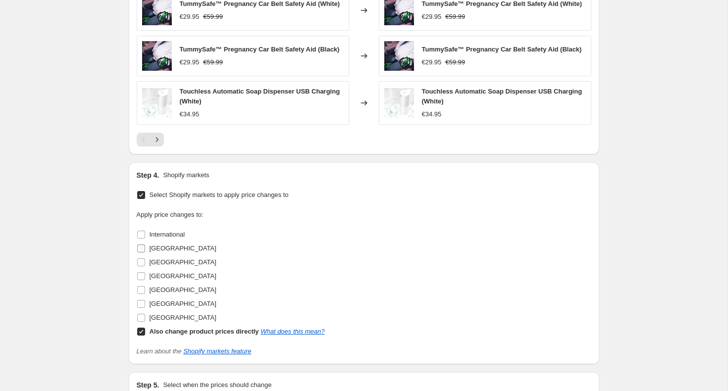
click at [146, 242] on label "[GEOGRAPHIC_DATA]" at bounding box center [177, 249] width 80 height 14
click at [145, 245] on input "[GEOGRAPHIC_DATA]" at bounding box center [141, 249] width 8 height 8
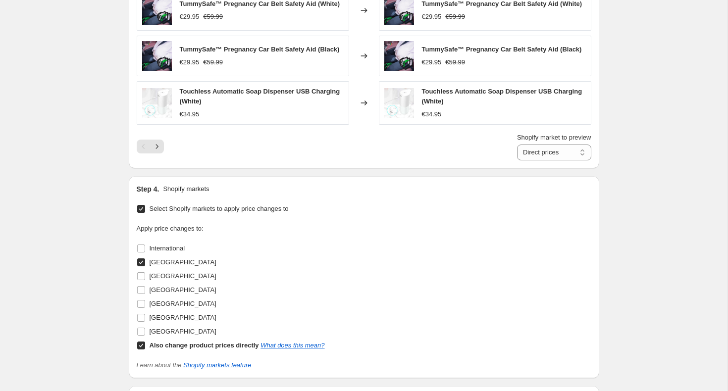
click at [143, 260] on input "[GEOGRAPHIC_DATA]" at bounding box center [141, 262] width 8 height 8
checkbox input "false"
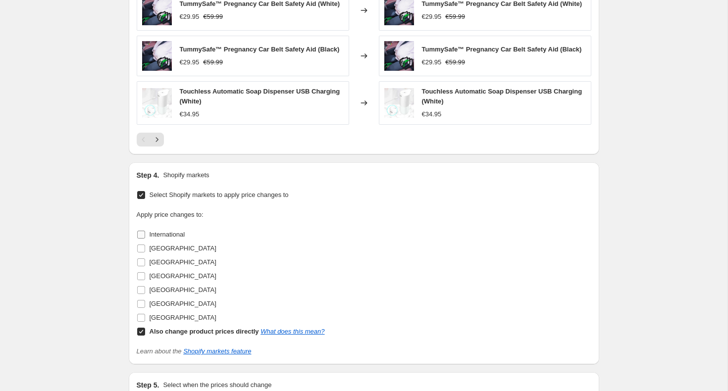
click at [141, 235] on input "International" at bounding box center [141, 235] width 8 height 8
checkbox input "true"
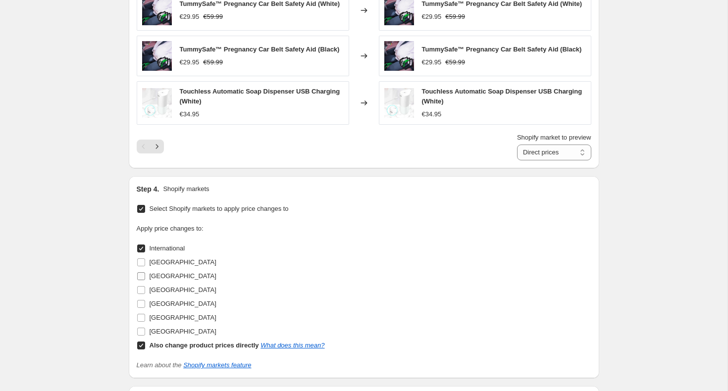
click at [142, 274] on input "[GEOGRAPHIC_DATA]" at bounding box center [141, 276] width 8 height 8
checkbox input "true"
click at [139, 291] on input "[GEOGRAPHIC_DATA]" at bounding box center [141, 290] width 8 height 8
checkbox input "true"
click at [140, 317] on input "[GEOGRAPHIC_DATA]" at bounding box center [141, 318] width 8 height 8
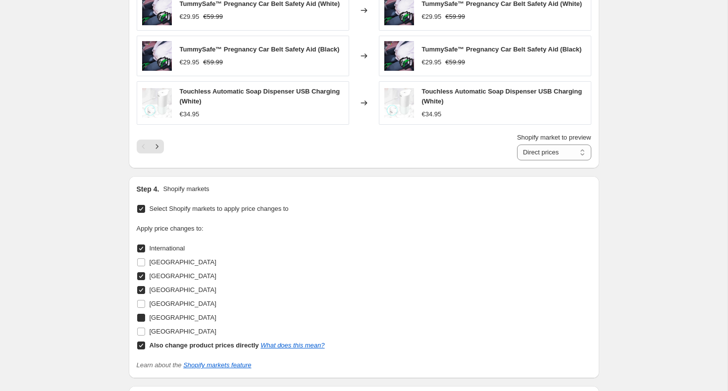
checkbox input "true"
click at [140, 262] on input "[GEOGRAPHIC_DATA]" at bounding box center [141, 262] width 8 height 8
checkbox input "true"
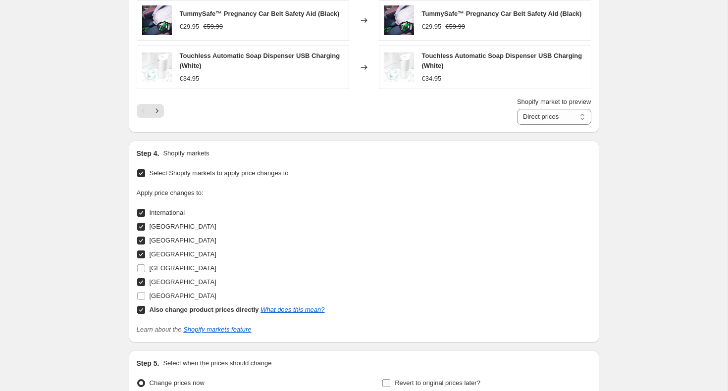
scroll to position [883, 0]
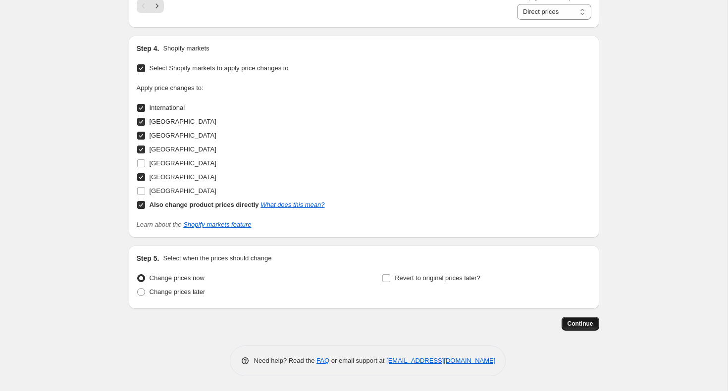
click at [571, 328] on button "Continue" at bounding box center [580, 324] width 38 height 14
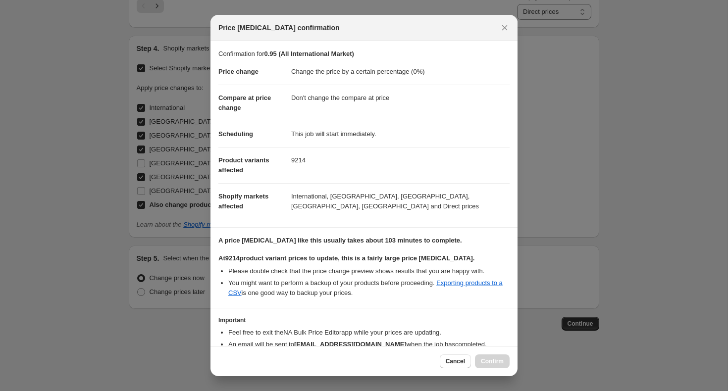
scroll to position [55, 0]
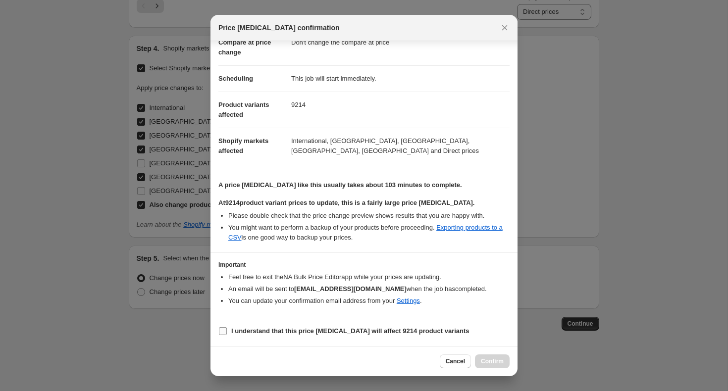
click at [255, 327] on b "I understand that this price [MEDICAL_DATA] will affect 9214 product variants" at bounding box center [350, 330] width 238 height 7
click at [227, 327] on input "I understand that this price [MEDICAL_DATA] will affect 9214 product variants" at bounding box center [223, 331] width 8 height 8
checkbox input "true"
click at [493, 355] on button "Confirm" at bounding box center [492, 361] width 35 height 14
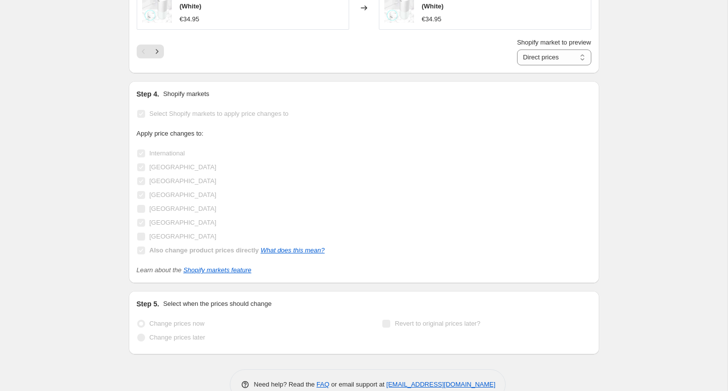
scroll to position [908, 0]
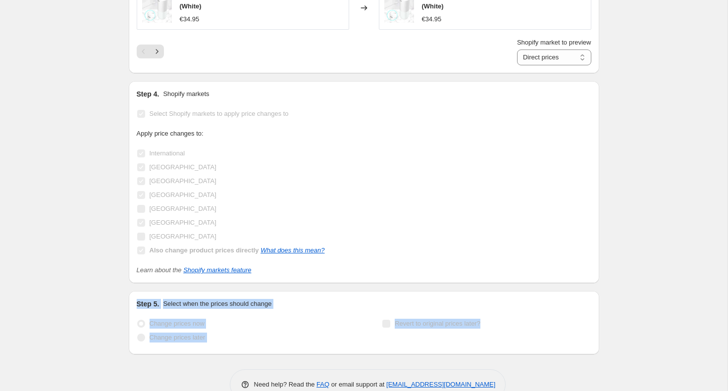
drag, startPoint x: 423, startPoint y: 275, endPoint x: 388, endPoint y: 370, distance: 101.3
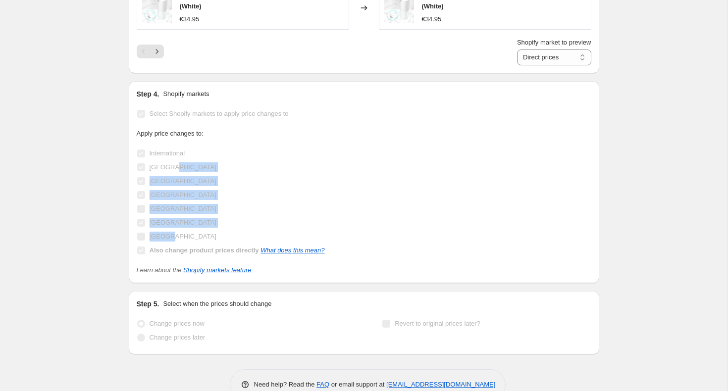
drag, startPoint x: 483, startPoint y: 166, endPoint x: 504, endPoint y: 236, distance: 73.4
click at [504, 236] on div "Apply price changes to: International [GEOGRAPHIC_DATA] [GEOGRAPHIC_DATA] [GEOG…" at bounding box center [364, 193] width 454 height 129
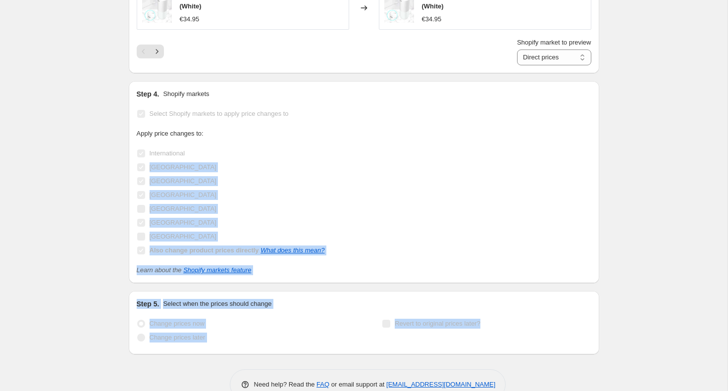
drag, startPoint x: 685, startPoint y: 159, endPoint x: 708, endPoint y: 344, distance: 186.7
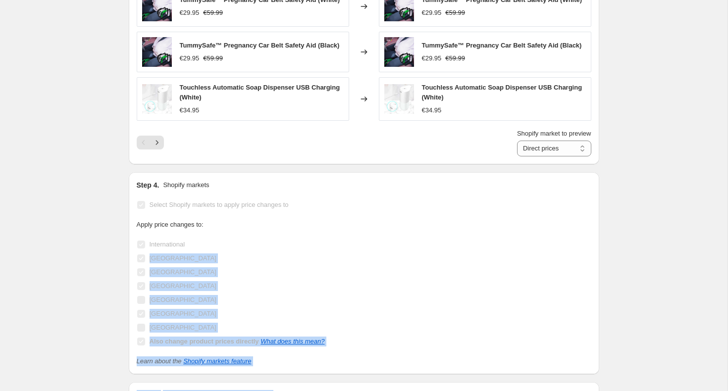
scroll to position [732, 0]
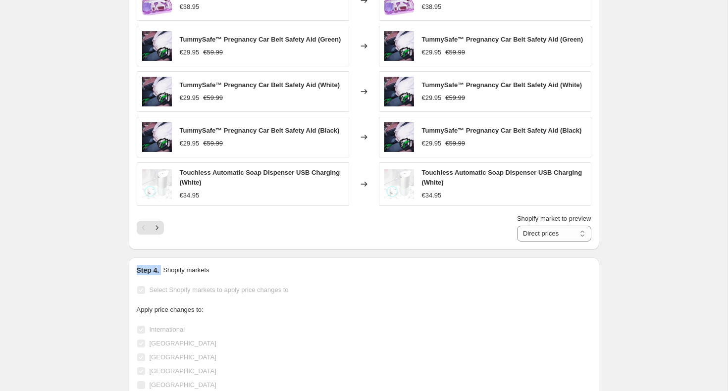
drag, startPoint x: 659, startPoint y: 237, endPoint x: 659, endPoint y: 265, distance: 27.7
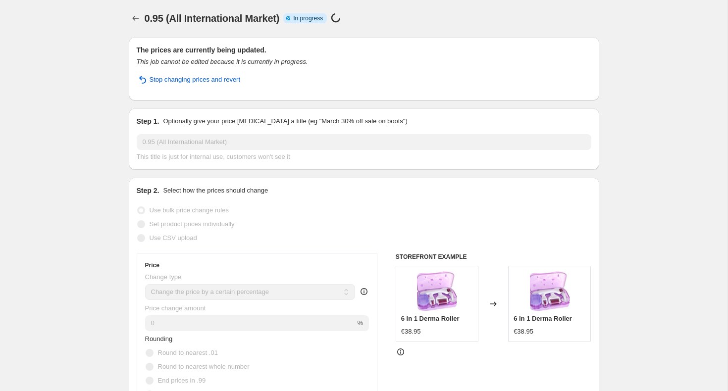
scroll to position [0, 0]
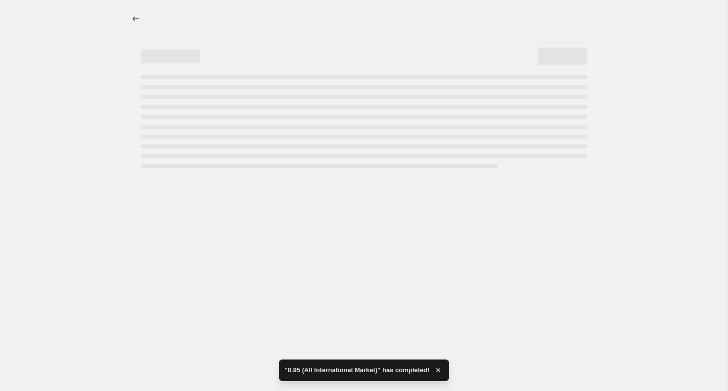
select select "percentage"
select select "no_change"
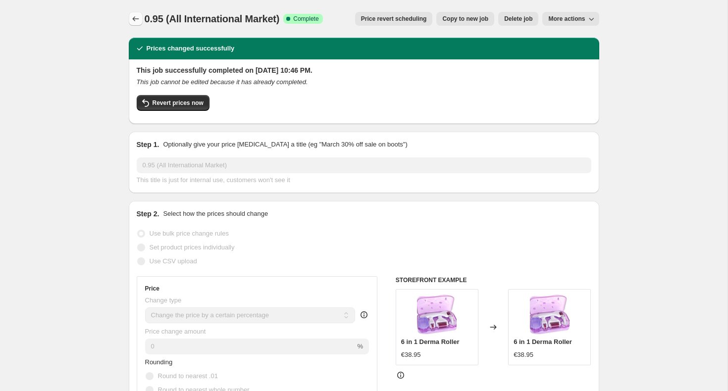
click at [134, 24] on button "Price change jobs" at bounding box center [136, 19] width 14 height 14
